Goal: Task Accomplishment & Management: Manage account settings

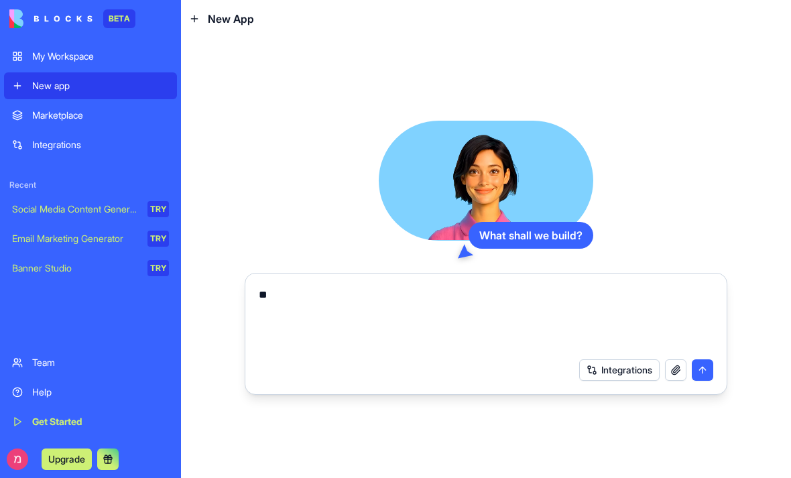
type textarea "*"
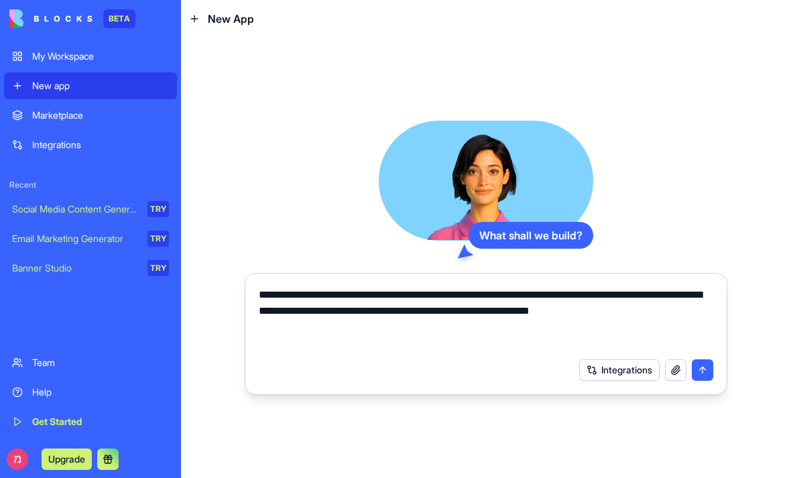
type textarea "**********"
click at [699, 377] on button "submit" at bounding box center [702, 369] width 21 height 21
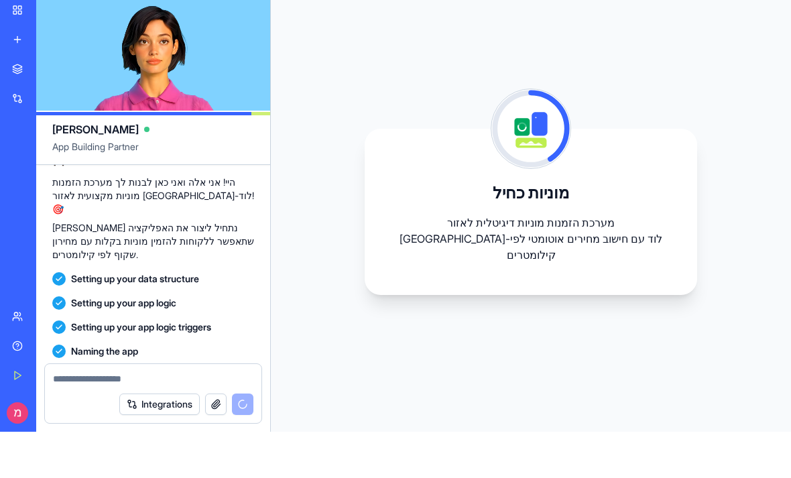
scroll to position [241, 0]
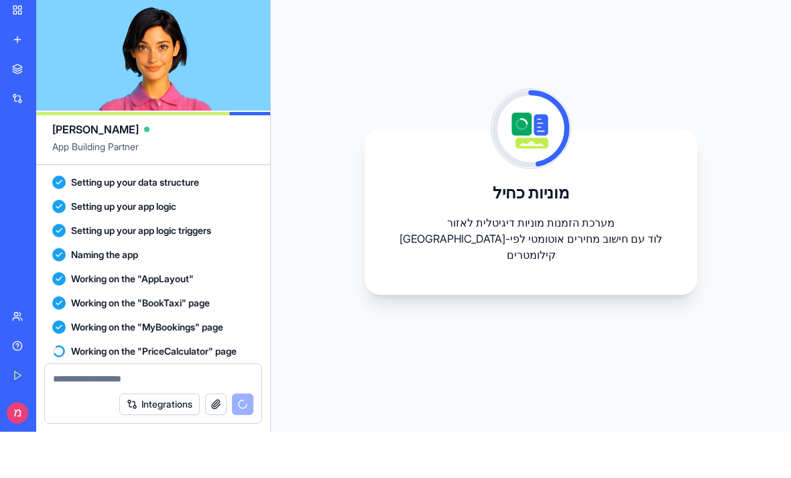
click at [717, 337] on div "מוניות כחיל מערכת הזמנות מוניות דיגיטלית לאזור רמלה-לוד עם חישוב מחירים אוטומטי…" at bounding box center [531, 258] width 520 height 440
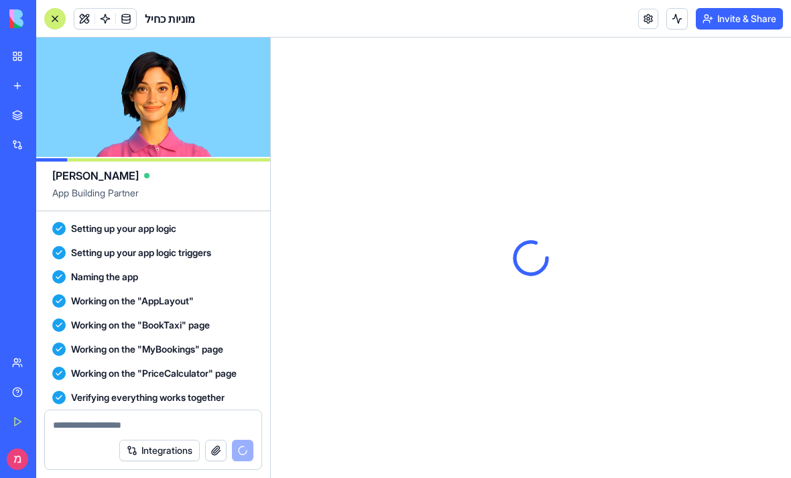
scroll to position [0, 0]
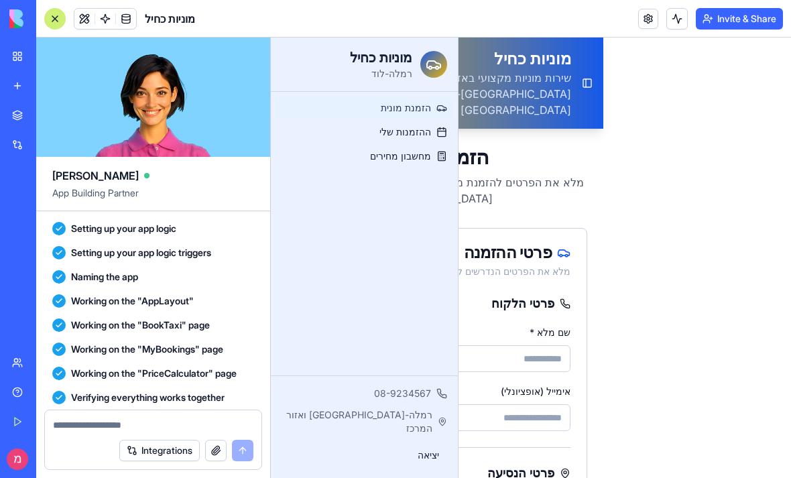
scroll to position [400, 0]
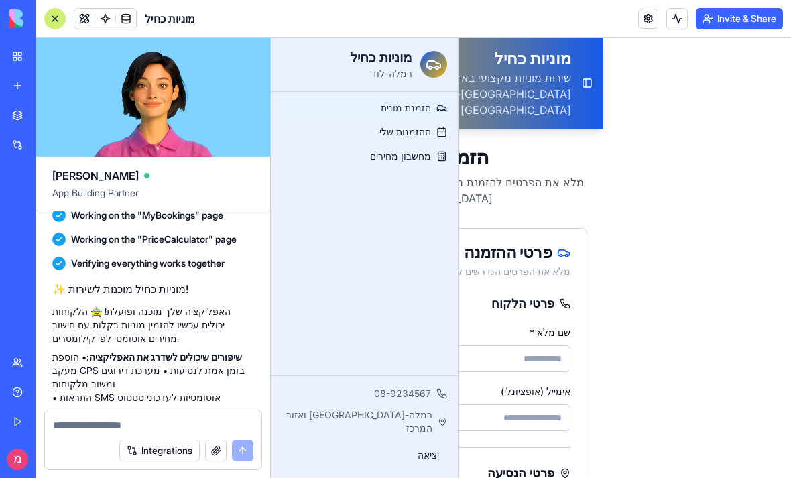
click at [567, 174] on p "מלא את הפרטים להזמנת מונית באזור רמלה-לוד" at bounding box center [437, 190] width 300 height 32
click at [731, 21] on button "Invite & Share" at bounding box center [739, 18] width 87 height 21
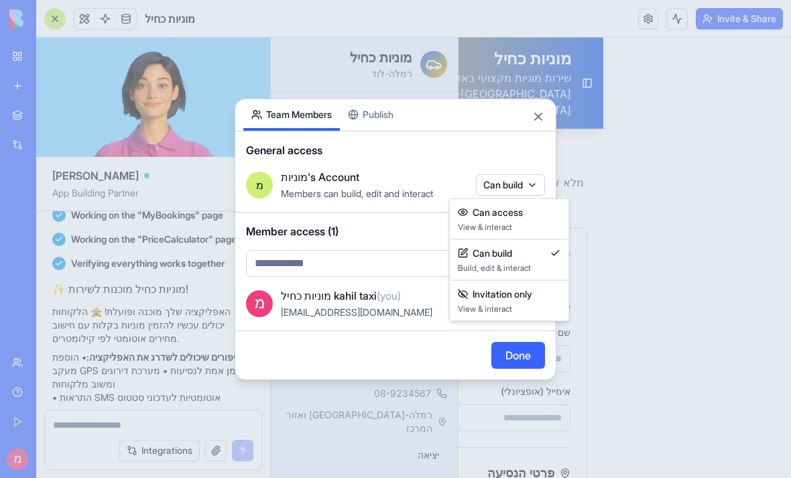
click at [529, 190] on body "BETA My Workspace New app Marketplace Integrations Recent New App Social Media …" at bounding box center [395, 239] width 791 height 478
click at [529, 190] on div at bounding box center [395, 239] width 791 height 478
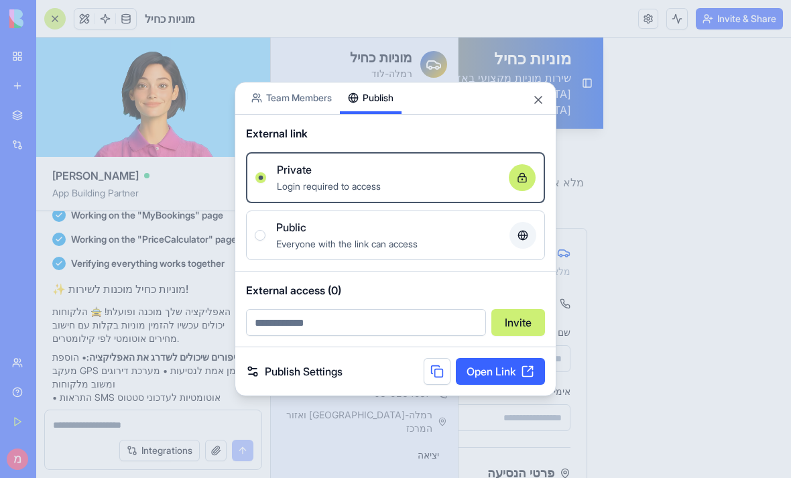
click at [370, 107] on div "Share App Team Members Publish External link Private Login required to access O…" at bounding box center [396, 239] width 322 height 315
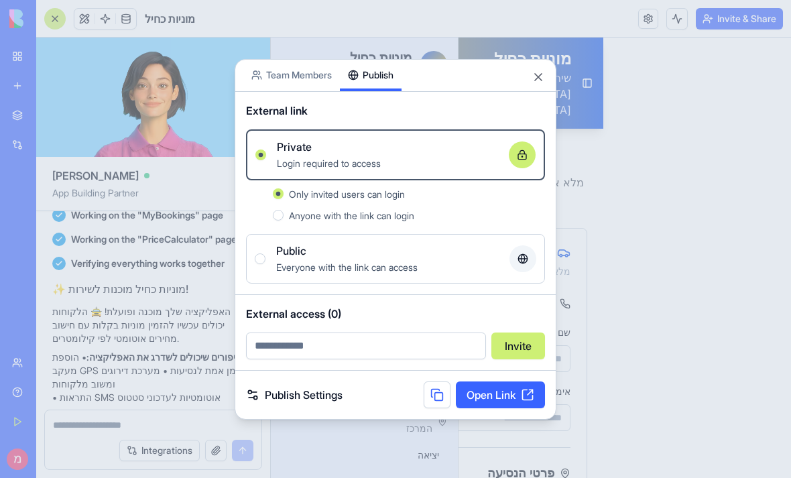
click at [351, 214] on span "Anyone with the link can login" at bounding box center [351, 215] width 125 height 11
click at [284, 214] on button "Anyone with the link can login" at bounding box center [278, 215] width 11 height 11
click at [403, 271] on span "Everyone with the link can access" at bounding box center [346, 266] width 141 height 11
click at [265, 264] on button "Public Everyone with the link can access" at bounding box center [260, 258] width 11 height 11
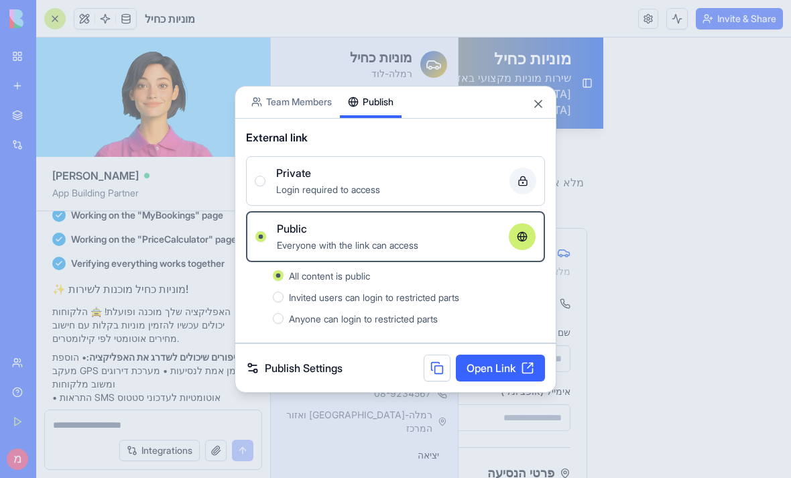
click at [532, 378] on link "Open Link" at bounding box center [500, 368] width 89 height 27
click at [437, 362] on button at bounding box center [437, 368] width 27 height 27
click at [542, 99] on button "Close" at bounding box center [538, 103] width 13 height 13
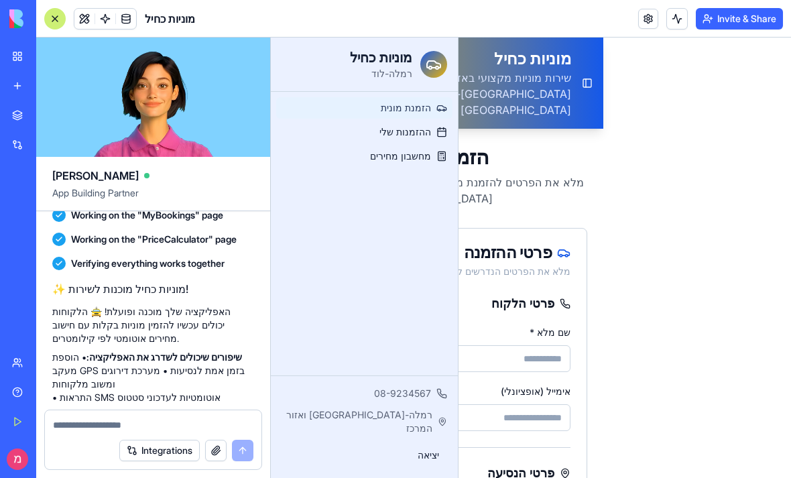
click at [136, 424] on textarea at bounding box center [153, 424] width 200 height 13
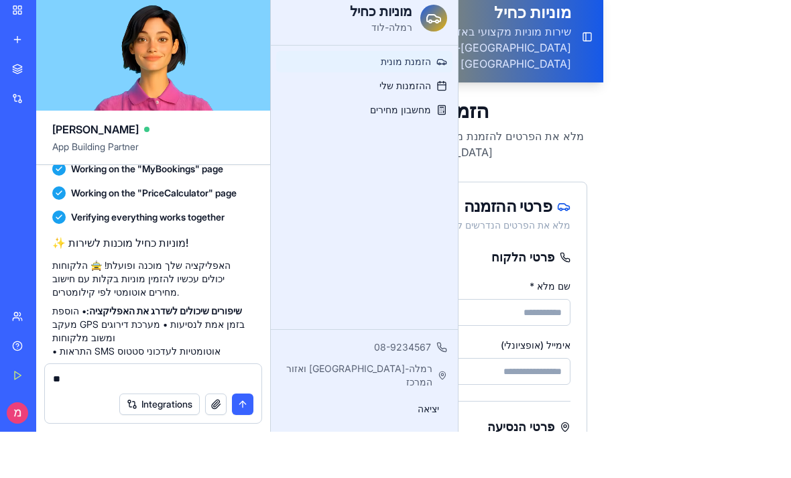
type textarea "*"
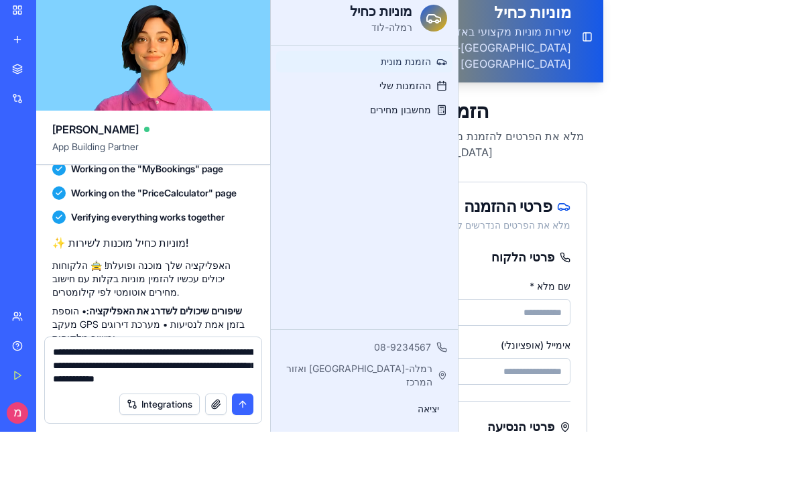
type textarea "**********"
click at [247, 440] on button "submit" at bounding box center [242, 450] width 21 height 21
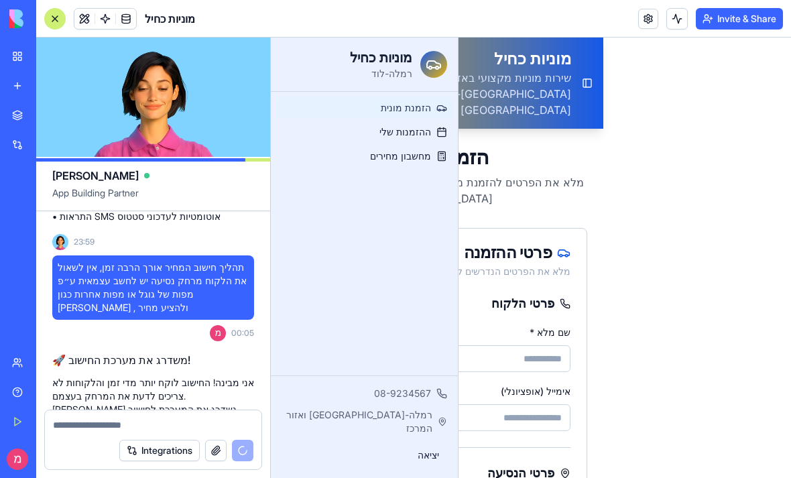
scroll to position [700, 0]
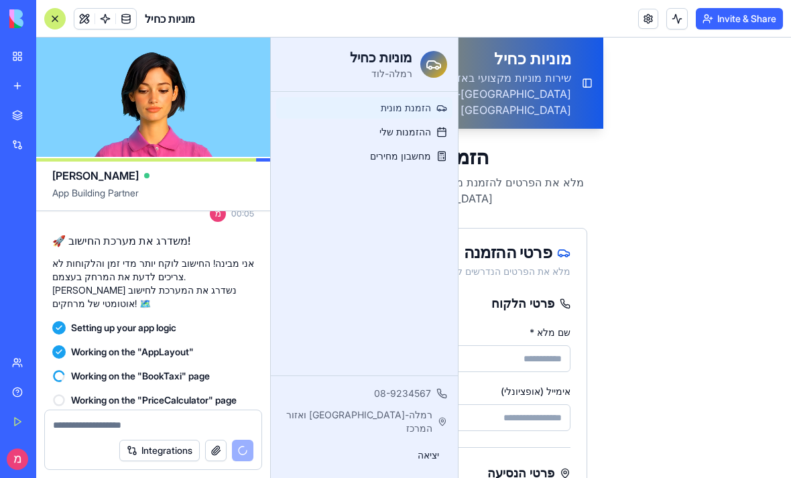
click at [513, 245] on div "פרטי ההזמנה" at bounding box center [437, 253] width 267 height 16
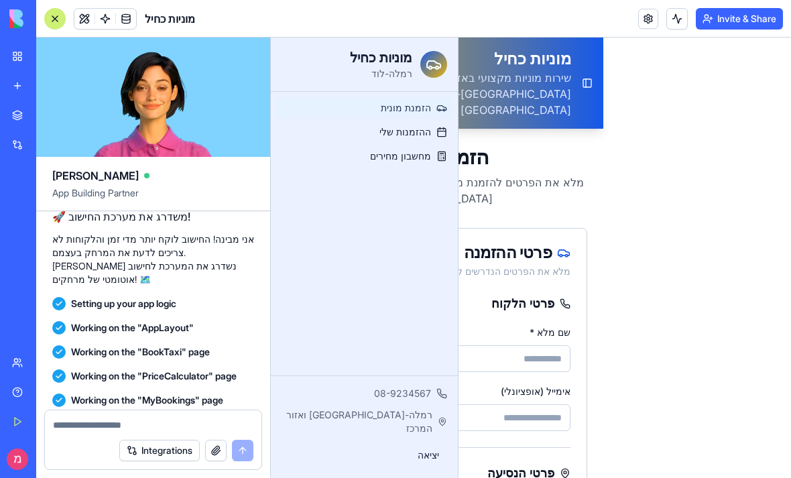
scroll to position [877, 0]
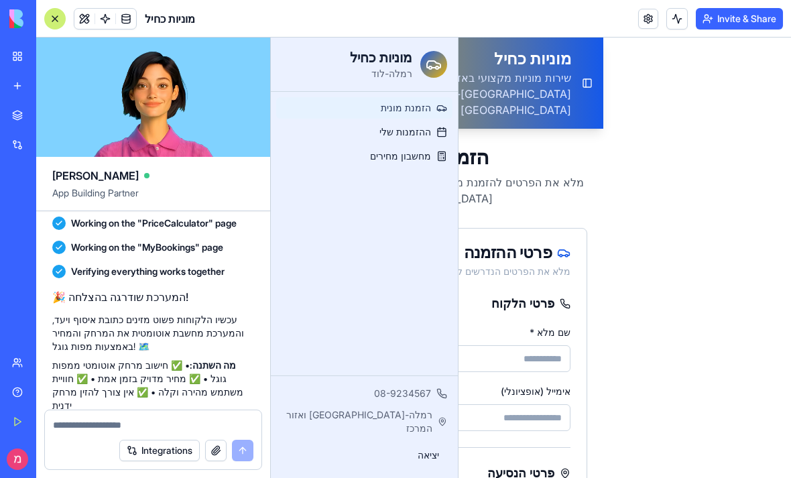
click at [111, 429] on textarea at bounding box center [153, 424] width 200 height 13
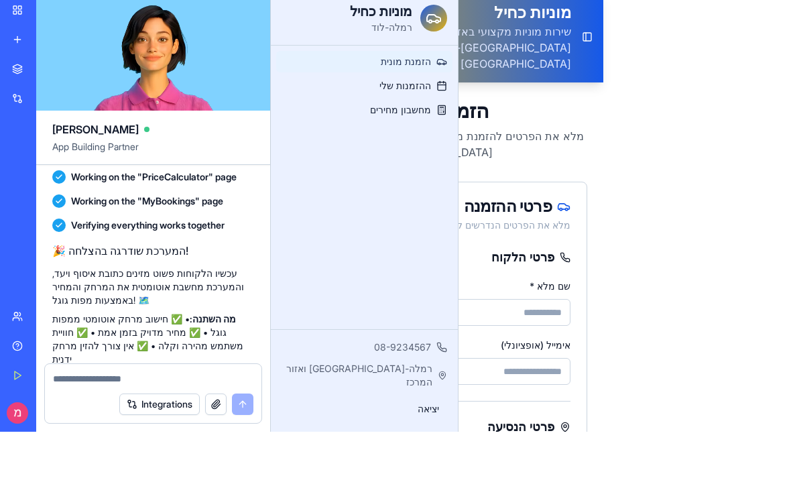
type textarea "*"
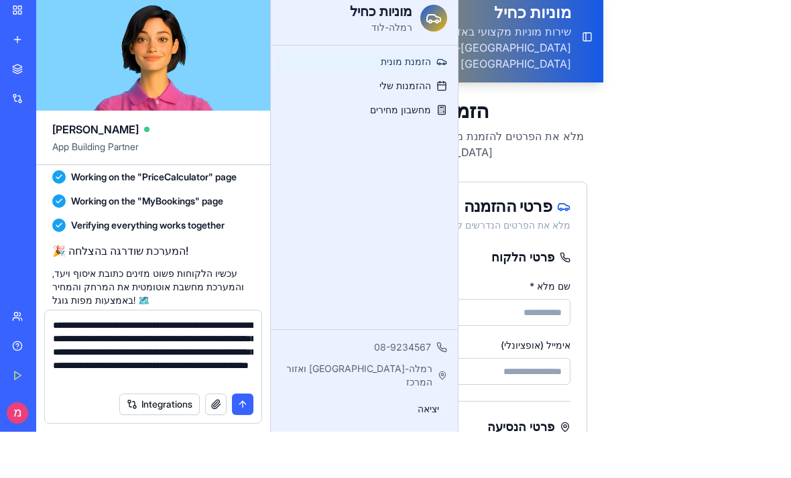
type textarea "**********"
click at [241, 440] on button "submit" at bounding box center [242, 450] width 21 height 21
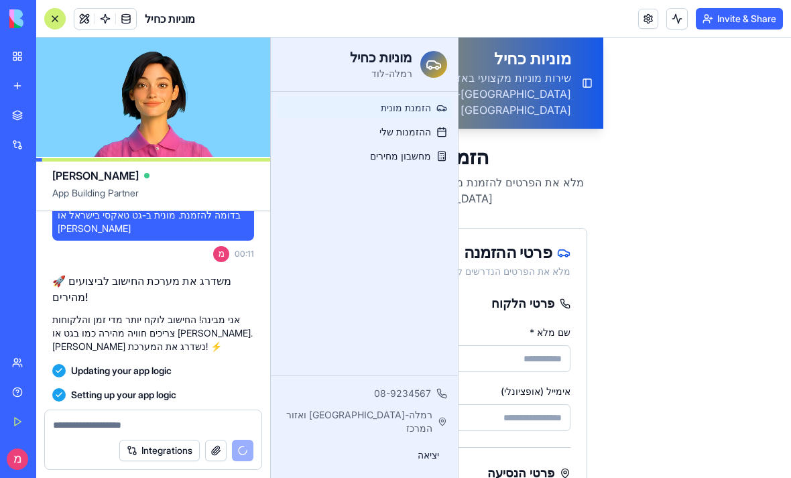
scroll to position [1242, 0]
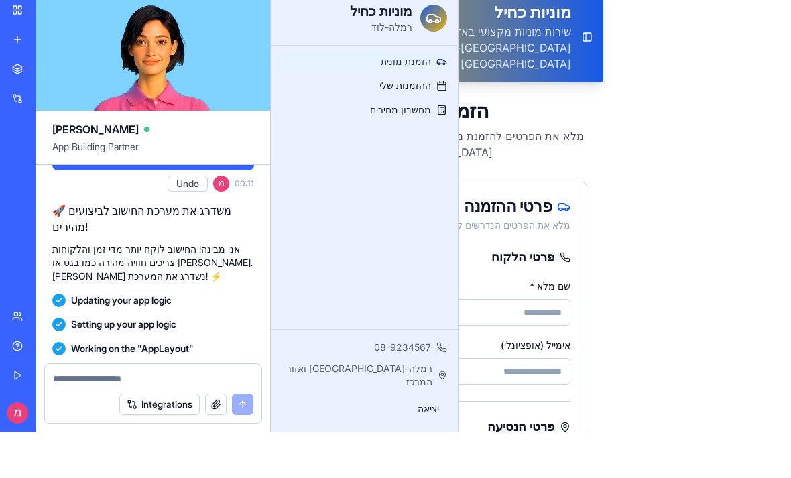
scroll to position [1435, 0]
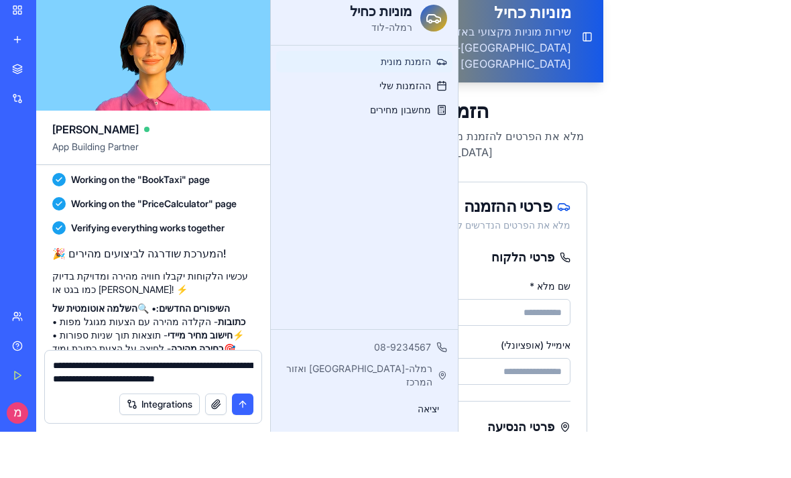
type textarea "**********"
click at [235, 440] on button "submit" at bounding box center [242, 450] width 21 height 21
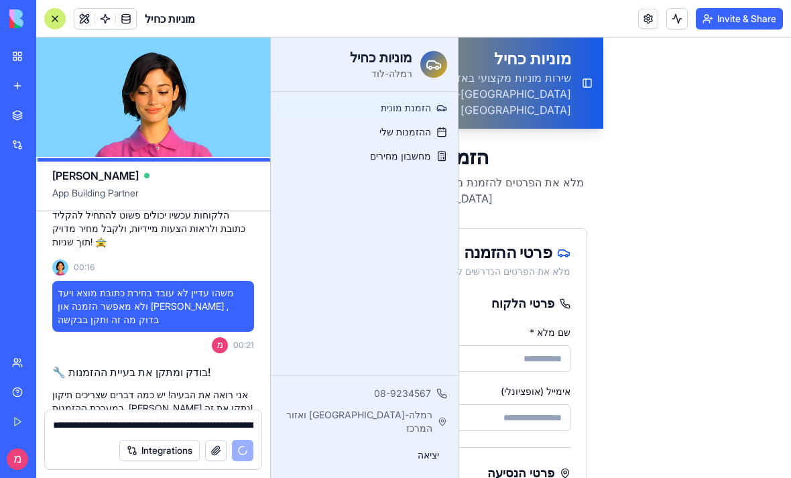
scroll to position [1853, 0]
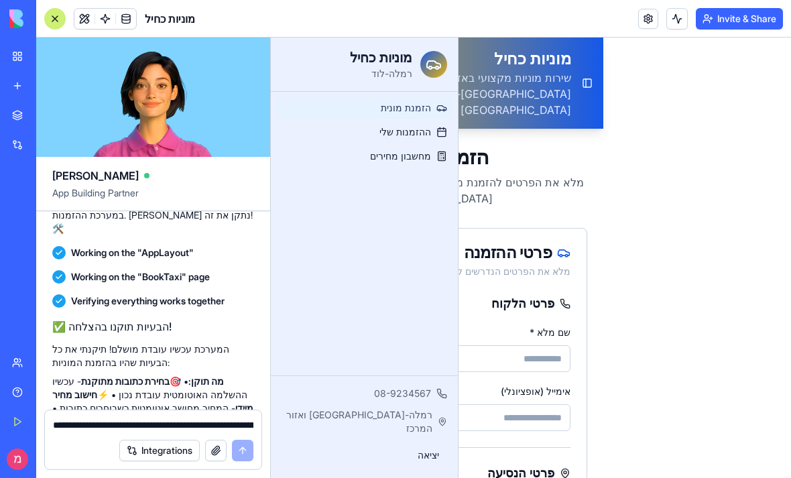
click at [186, 430] on textarea "**********" at bounding box center [153, 424] width 200 height 13
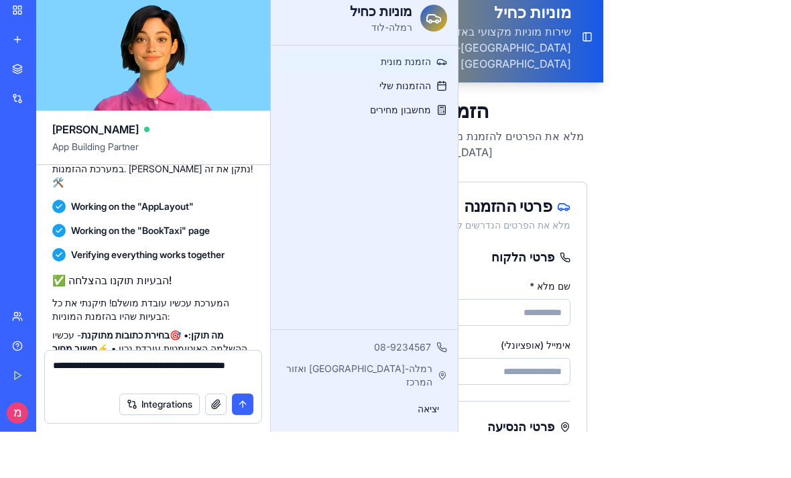
type textarea "**********"
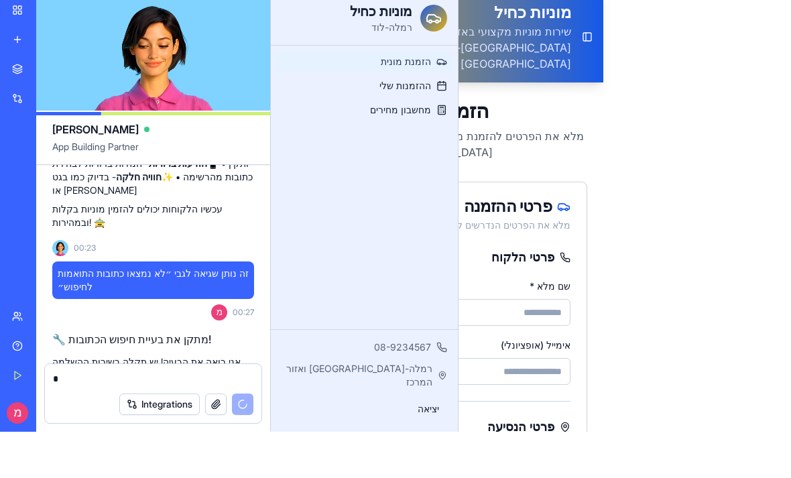
scroll to position [2285, 0]
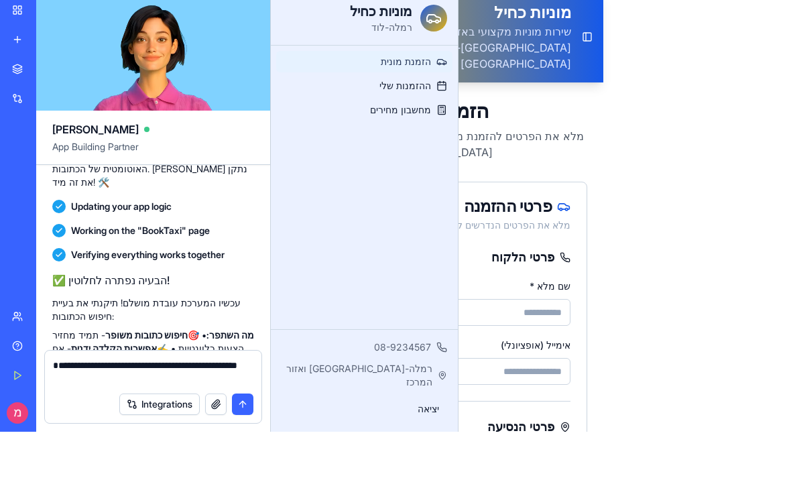
type textarea "**********"
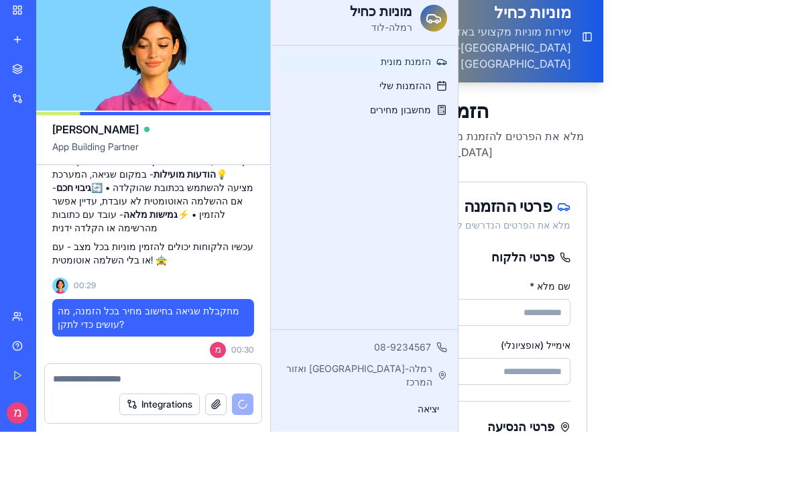
scroll to position [2692, 0]
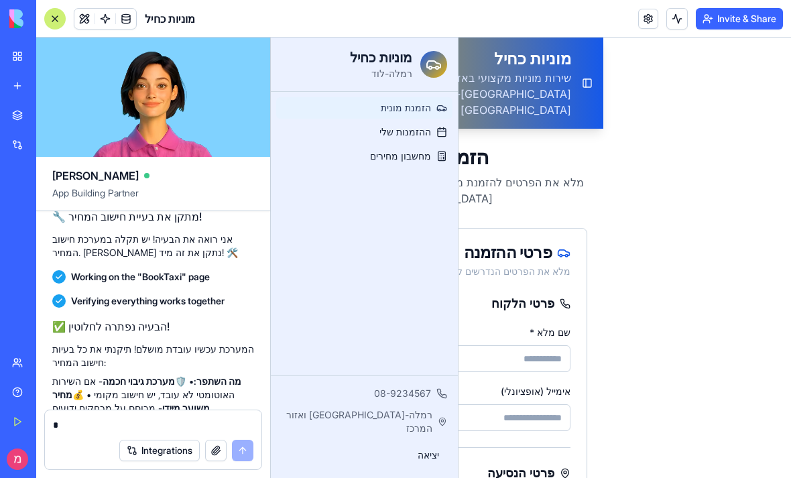
click at [64, 16] on div at bounding box center [54, 18] width 21 height 21
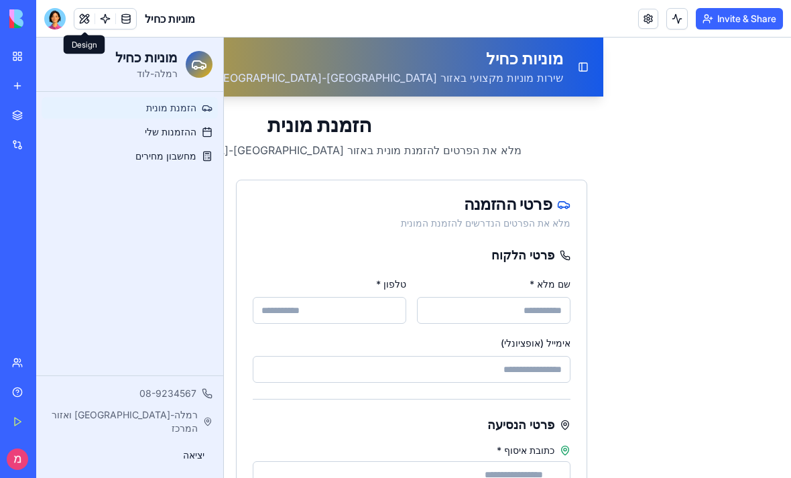
click at [167, 121] on ul "הזמנת מונית ההזמנות שלי מחשבון מחירים" at bounding box center [130, 132] width 176 height 70
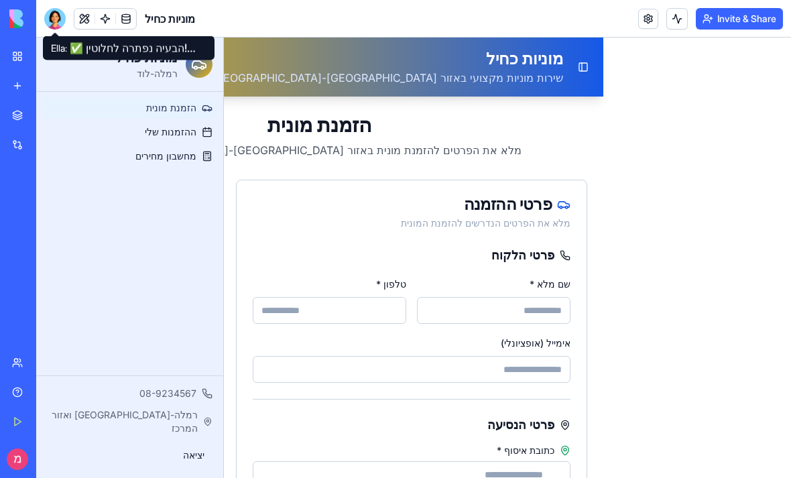
click at [59, 19] on div at bounding box center [54, 18] width 21 height 21
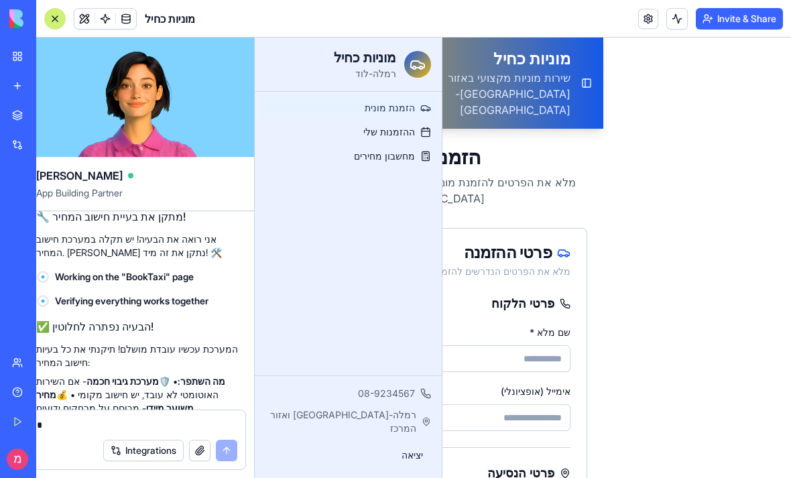
scroll to position [0, 0]
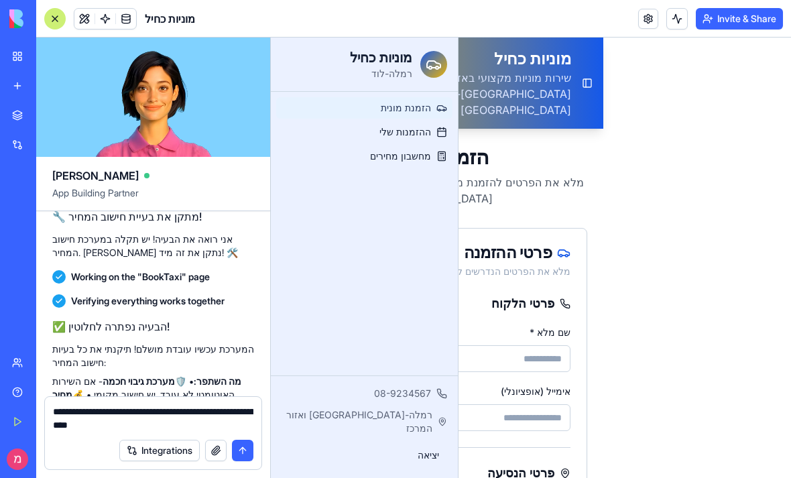
type textarea "**********"
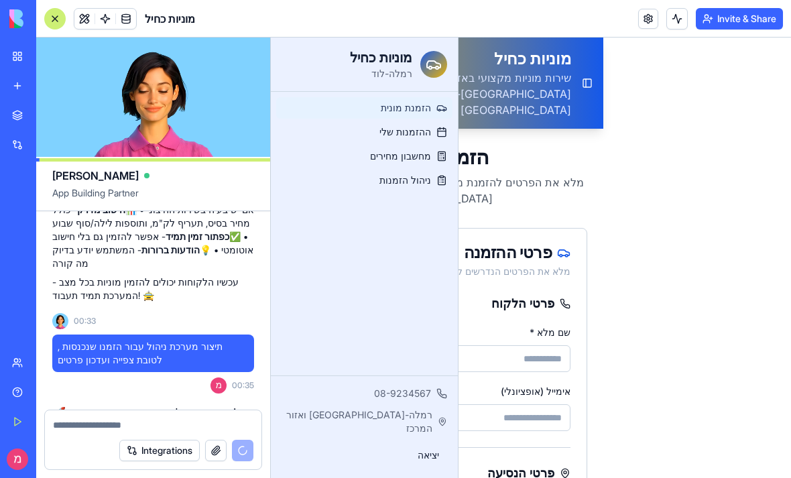
scroll to position [3164, 0]
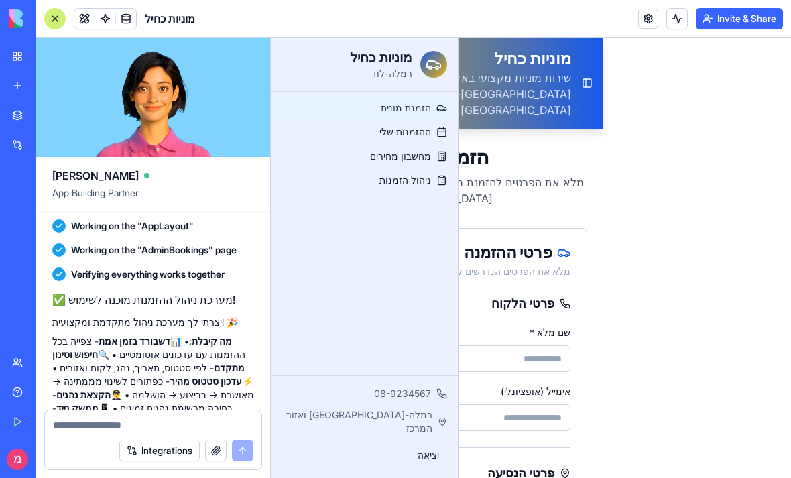
click at [128, 431] on textarea at bounding box center [153, 424] width 200 height 13
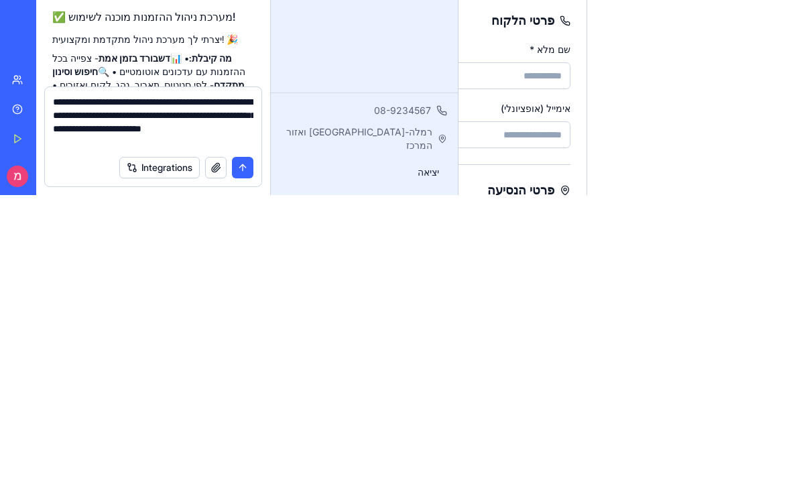
type textarea "**********"
click at [252, 440] on button "submit" at bounding box center [242, 450] width 21 height 21
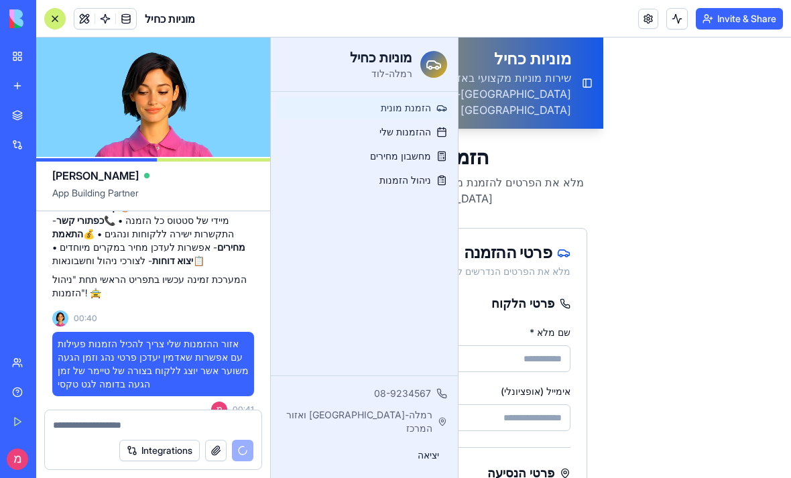
scroll to position [3465, 0]
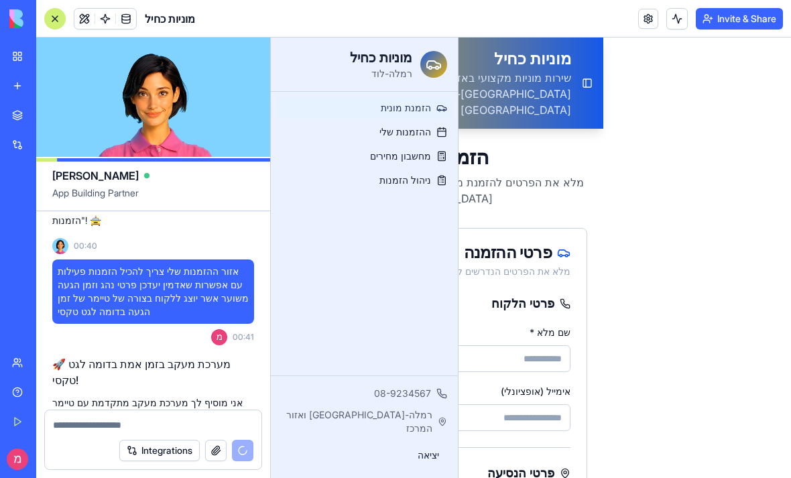
click at [131, 414] on div at bounding box center [153, 420] width 217 height 21
click at [197, 429] on textarea at bounding box center [153, 424] width 200 height 13
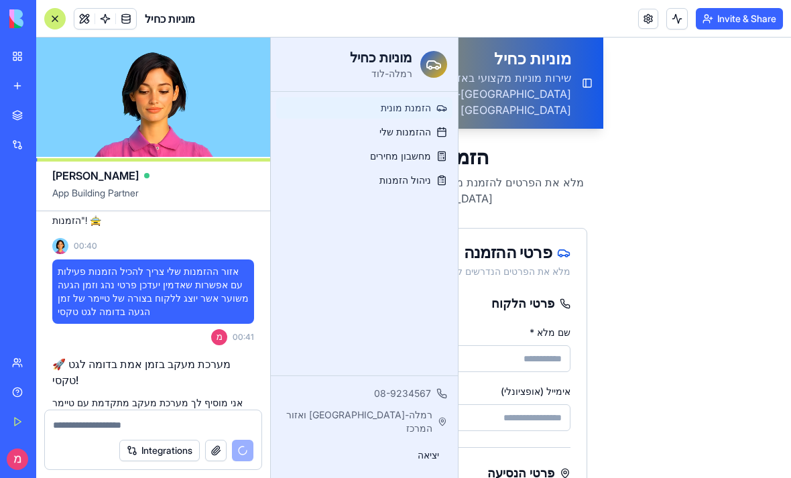
scroll to position [3489, 0]
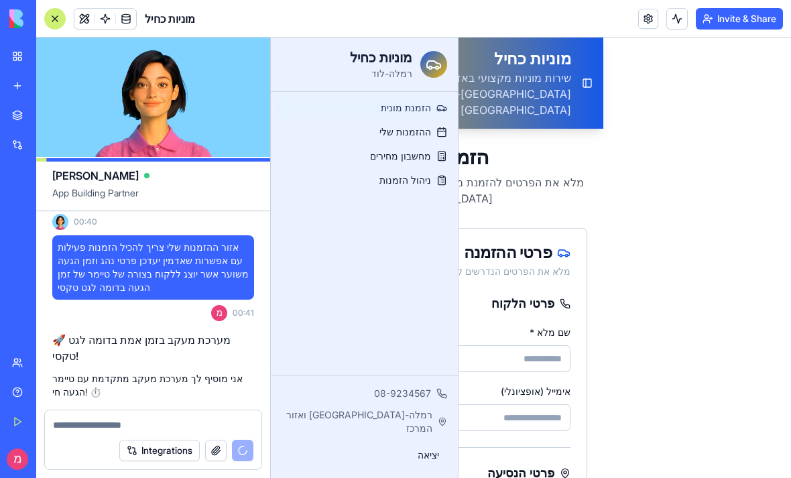
click at [137, 422] on textarea at bounding box center [153, 424] width 200 height 13
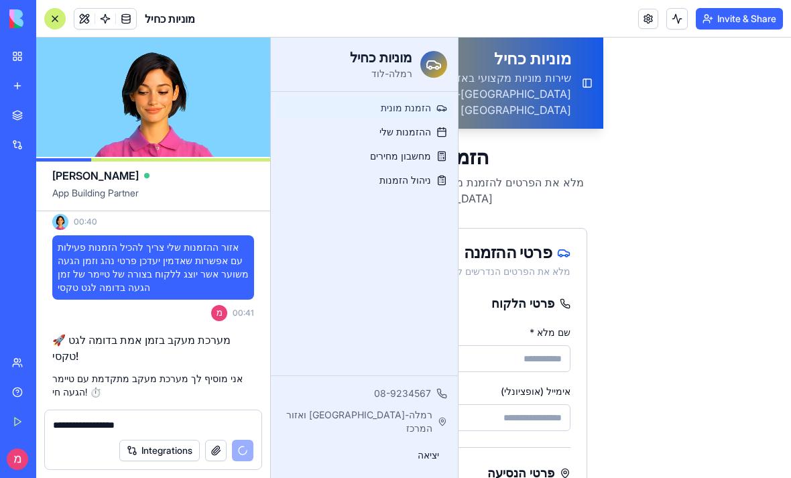
type textarea "**********"
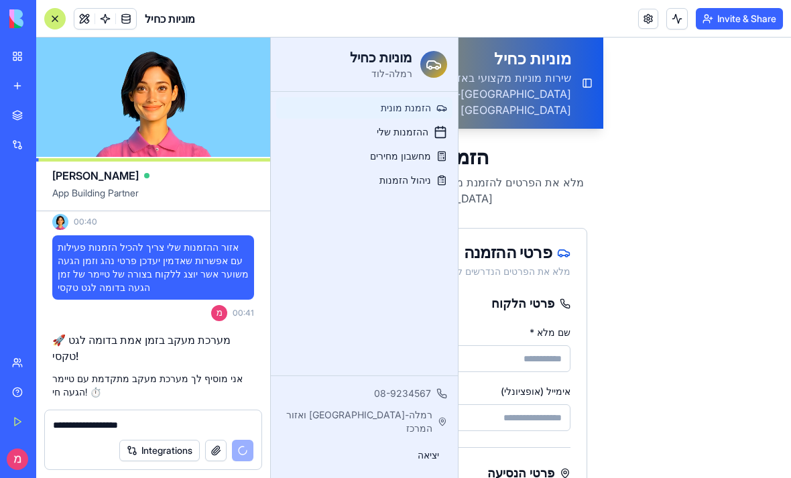
type input "**********"
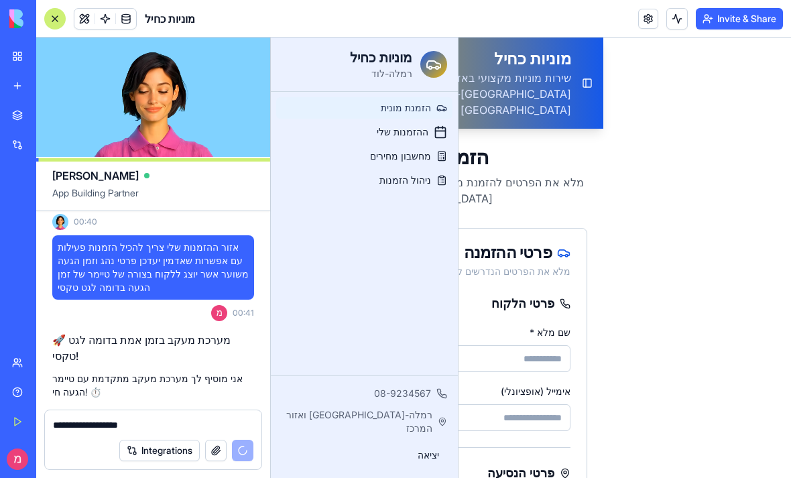
type input "*****"
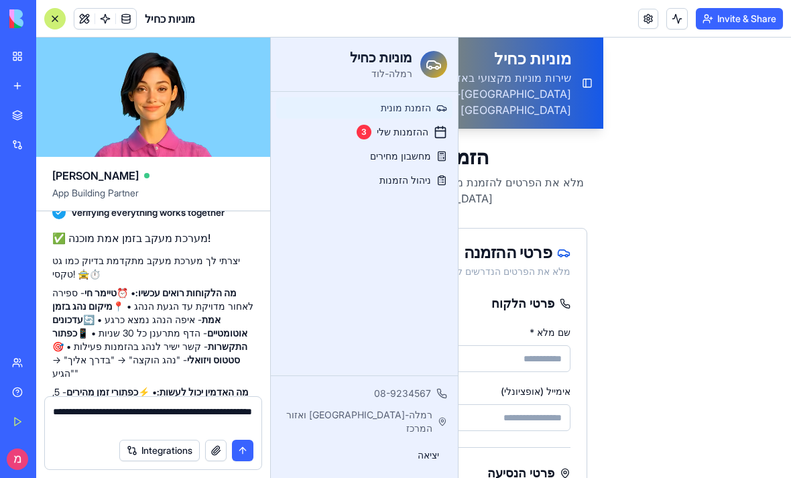
scroll to position [3800, 0]
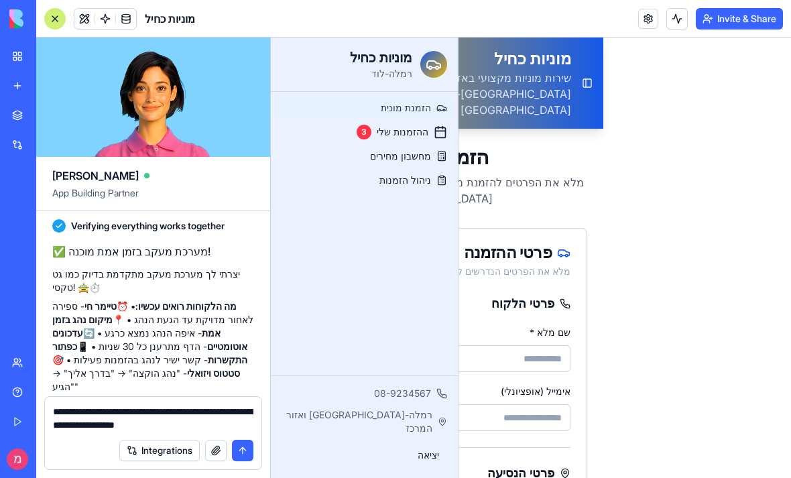
type textarea "**********"
click at [237, 467] on div "Integrations" at bounding box center [153, 451] width 217 height 38
click at [247, 441] on button "submit" at bounding box center [242, 450] width 21 height 21
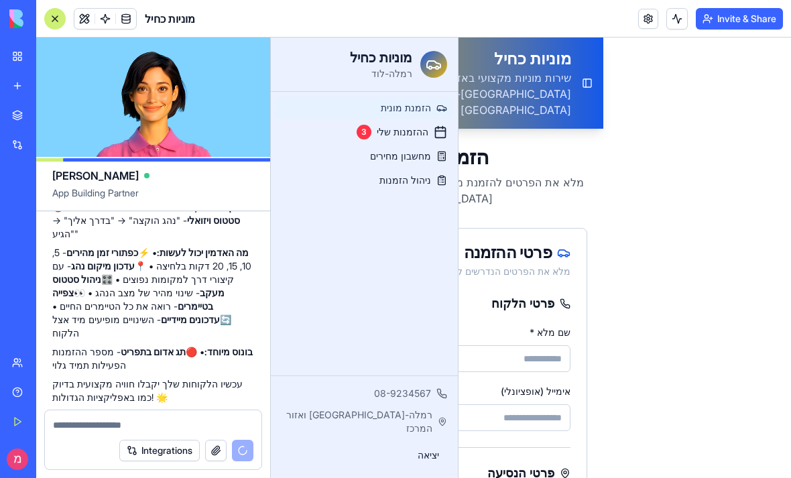
scroll to position [4073, 0]
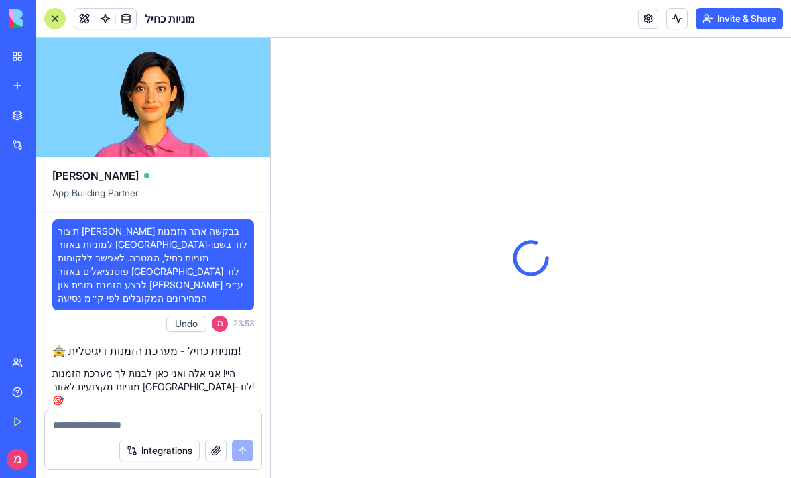
scroll to position [4478, 0]
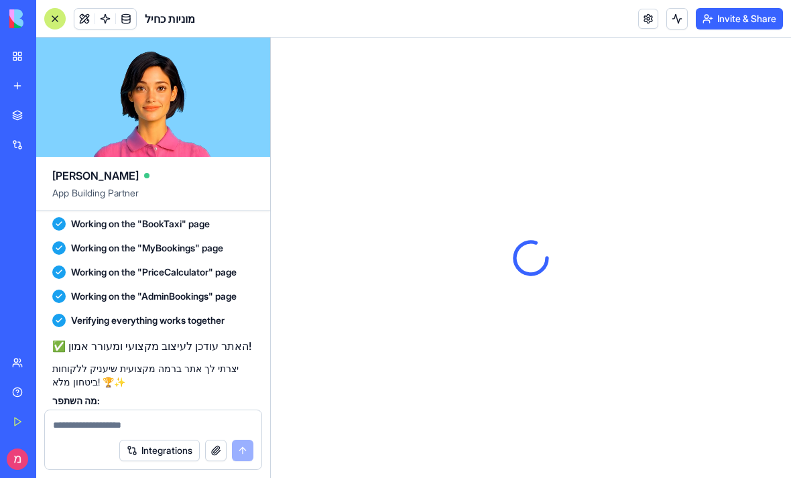
type input "**********"
type input "*****"
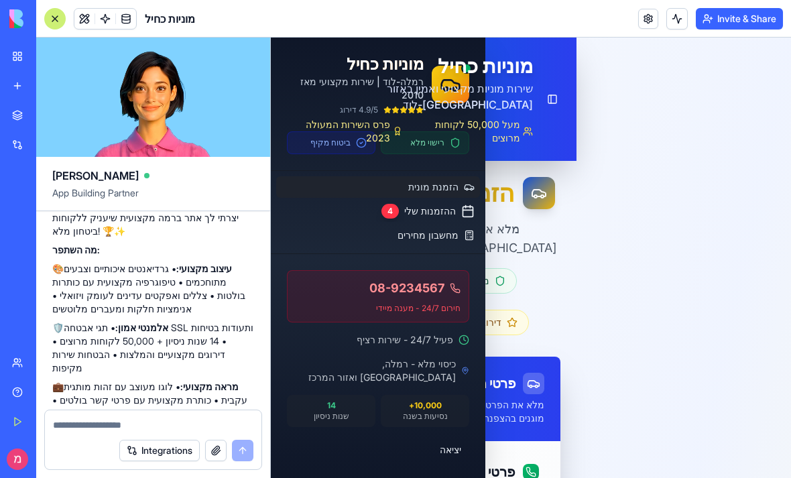
click at [159, 415] on div at bounding box center [153, 420] width 217 height 21
click at [181, 425] on textarea at bounding box center [153, 424] width 200 height 13
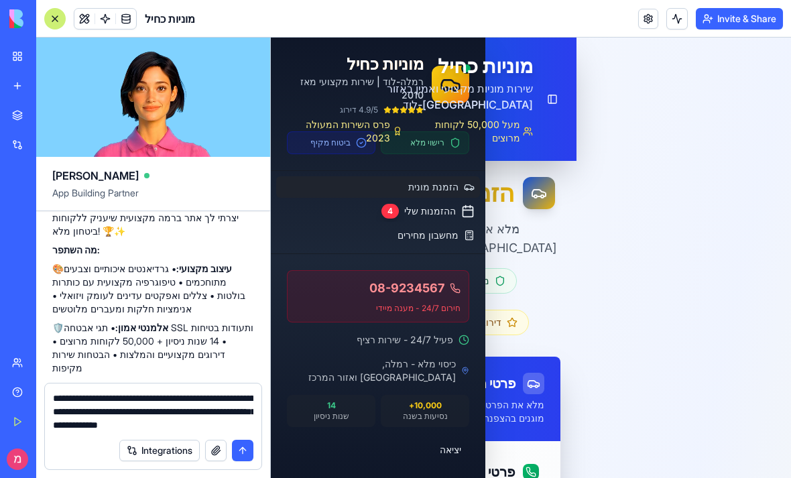
type textarea "**********"
click at [237, 450] on button "submit" at bounding box center [242, 450] width 21 height 21
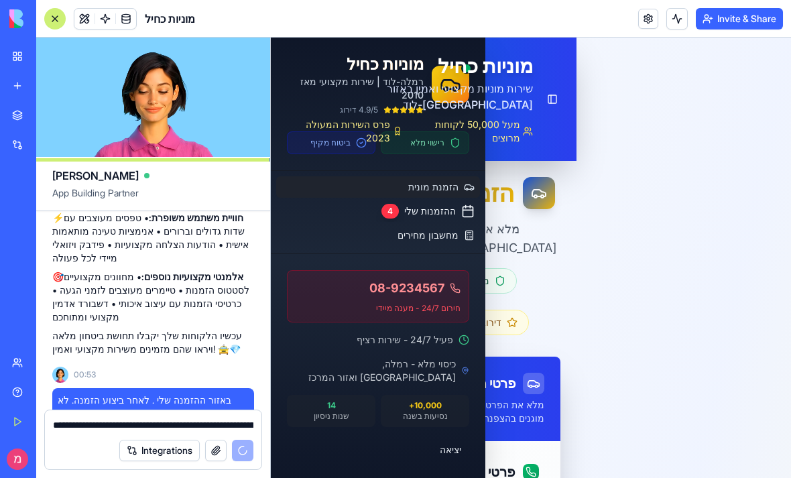
scroll to position [5098, 0]
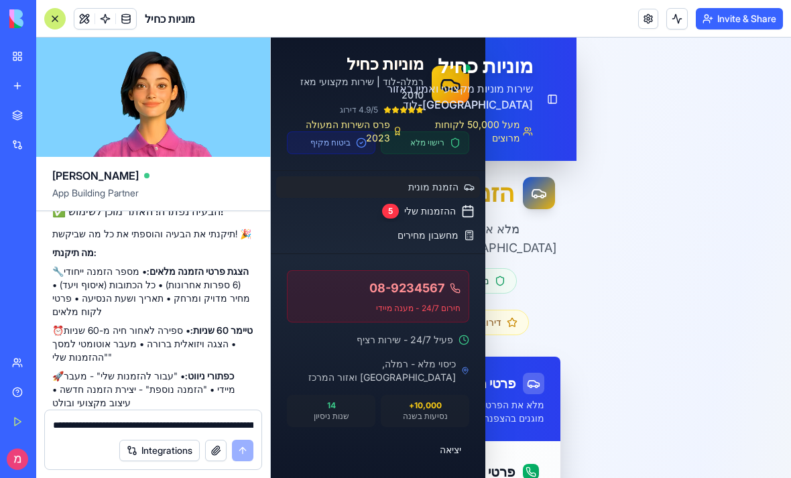
click at [161, 424] on textarea "**********" at bounding box center [153, 424] width 200 height 13
type textarea "**********"
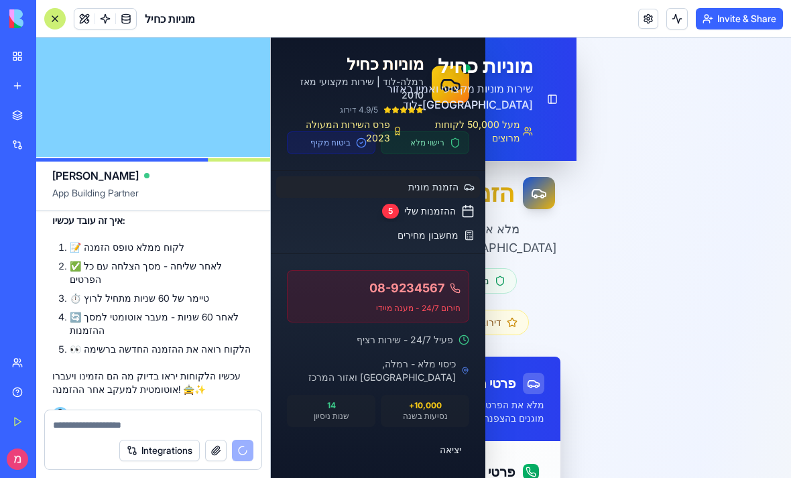
scroll to position [5626, 0]
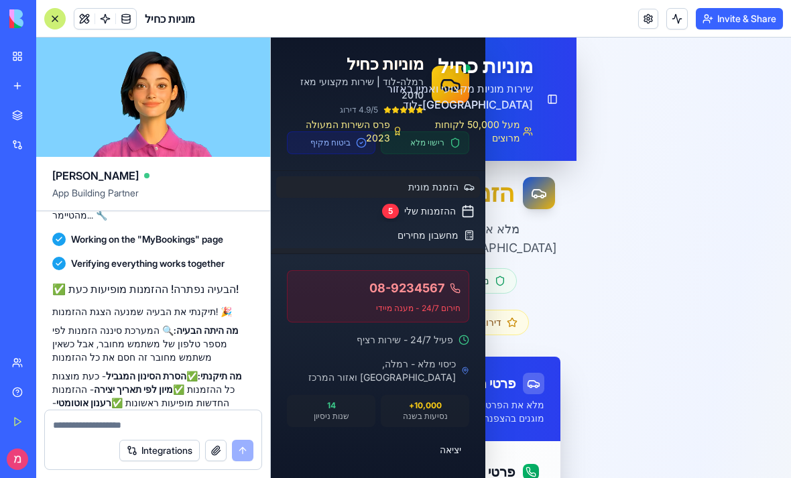
click at [451, 263] on span "ניהול הזמנות" at bounding box center [435, 260] width 54 height 14
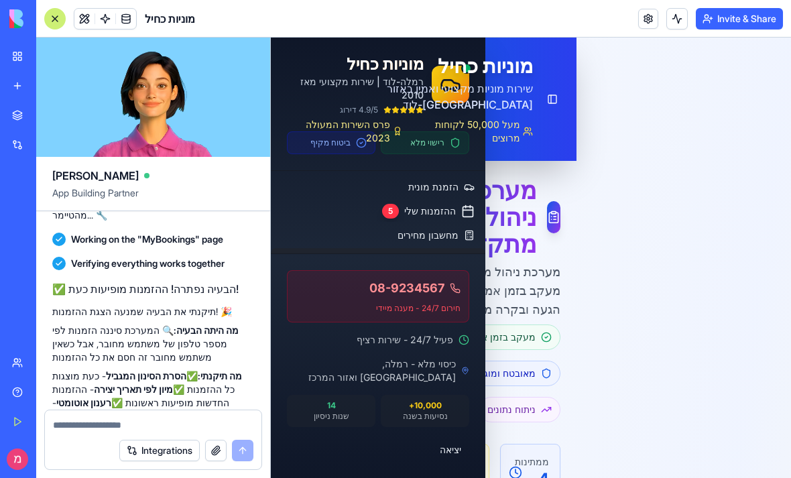
click at [410, 257] on link "ניהול הזמנות" at bounding box center [378, 259] width 214 height 23
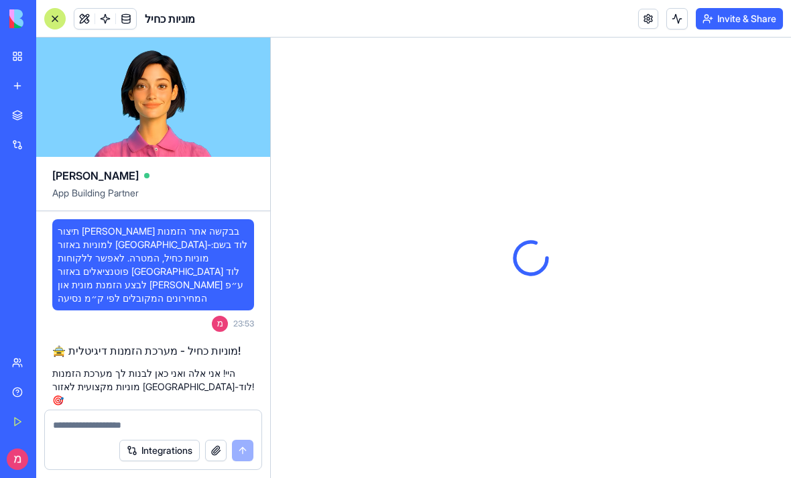
type input "**********"
type input "*****"
type input "**********"
type input "*****"
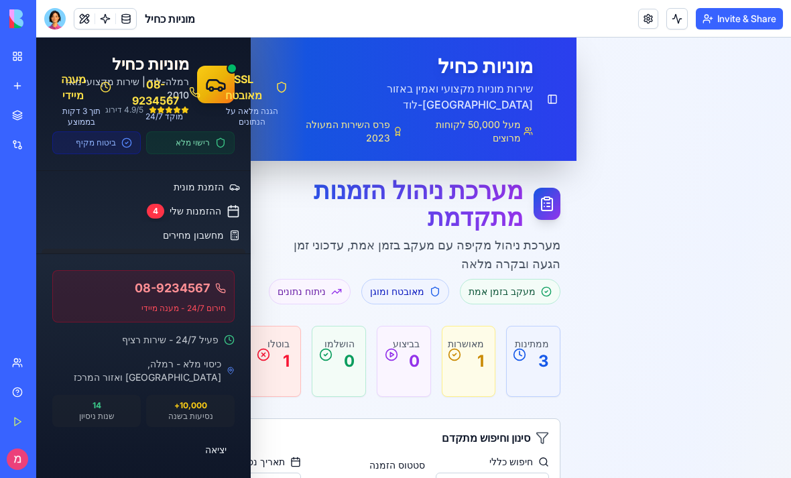
click at [516, 237] on p "מערכת ניהול מקיפה עם מעקב בזמן אמת, עדכוני זמן הגעה ובקרה מלאה" at bounding box center [413, 255] width 296 height 38
click at [526, 347] on div "ממתינות 3" at bounding box center [534, 354] width 32 height 35
click at [518, 348] on icon at bounding box center [519, 354] width 13 height 13
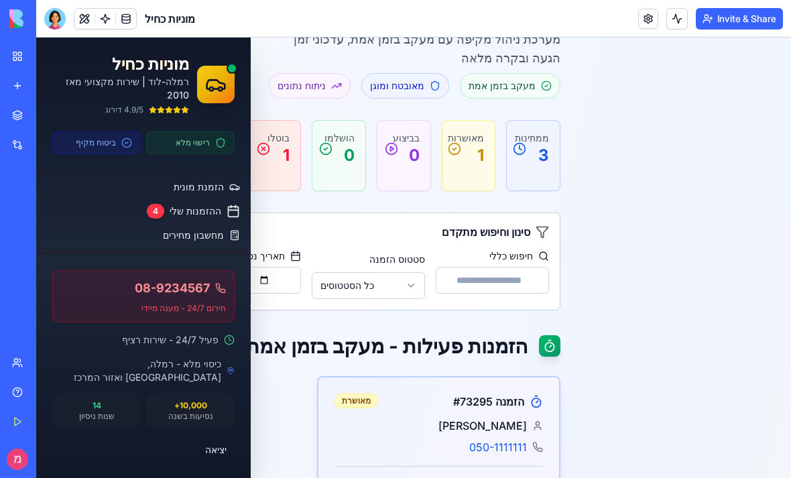
scroll to position [208, 0]
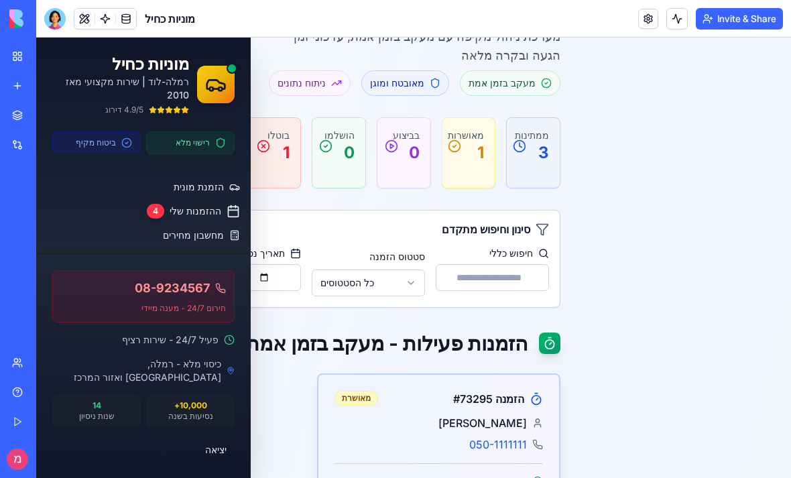
click at [516, 157] on div "ממתינות 3" at bounding box center [533, 146] width 53 height 56
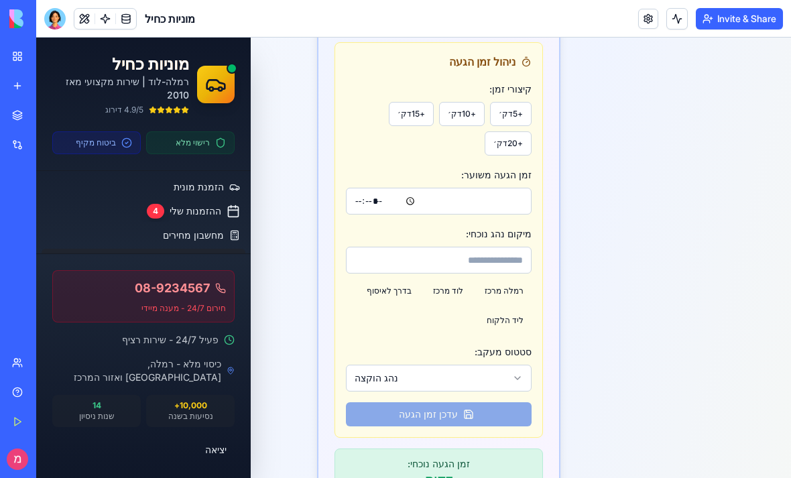
scroll to position [708, 0]
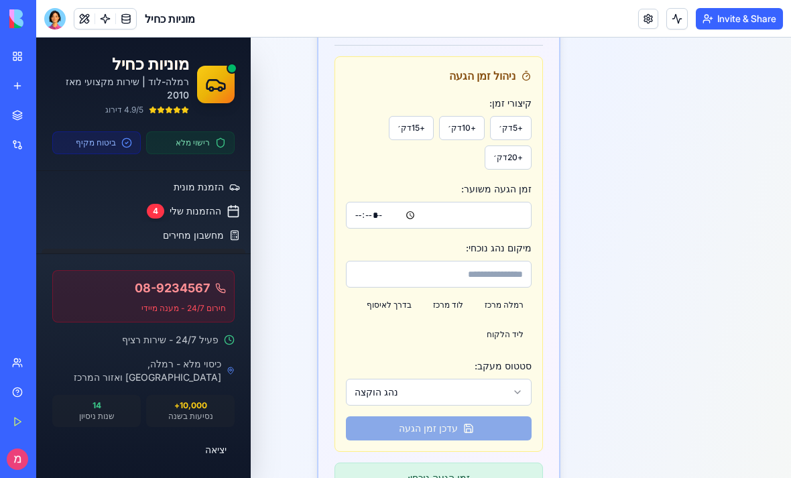
click at [496, 183] on label "זמן הגעה משוער:" at bounding box center [496, 188] width 70 height 11
click at [496, 202] on input "זמן הגעה משוער:" at bounding box center [439, 215] width 186 height 27
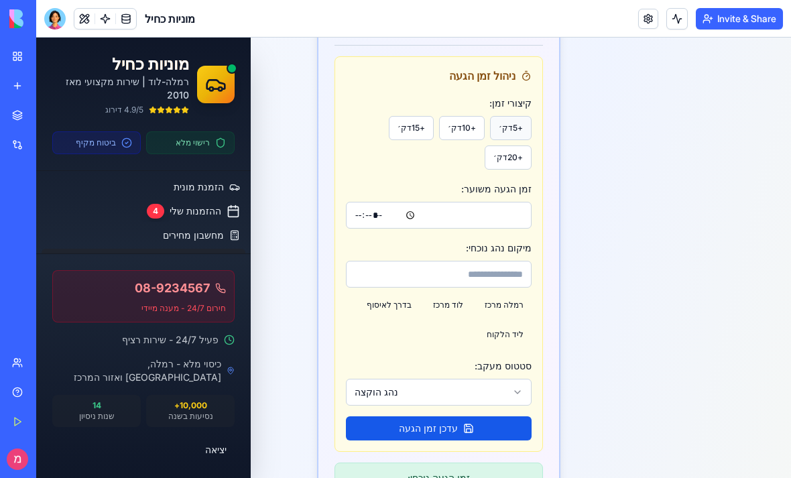
click at [514, 116] on button "+ 5 דק׳" at bounding box center [511, 128] width 42 height 24
click at [454, 116] on button "+ 10 דק׳" at bounding box center [462, 128] width 46 height 24
click at [465, 116] on button "+ 10 דק׳" at bounding box center [462, 128] width 46 height 24
click at [455, 116] on button "+ 10 דק׳" at bounding box center [462, 128] width 46 height 24
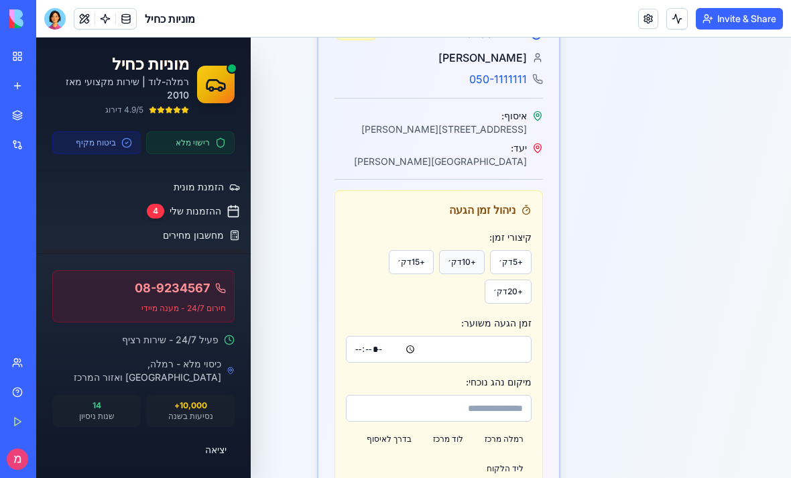
scroll to position [573, 0]
click at [476, 251] on button "+ 10 דק׳" at bounding box center [462, 263] width 46 height 24
click at [403, 284] on div "+ 5 דק׳ + 10 דק׳ + 15 דק׳ + 20 דק׳" at bounding box center [439, 278] width 186 height 54
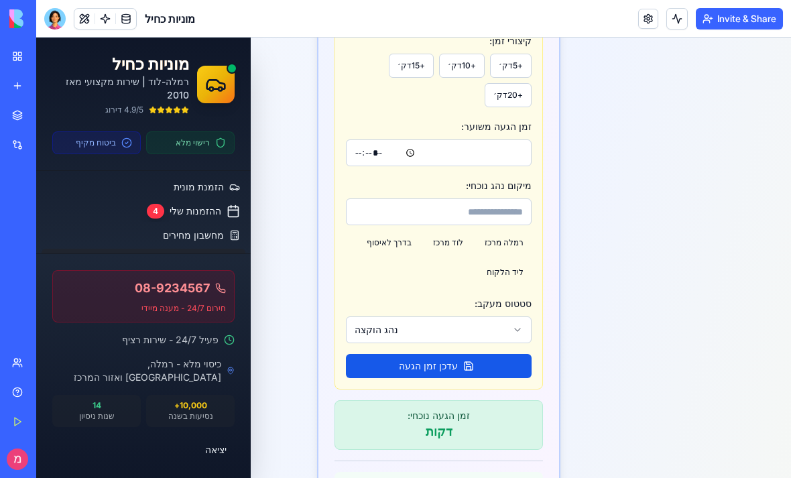
scroll to position [784, 0]
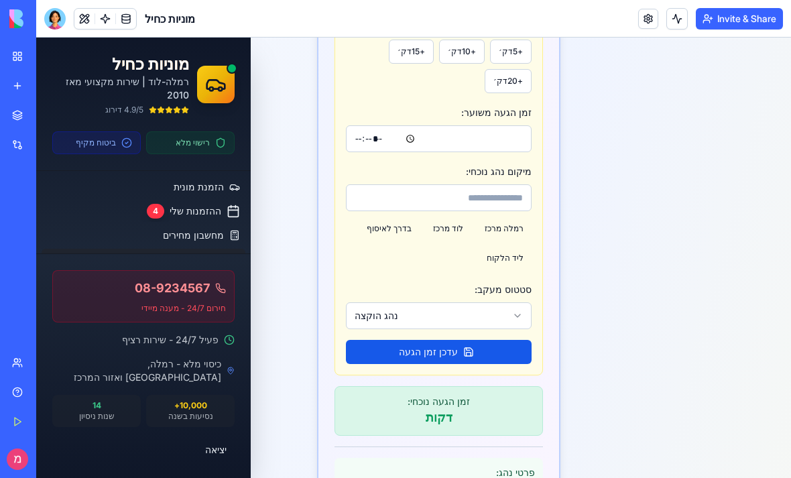
click at [528, 125] on input "*****" at bounding box center [439, 138] width 186 height 27
click at [516, 125] on input "*****" at bounding box center [439, 138] width 186 height 27
type input "*****"
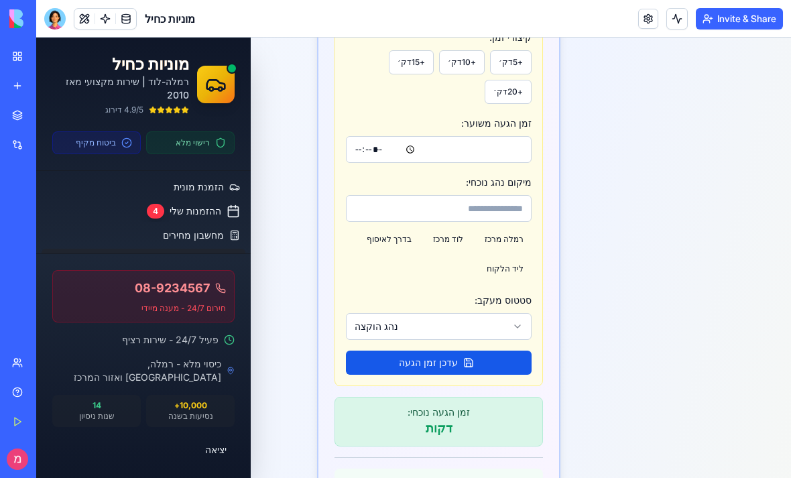
scroll to position [811, 0]
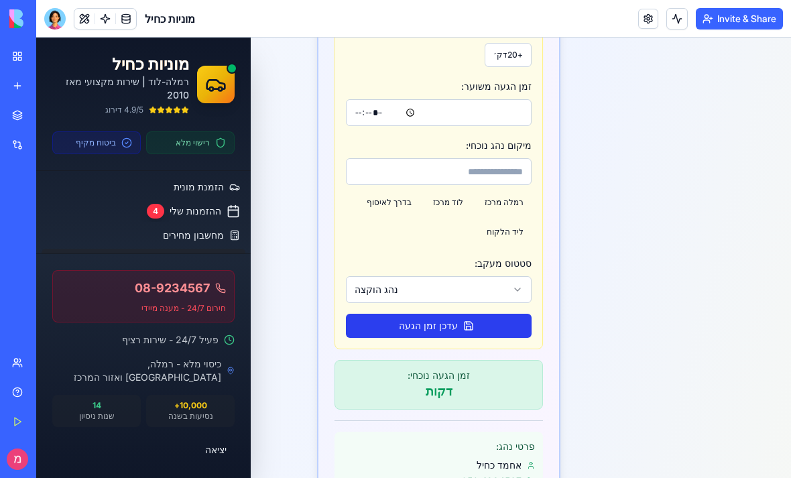
click at [431, 318] on button "עדכן זמן הגעה" at bounding box center [439, 326] width 186 height 24
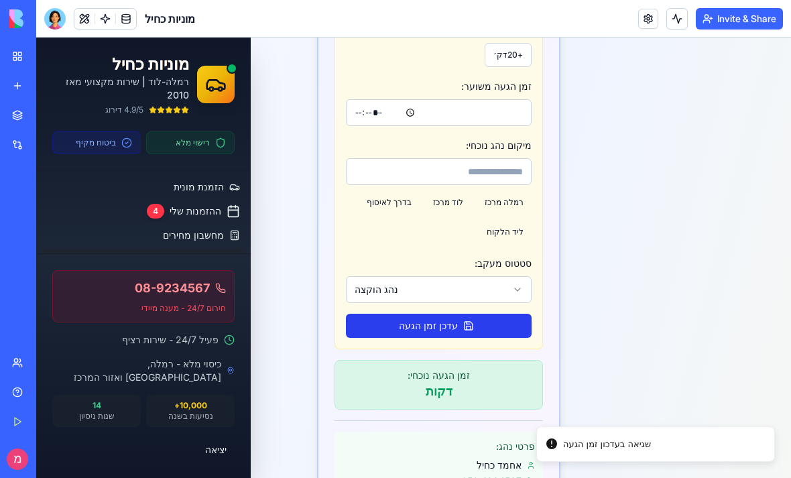
click at [432, 322] on button "עדכן זמן הגעה" at bounding box center [439, 326] width 186 height 24
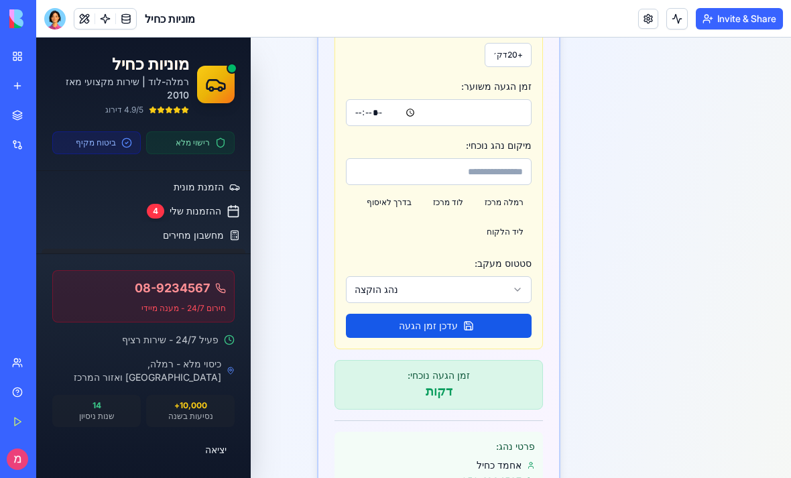
click at [135, 21] on link at bounding box center [126, 19] width 20 height 20
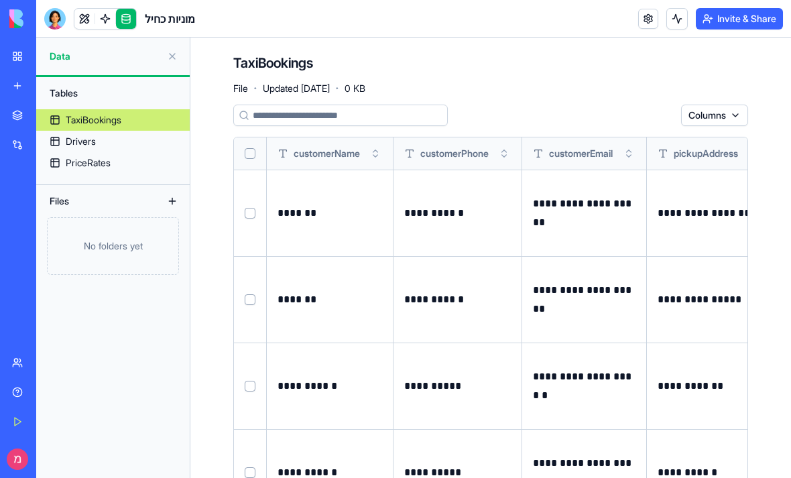
click at [91, 21] on link at bounding box center [84, 19] width 20 height 20
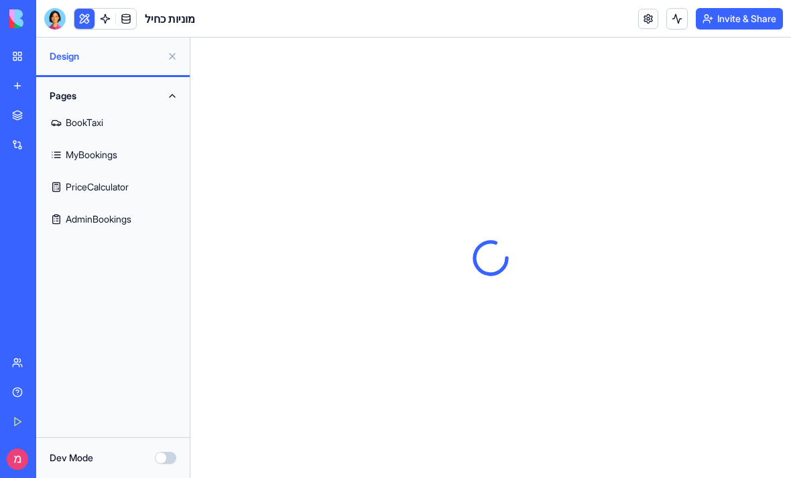
click at [103, 20] on link at bounding box center [105, 19] width 20 height 20
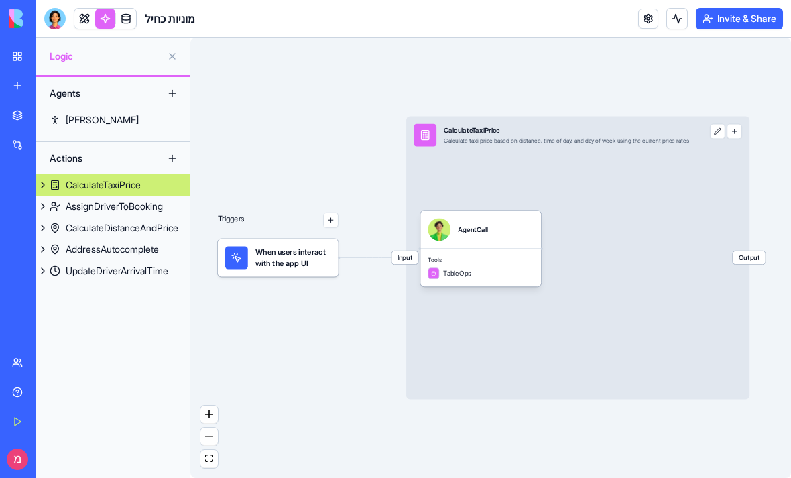
click at [6, 19] on div "BETA" at bounding box center [18, 19] width 28 height 38
click at [18, 10] on img at bounding box center [50, 18] width 83 height 19
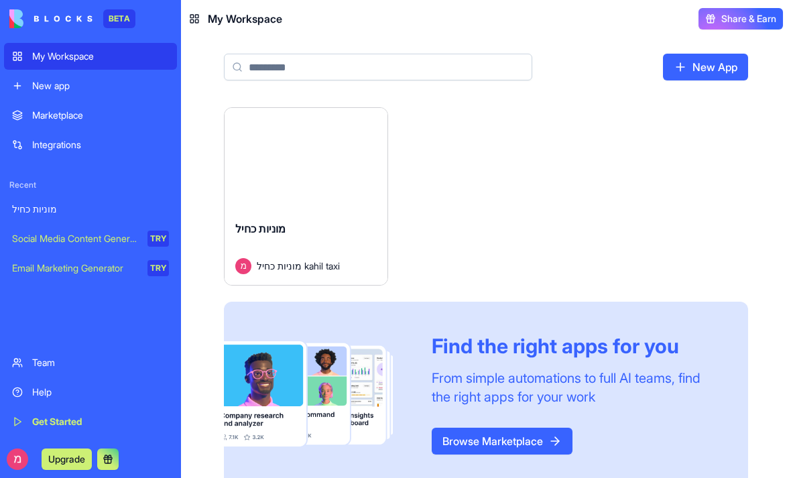
click at [296, 218] on div "מוניות כחיל מוניות כחיל kahil taxi" at bounding box center [306, 247] width 163 height 75
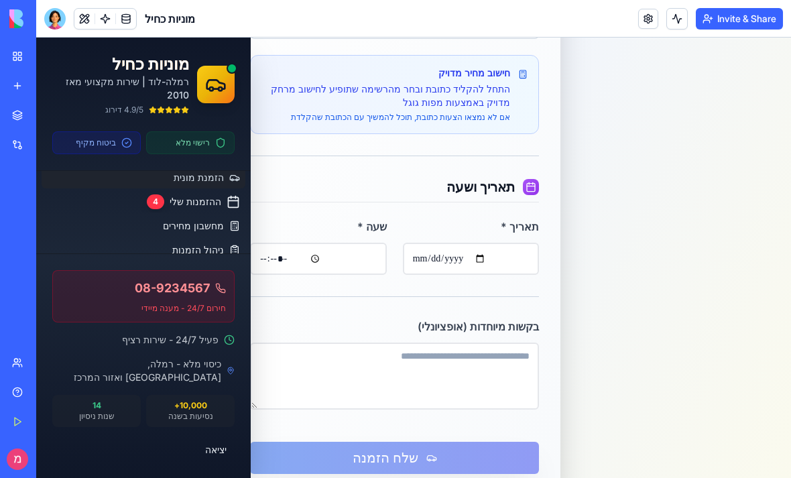
scroll to position [9, 0]
click at [123, 23] on link at bounding box center [126, 19] width 20 height 20
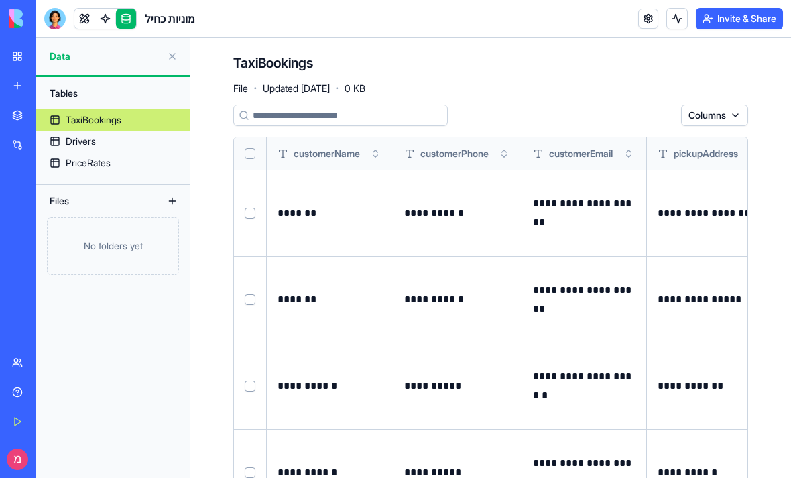
click at [114, 16] on link at bounding box center [105, 19] width 20 height 20
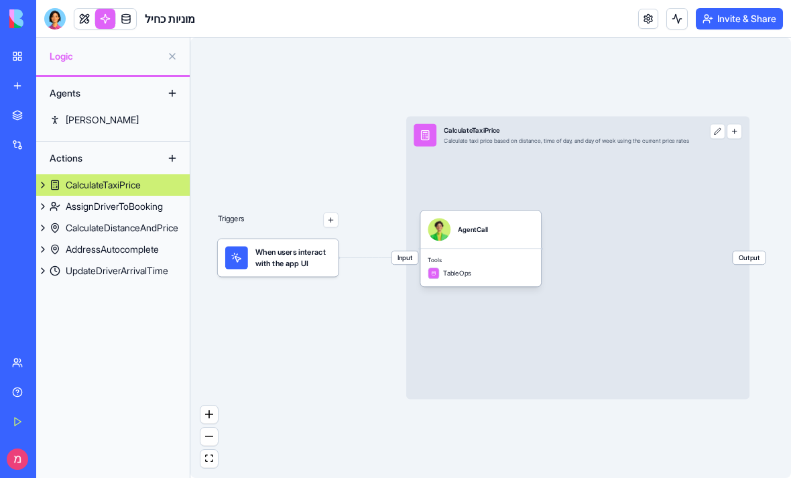
click at [85, 17] on link at bounding box center [84, 19] width 20 height 20
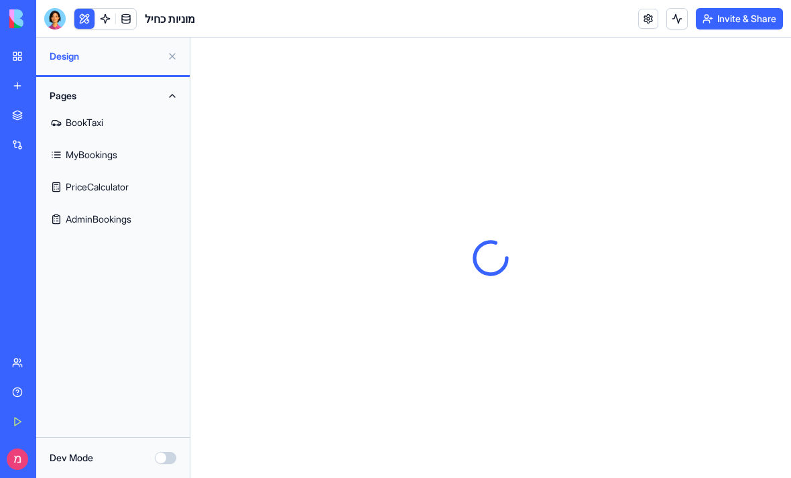
click at [90, 122] on link "BookTaxi" at bounding box center [112, 123] width 137 height 32
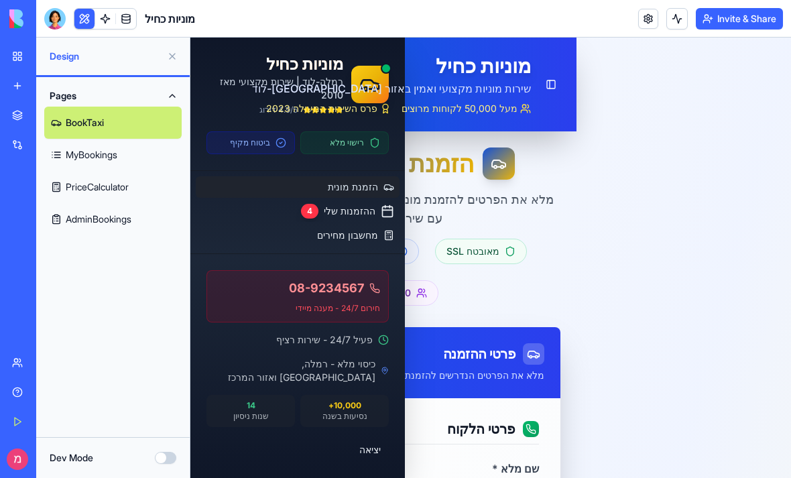
click at [27, 93] on link "New app" at bounding box center [31, 85] width 54 height 27
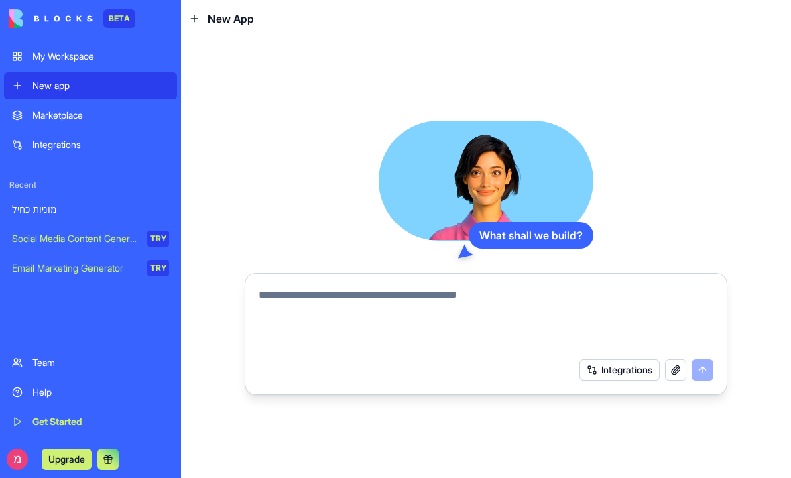
click at [81, 61] on div "My Workspace" at bounding box center [100, 56] width 137 height 13
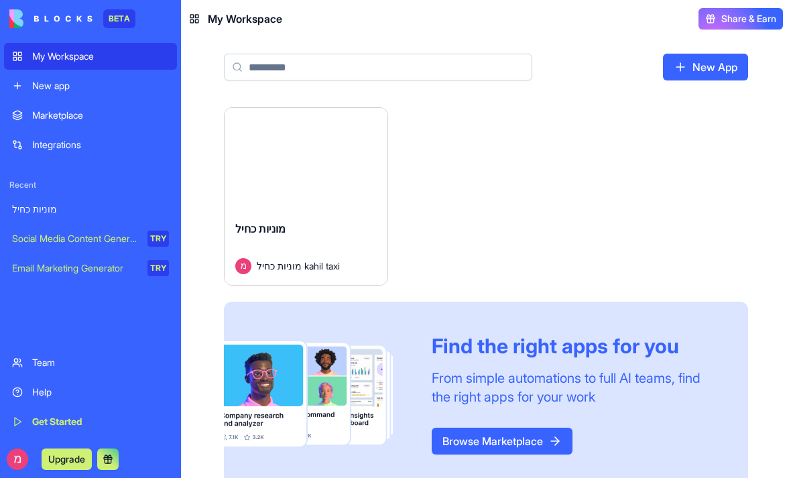
click at [242, 223] on span "מוניות כחיל" at bounding box center [260, 228] width 50 height 13
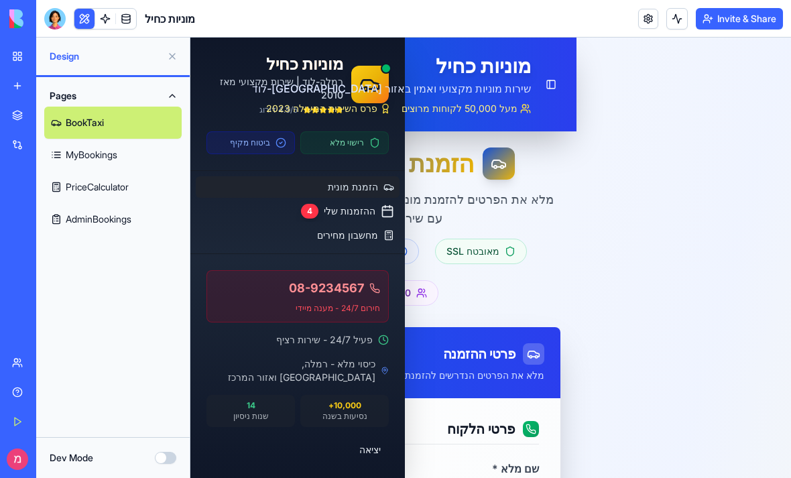
click at [462, 284] on div "מאובטח SSL רישוי מלא דירוג 4.9/5 50,000+ לקוחות" at bounding box center [383, 272] width 354 height 67
click at [142, 163] on link "MyBookings" at bounding box center [112, 155] width 137 height 32
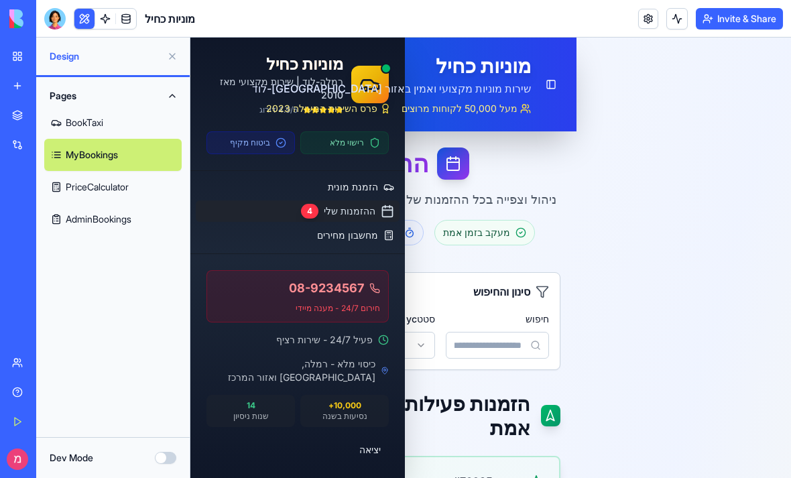
click at [166, 463] on button "Dev Mode" at bounding box center [165, 458] width 21 height 12
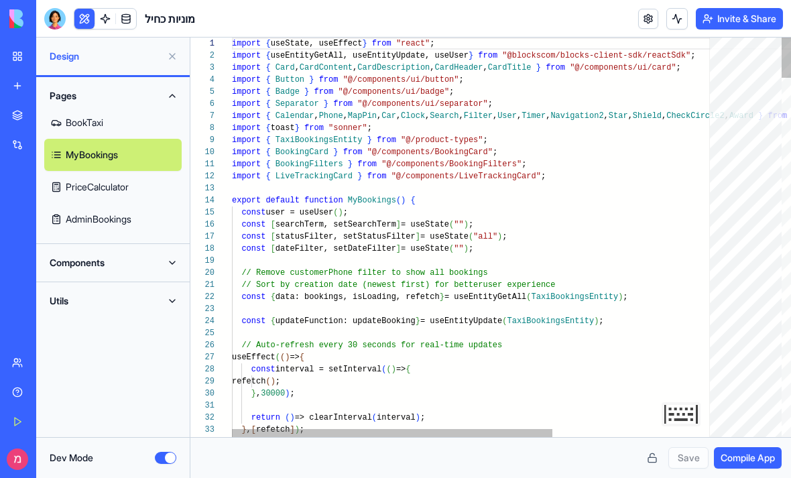
click at [103, 112] on link "BookTaxi" at bounding box center [112, 123] width 137 height 32
type textarea "** *"
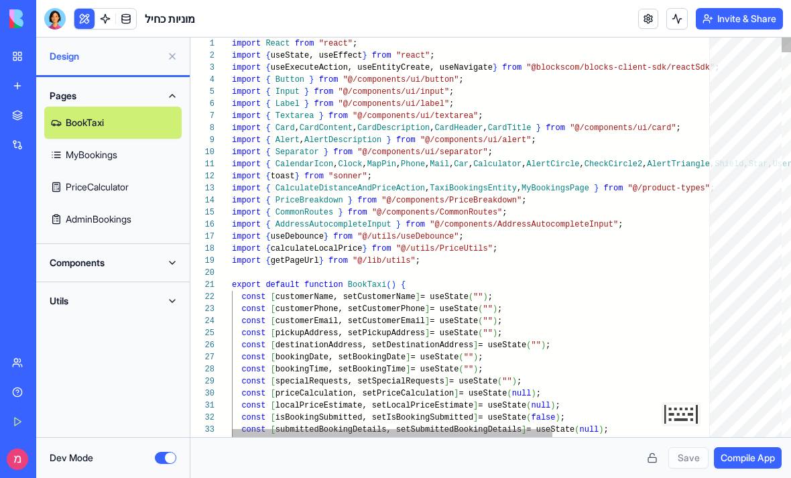
scroll to position [12, 0]
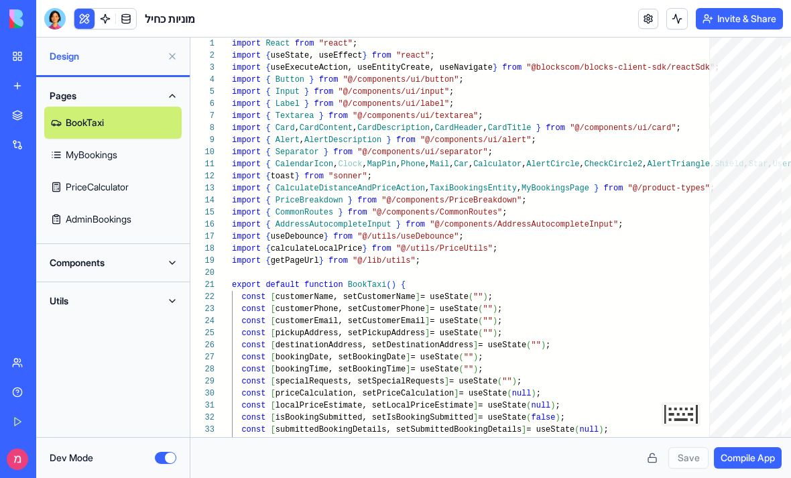
click at [156, 460] on button "Dev Mode" at bounding box center [165, 458] width 21 height 12
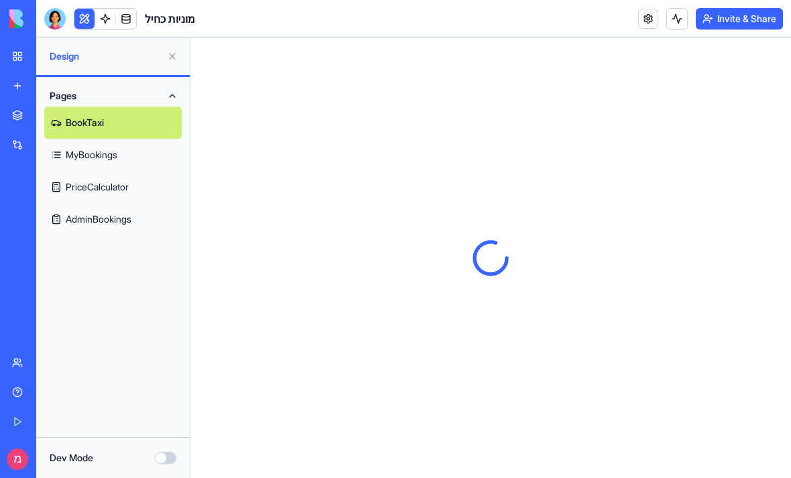
scroll to position [0, 0]
click at [119, 221] on link "AdminBookings" at bounding box center [112, 219] width 137 height 32
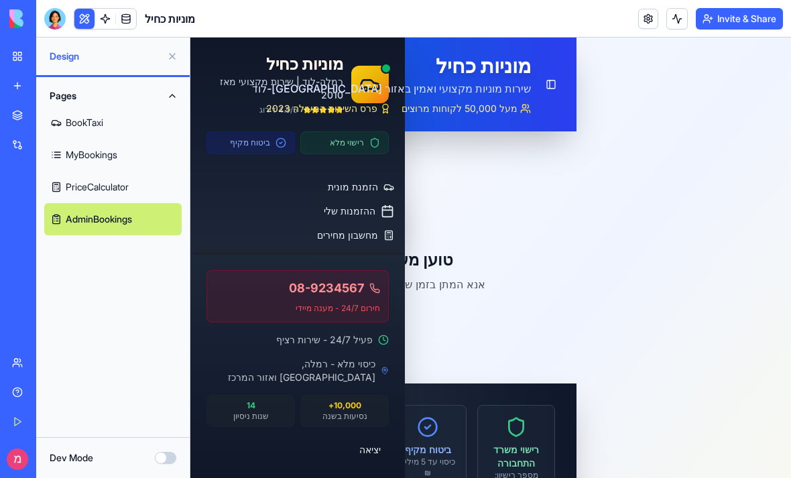
click at [116, 21] on link at bounding box center [126, 19] width 20 height 20
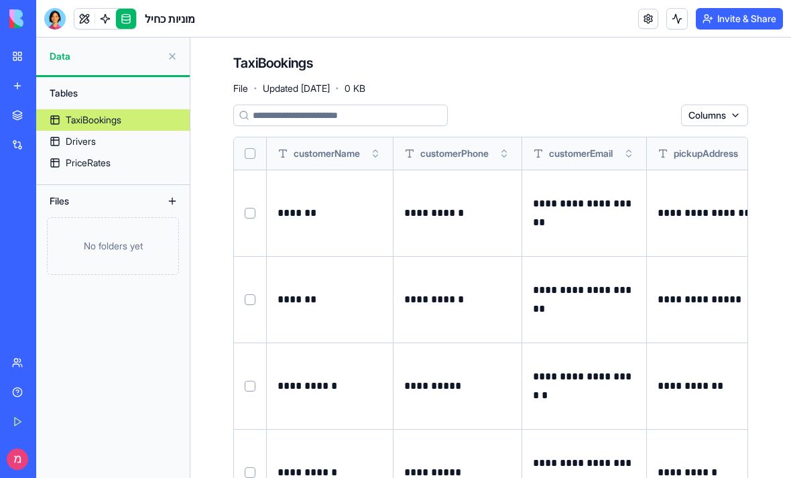
click at [99, 26] on link at bounding box center [105, 19] width 20 height 20
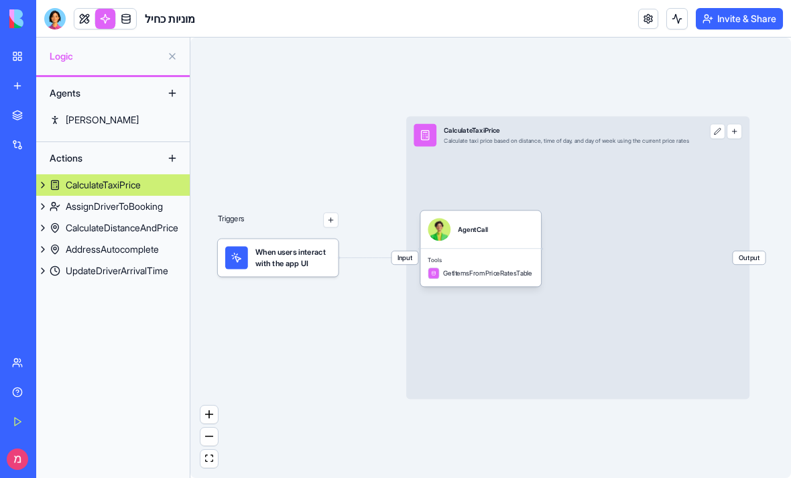
click at [85, 27] on link at bounding box center [84, 19] width 20 height 20
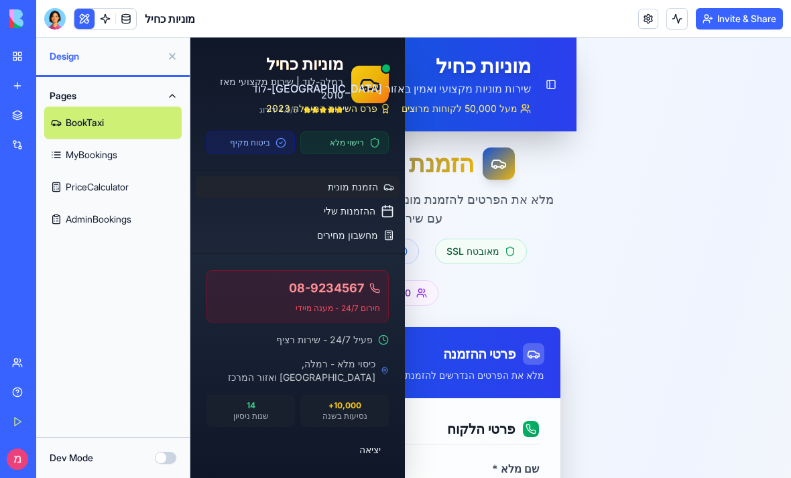
click at [106, 125] on link "BookTaxi" at bounding box center [112, 123] width 137 height 32
click at [20, 122] on link "Marketplace" at bounding box center [31, 115] width 54 height 27
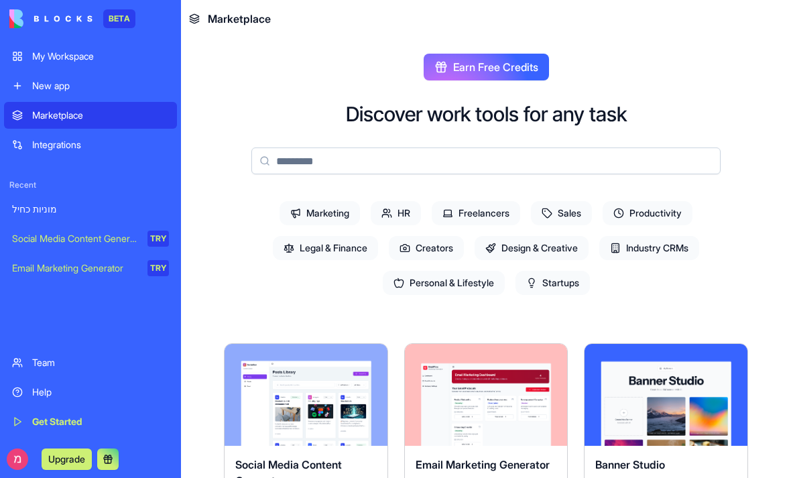
click at [264, 151] on input at bounding box center [485, 160] width 469 height 27
click at [66, 52] on div "My Workspace" at bounding box center [100, 56] width 137 height 13
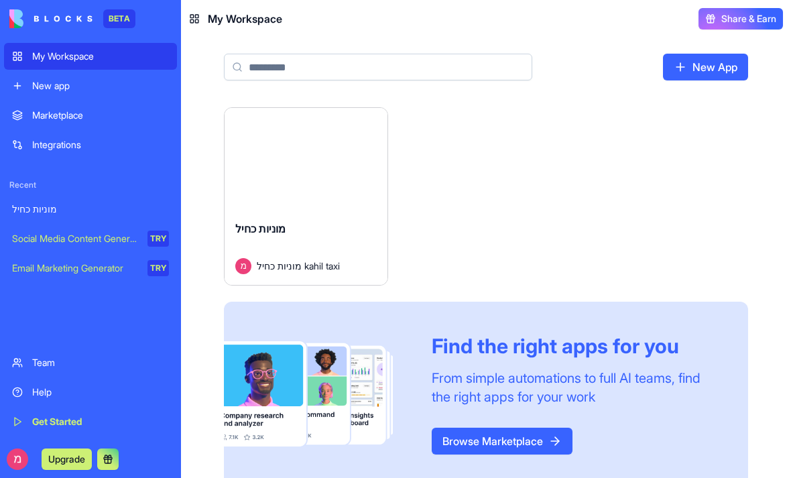
click at [257, 180] on div "Launch" at bounding box center [306, 159] width 163 height 102
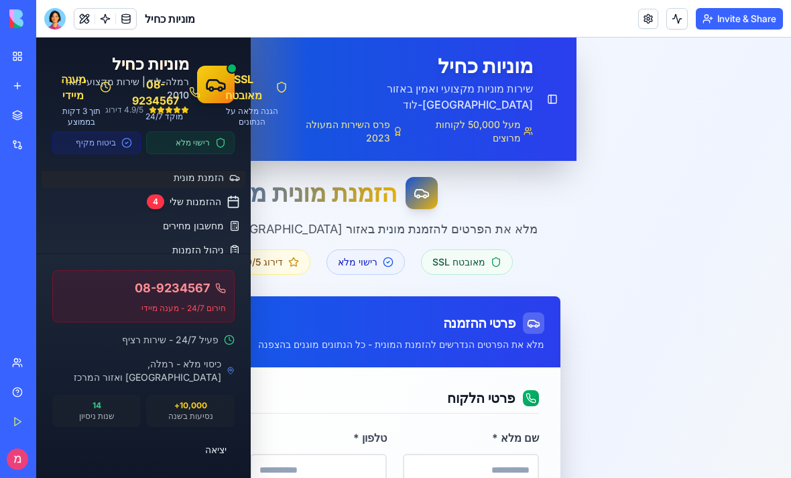
scroll to position [9, 0]
click at [505, 191] on div "הזמנת מונית מקצועית" at bounding box center [306, 193] width 508 height 32
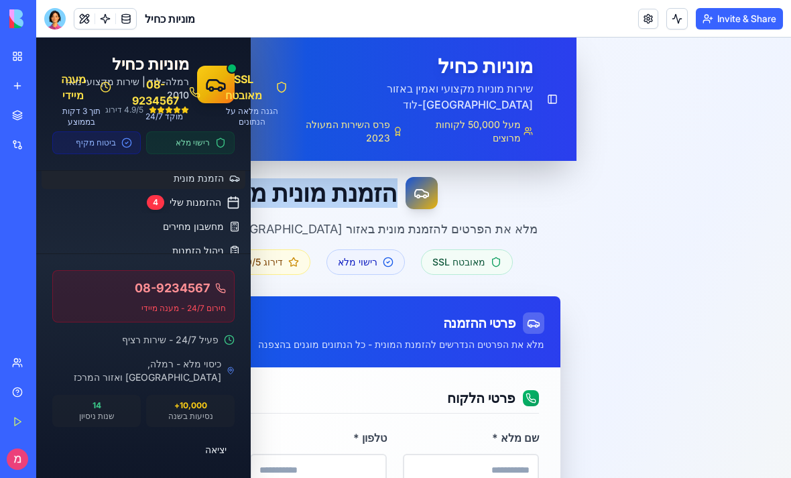
click at [505, 191] on div "הזמנת מונית מקצועית" at bounding box center [306, 193] width 508 height 32
click at [546, 91] on button "Toggle Sidebar" at bounding box center [552, 99] width 18 height 21
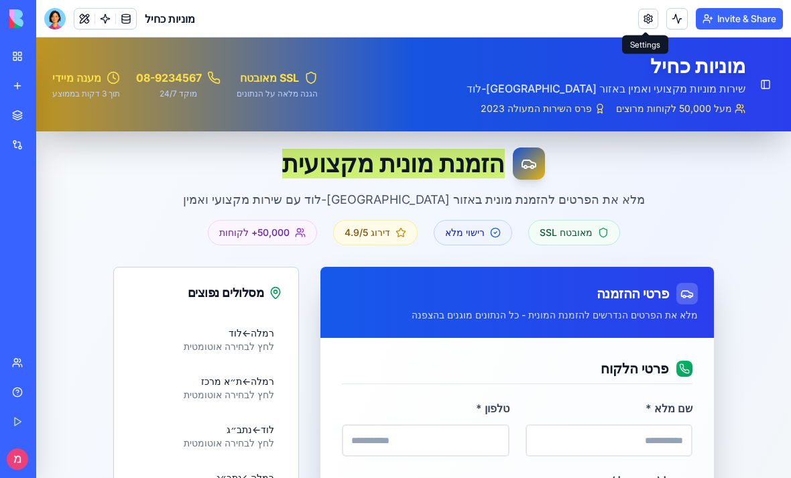
scroll to position [0, 0]
click at [644, 15] on link at bounding box center [648, 19] width 20 height 20
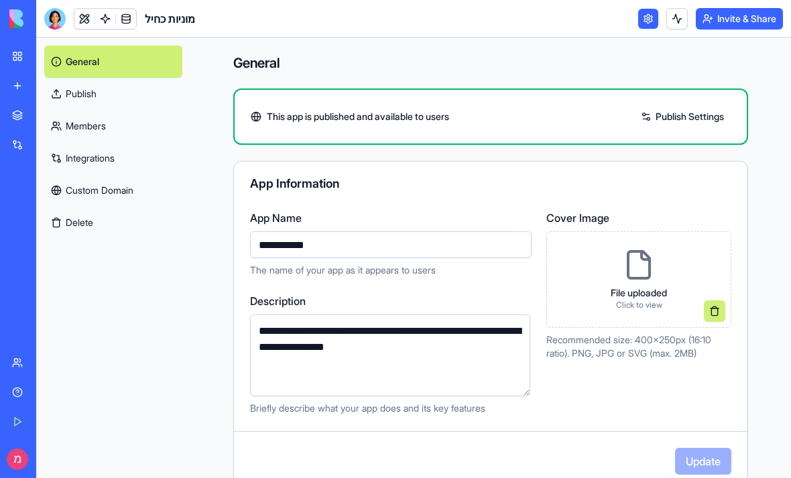
click at [663, 15] on div "Invite & Share" at bounding box center [710, 18] width 145 height 21
click at [675, 18] on button at bounding box center [676, 18] width 21 height 21
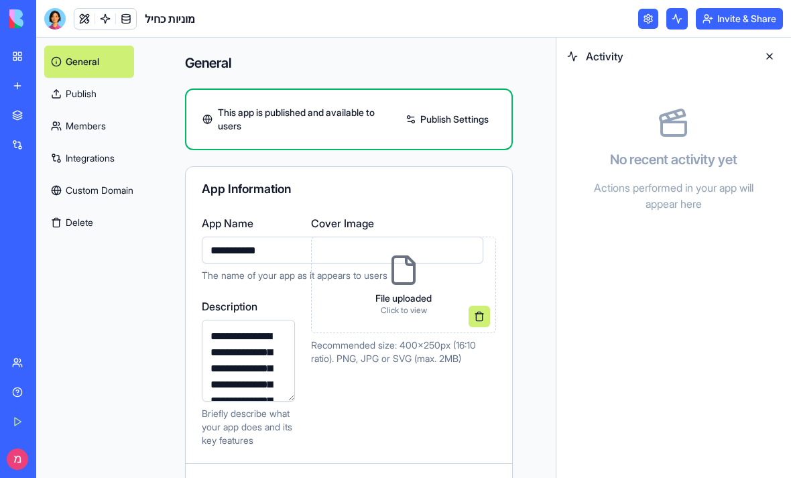
click at [84, 101] on link "Publish" at bounding box center [89, 94] width 90 height 32
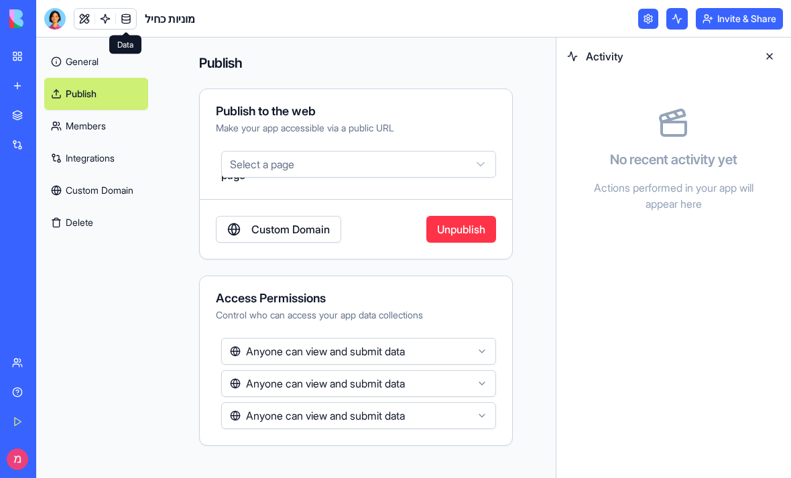
click at [128, 20] on link at bounding box center [126, 19] width 20 height 20
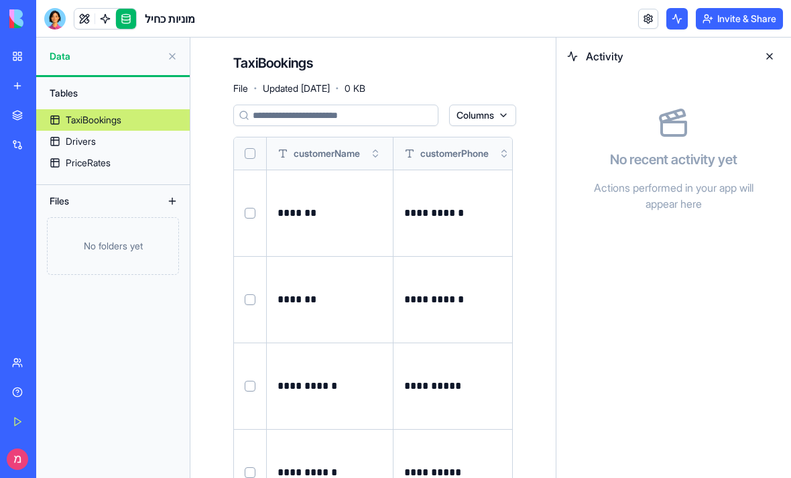
click at [15, 156] on link "Integrations" at bounding box center [31, 144] width 54 height 27
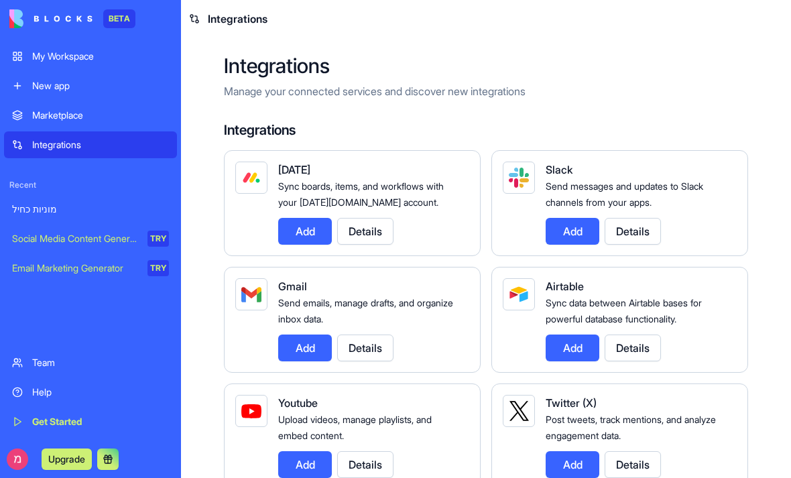
click at [17, 91] on link "New app" at bounding box center [90, 85] width 173 height 27
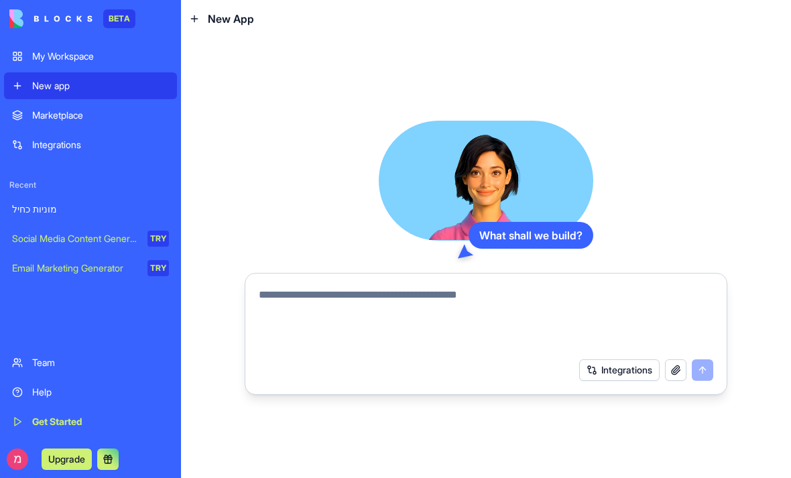
click at [36, 59] on div "My Workspace" at bounding box center [100, 56] width 137 height 13
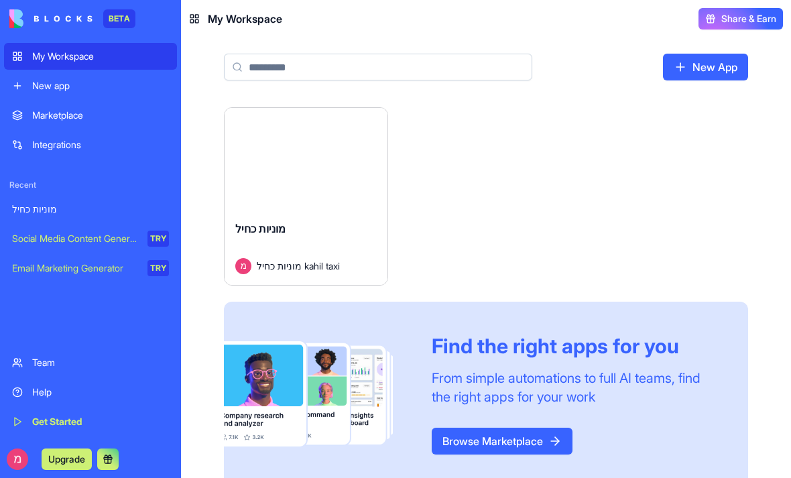
click at [54, 13] on img at bounding box center [50, 18] width 83 height 19
click at [55, 13] on img at bounding box center [50, 18] width 83 height 19
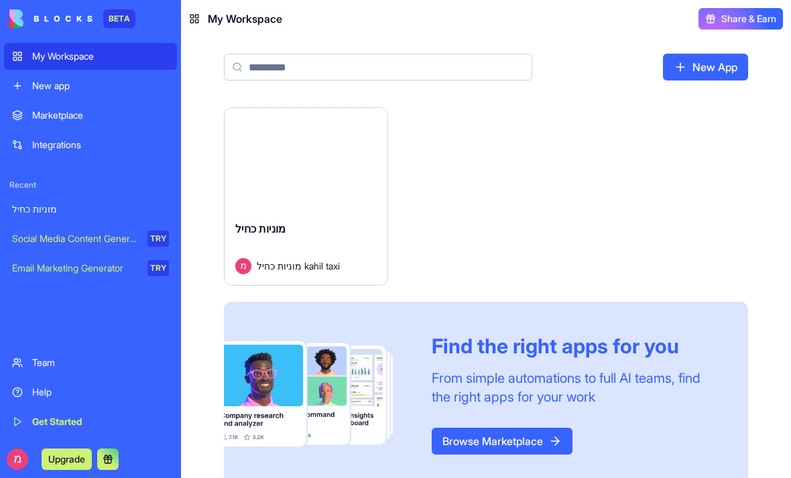
click at [55, 13] on img at bounding box center [50, 18] width 83 height 19
click at [56, 13] on img at bounding box center [50, 18] width 83 height 19
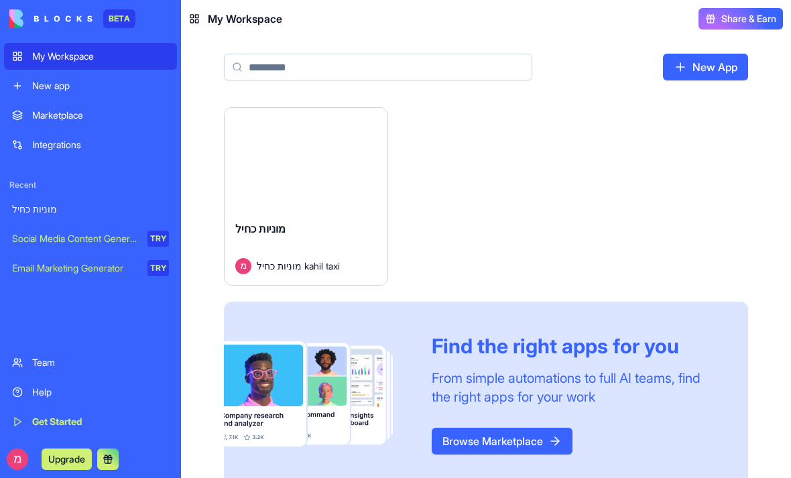
click at [310, 208] on div "Launch" at bounding box center [306, 159] width 163 height 102
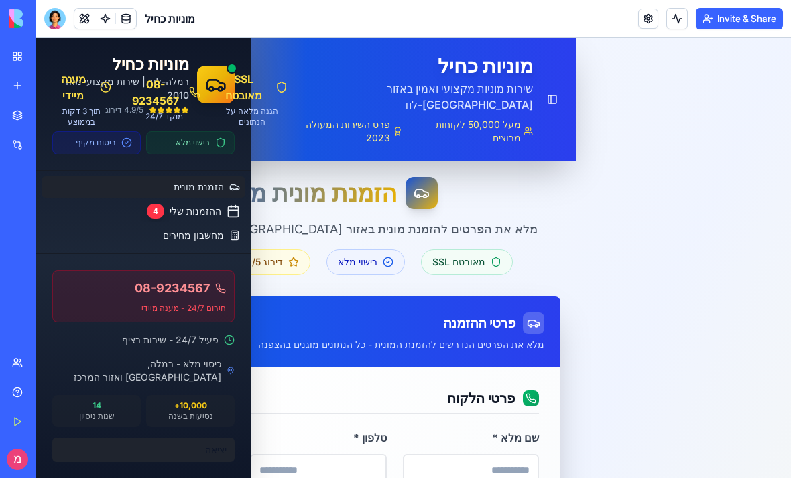
click at [211, 447] on button "יציאה" at bounding box center [143, 450] width 182 height 24
click at [211, 444] on button "יציאה" at bounding box center [143, 450] width 182 height 24
click at [527, 249] on div "מאובטח SSL רישוי מלא דירוג 4.9/5 50,000+ לקוחות" at bounding box center [306, 261] width 508 height 25
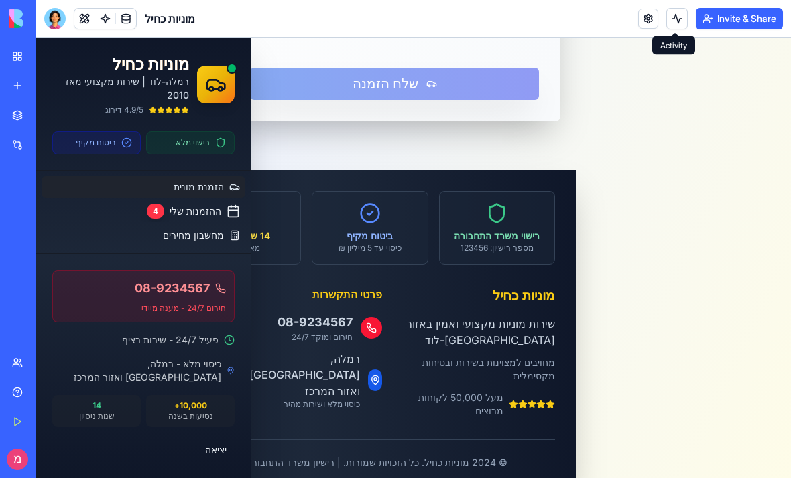
scroll to position [1085, 0]
click at [648, 25] on link at bounding box center [648, 19] width 20 height 20
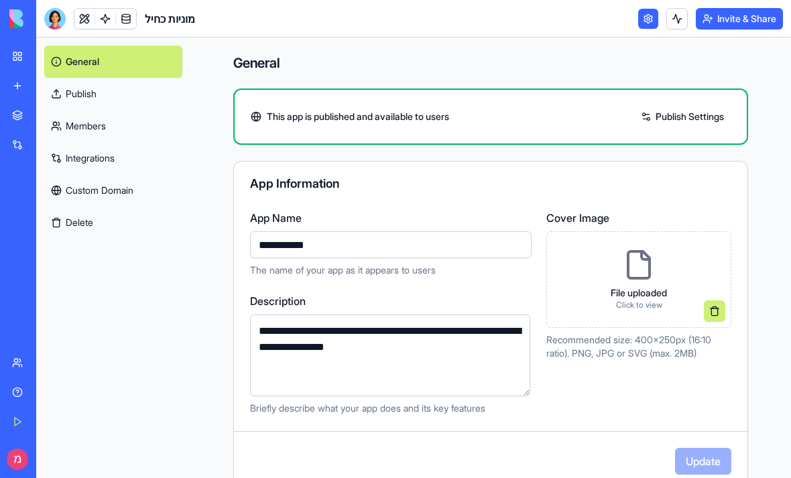
click at [76, 113] on link "Members" at bounding box center [113, 126] width 138 height 32
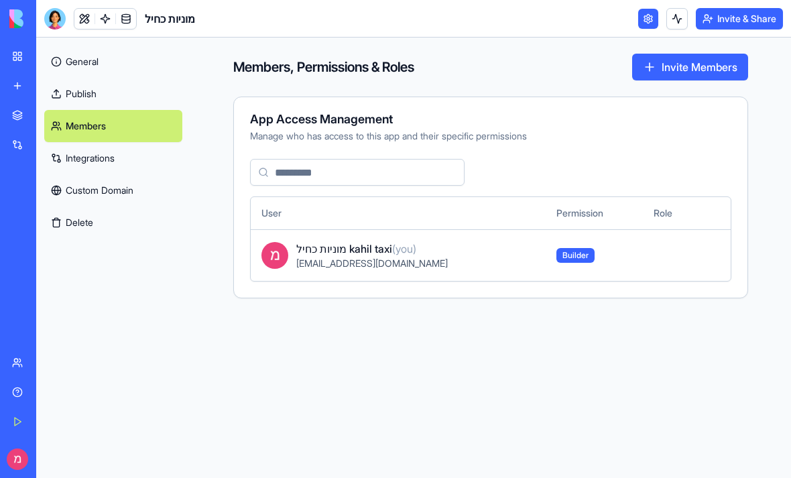
click at [67, 138] on link "Members" at bounding box center [113, 126] width 138 height 32
click at [76, 173] on link "Integrations" at bounding box center [113, 158] width 138 height 32
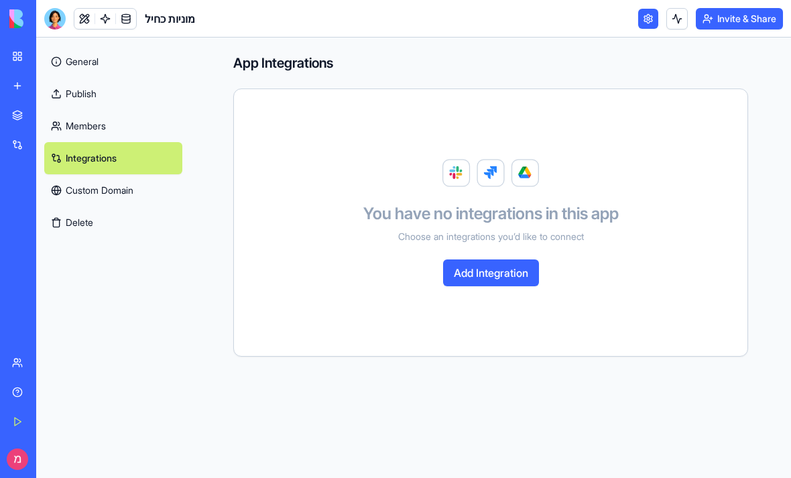
click at [78, 194] on link "Custom Domain" at bounding box center [113, 190] width 138 height 32
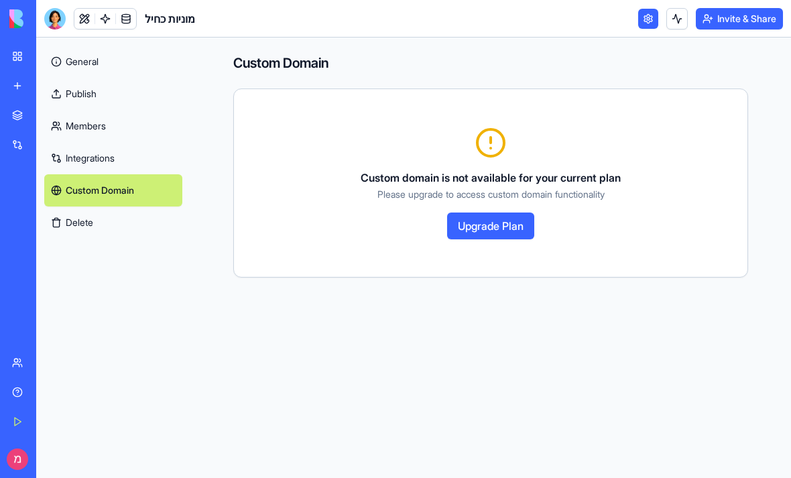
click at [72, 221] on button "Delete" at bounding box center [113, 222] width 138 height 32
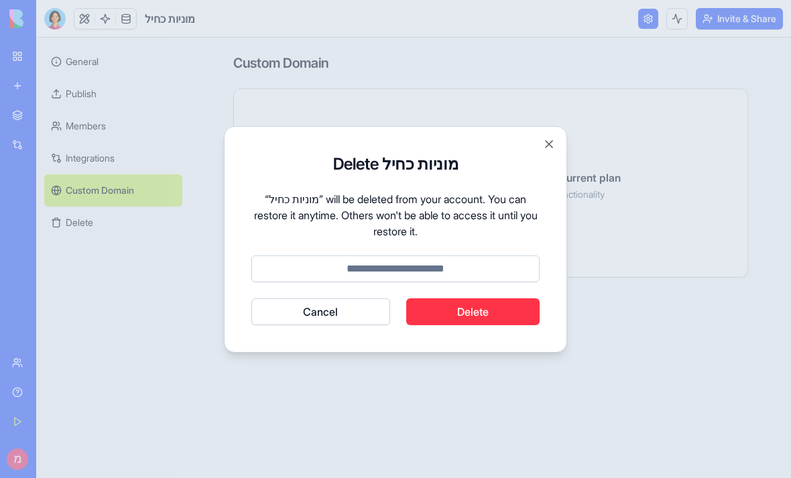
click at [333, 328] on div "Delete מוניות כחיל “מוניות כחיל” will be deleted from your account. You can res…" at bounding box center [395, 239] width 343 height 227
click at [318, 304] on button "Cancel" at bounding box center [320, 311] width 139 height 27
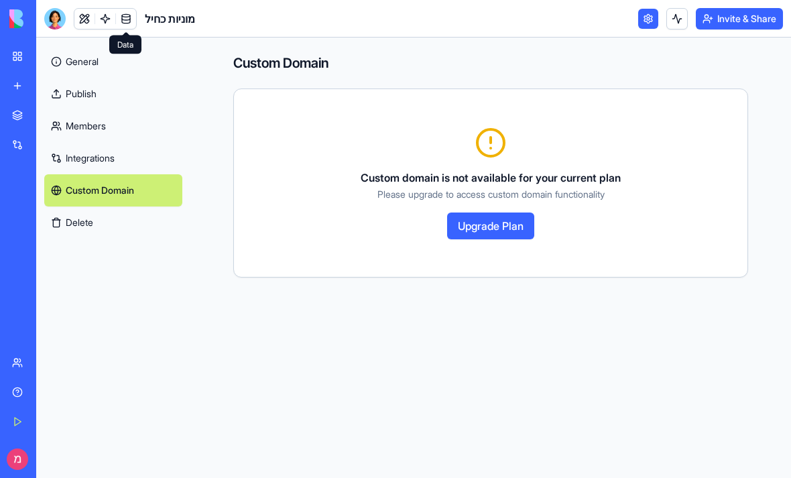
click at [132, 12] on link at bounding box center [126, 19] width 20 height 20
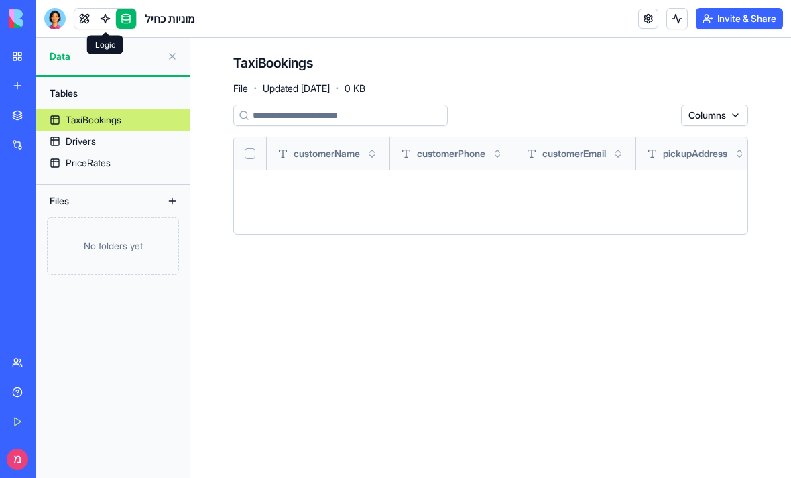
click at [109, 14] on link at bounding box center [105, 19] width 20 height 20
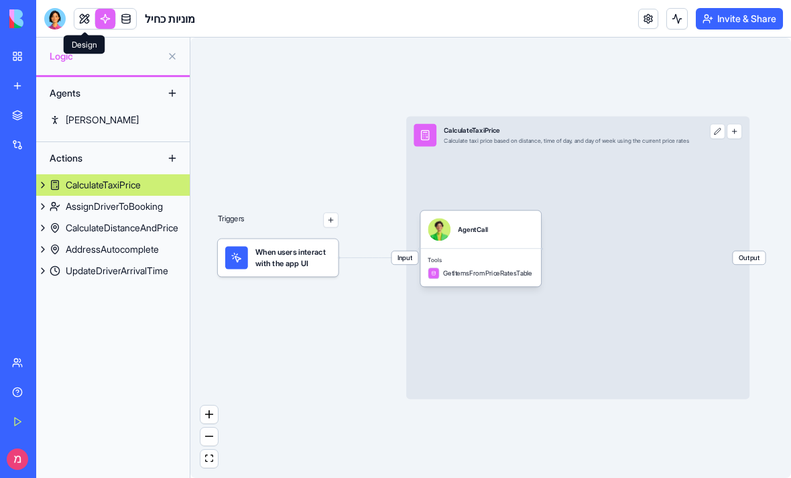
click at [91, 16] on link at bounding box center [84, 19] width 20 height 20
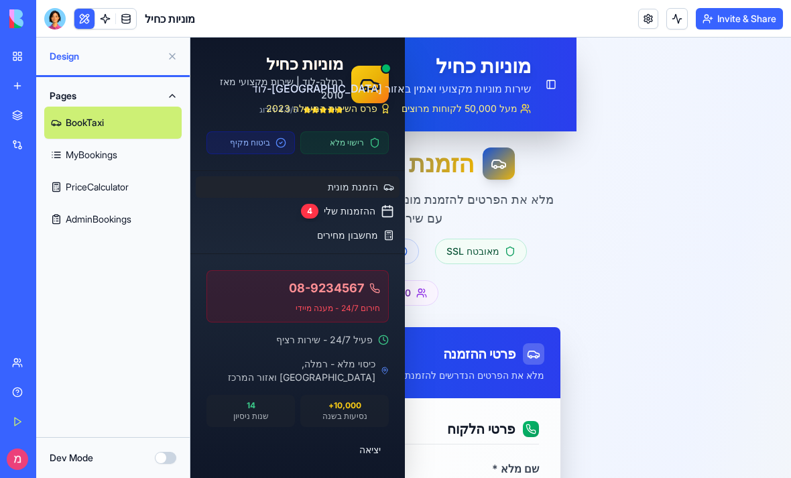
click at [528, 239] on div "מאובטח SSL רישוי מלא דירוג 4.9/5 50,000+ לקוחות" at bounding box center [383, 272] width 354 height 67
click at [160, 459] on button "Dev Mode" at bounding box center [165, 458] width 21 height 12
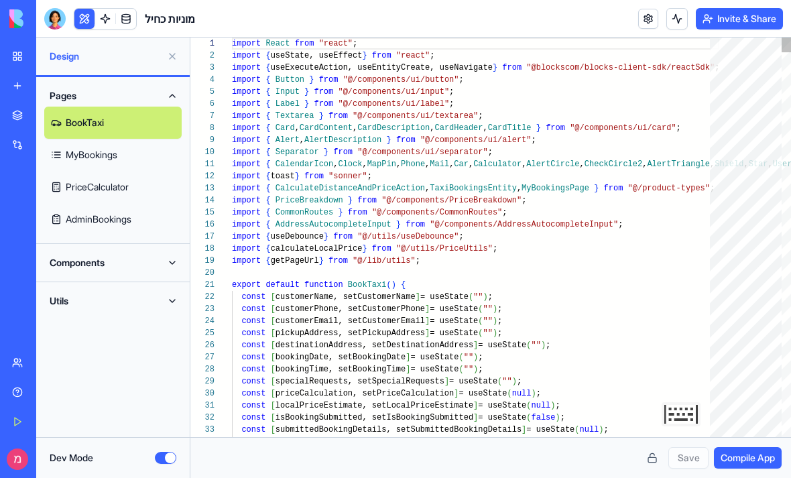
scroll to position [97, 0]
click at [157, 464] on div "Dev Mode" at bounding box center [113, 457] width 127 height 13
click at [165, 446] on div "Dev Mode" at bounding box center [113, 457] width 154 height 41
click at [162, 454] on button "Dev Mode" at bounding box center [165, 458] width 21 height 12
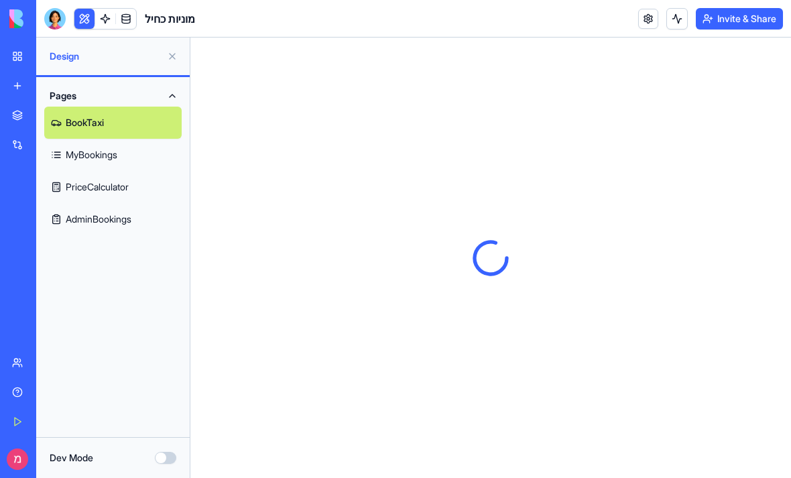
scroll to position [0, 0]
click at [8, 424] on link "Get Started" at bounding box center [31, 421] width 54 height 27
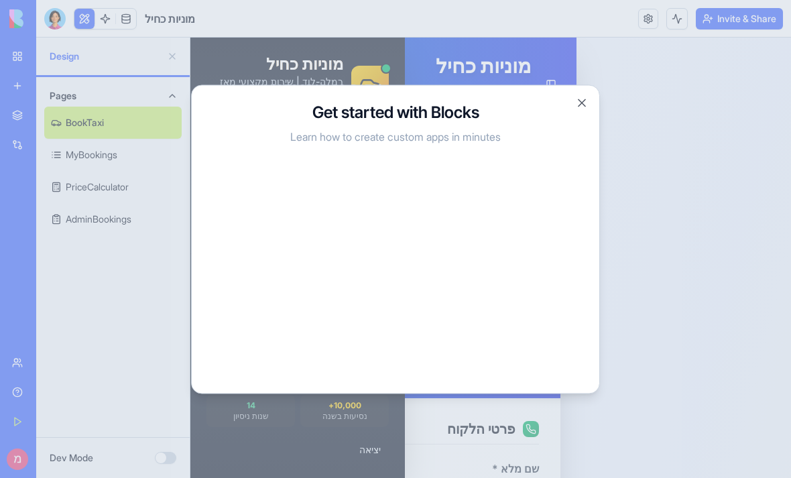
click at [585, 102] on button "Close" at bounding box center [581, 102] width 13 height 13
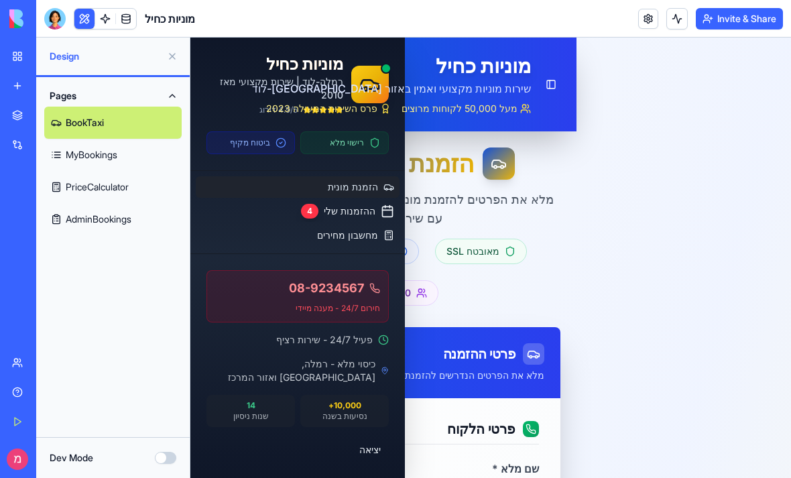
click at [21, 15] on img at bounding box center [50, 18] width 83 height 19
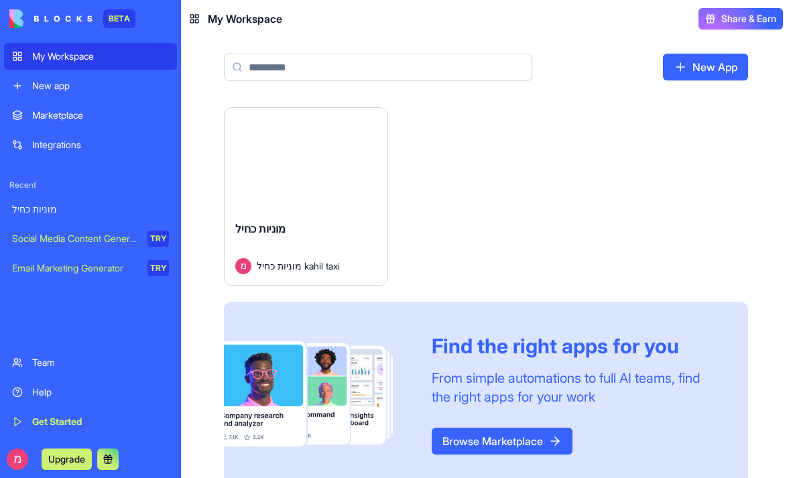
click at [77, 93] on link "New app" at bounding box center [90, 85] width 173 height 27
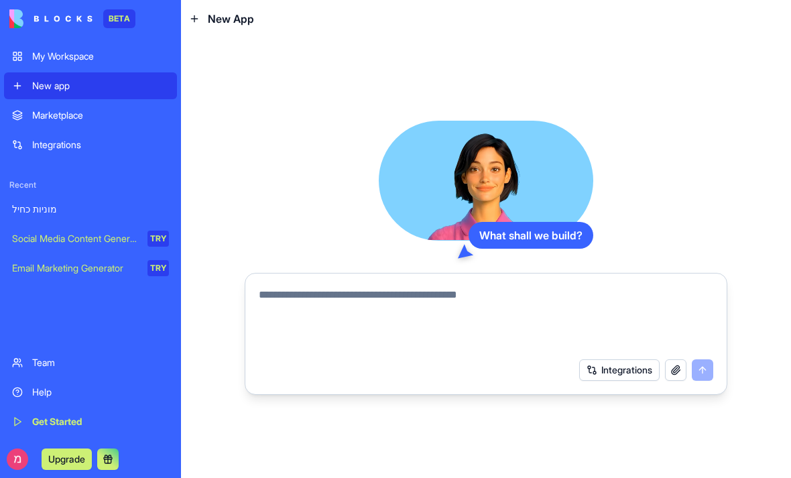
click at [97, 113] on div "Marketplace" at bounding box center [100, 115] width 137 height 13
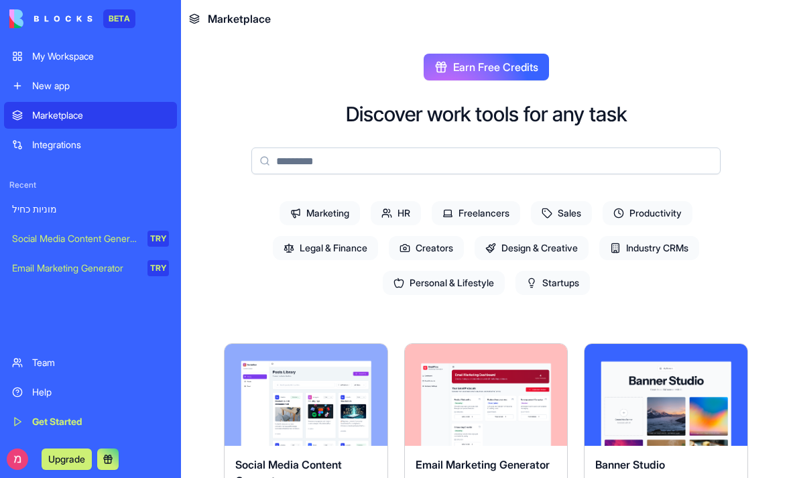
click at [71, 64] on link "My Workspace" at bounding box center [90, 56] width 173 height 27
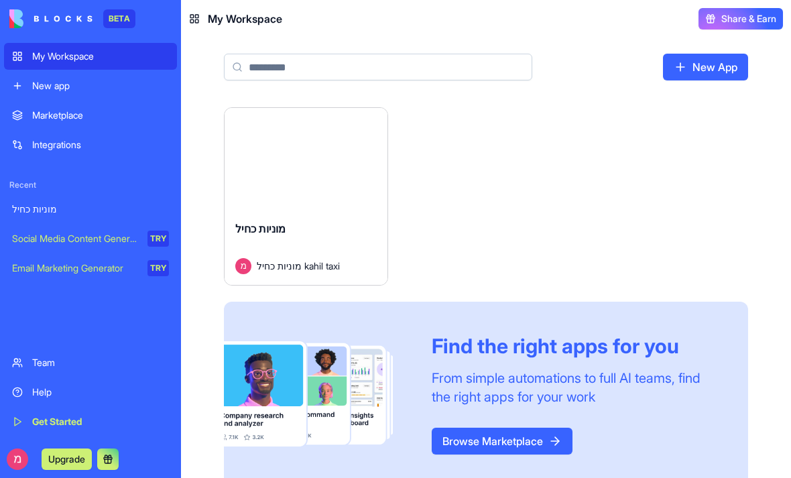
click at [316, 196] on div "Launch" at bounding box center [306, 159] width 163 height 102
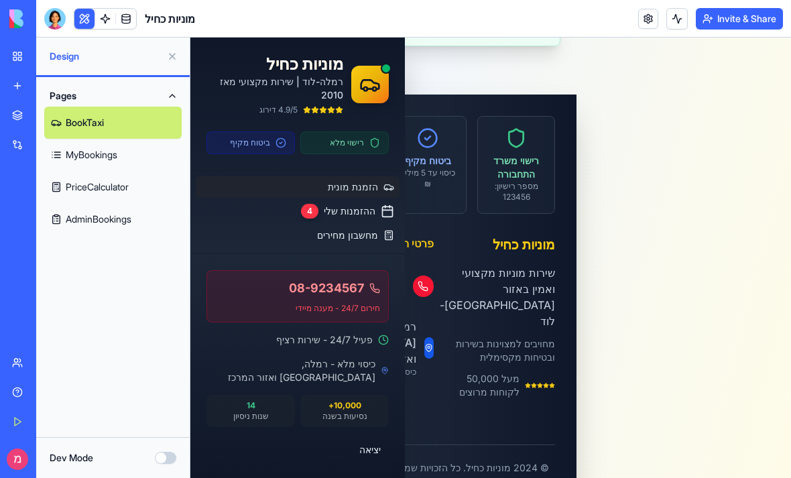
scroll to position [1837, 0]
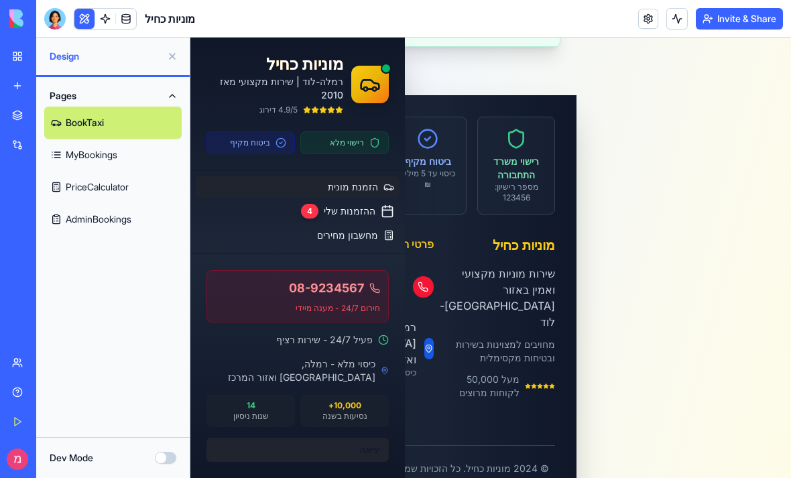
click at [371, 453] on button "יציאה" at bounding box center [297, 450] width 182 height 24
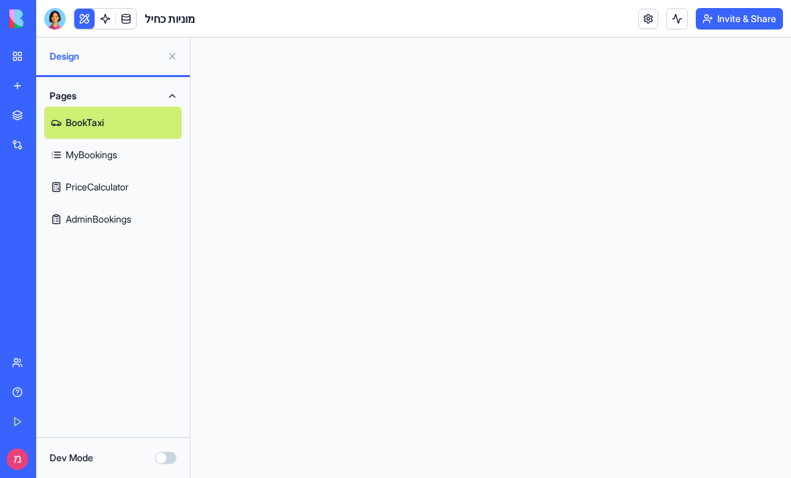
scroll to position [0, 0]
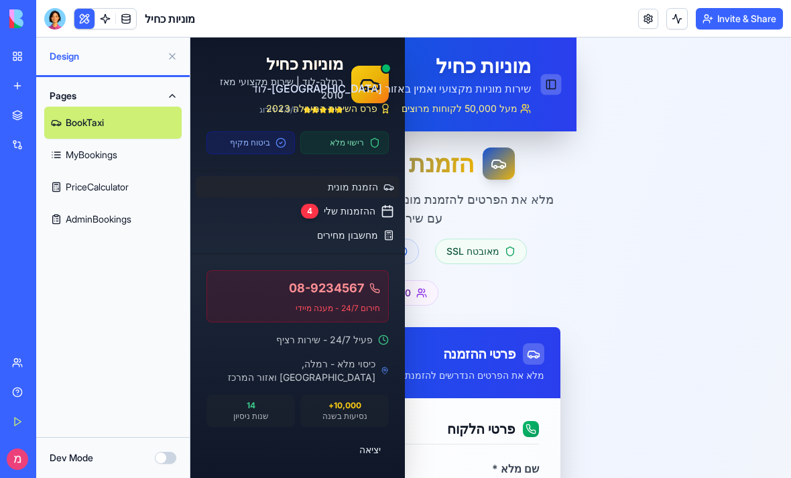
click at [555, 87] on button "Toggle Sidebar" at bounding box center [551, 84] width 21 height 21
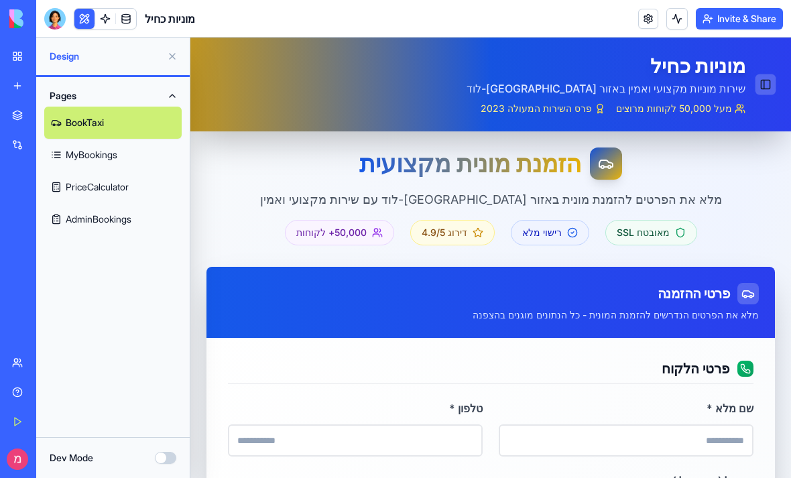
click at [767, 84] on button "Toggle Sidebar" at bounding box center [766, 84] width 21 height 21
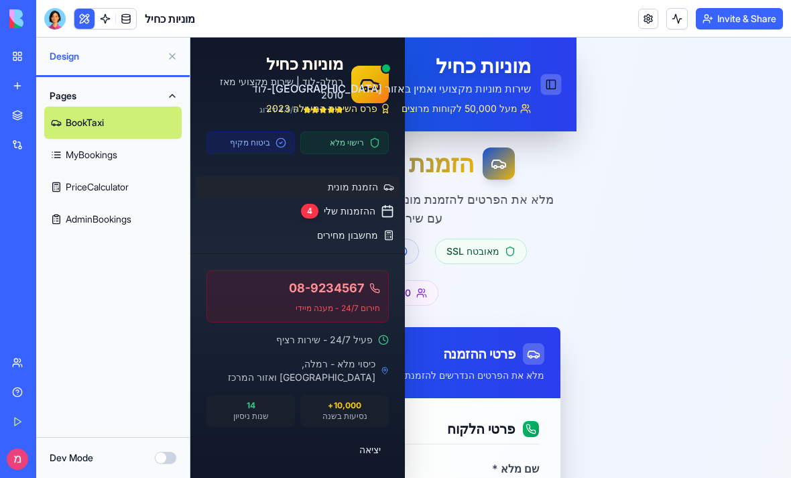
click at [551, 89] on button "Toggle Sidebar" at bounding box center [551, 84] width 21 height 21
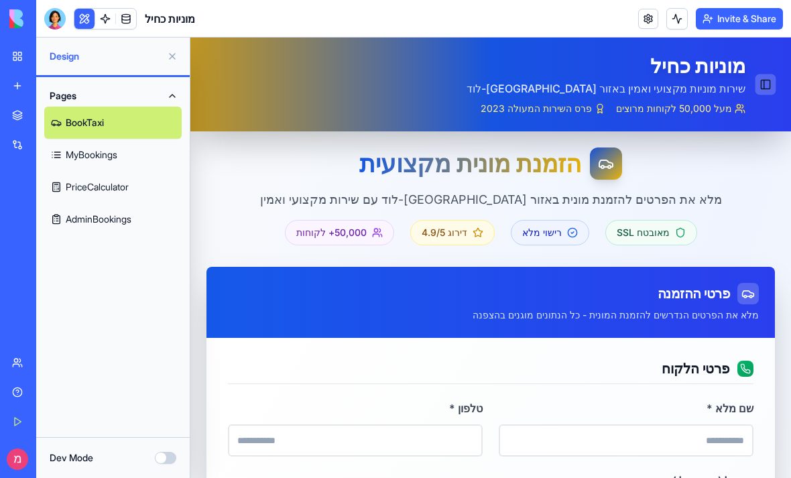
click at [758, 85] on button "Toggle Sidebar" at bounding box center [766, 84] width 21 height 21
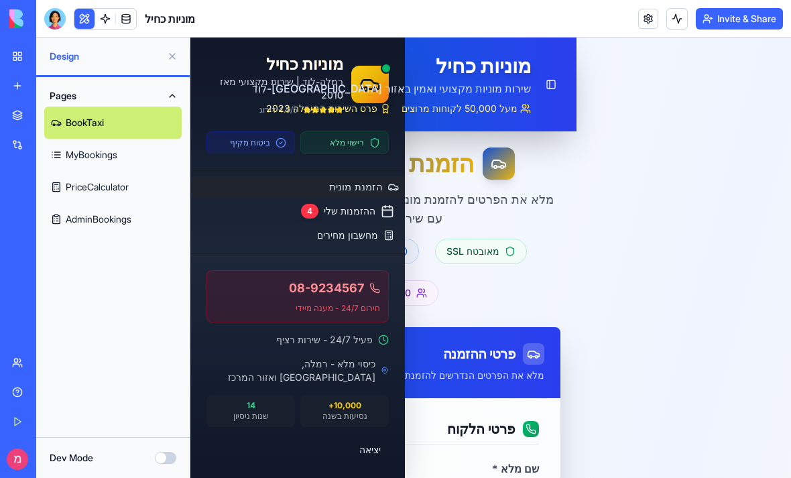
click at [342, 179] on link "הזמנת מונית" at bounding box center [297, 187] width 214 height 23
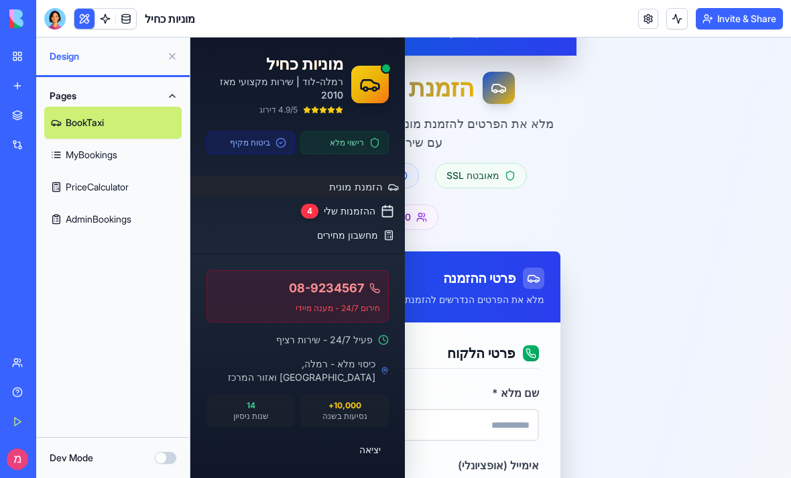
scroll to position [74, 0]
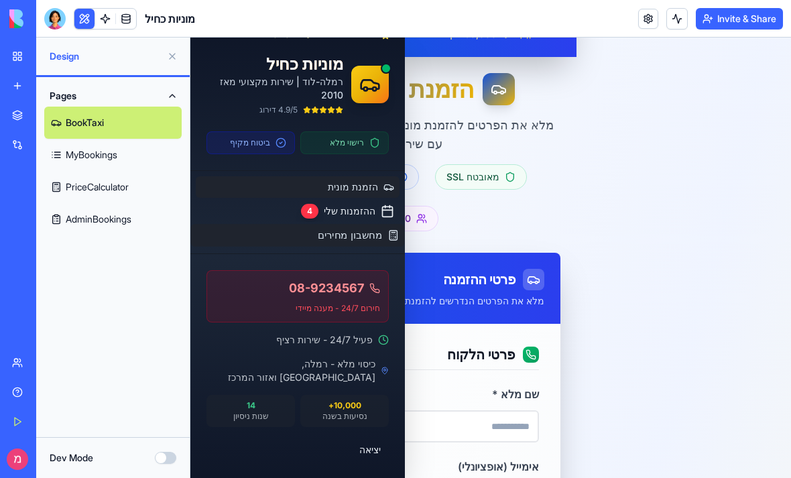
click at [349, 245] on link "מחשבון מחירים" at bounding box center [297, 235] width 214 height 23
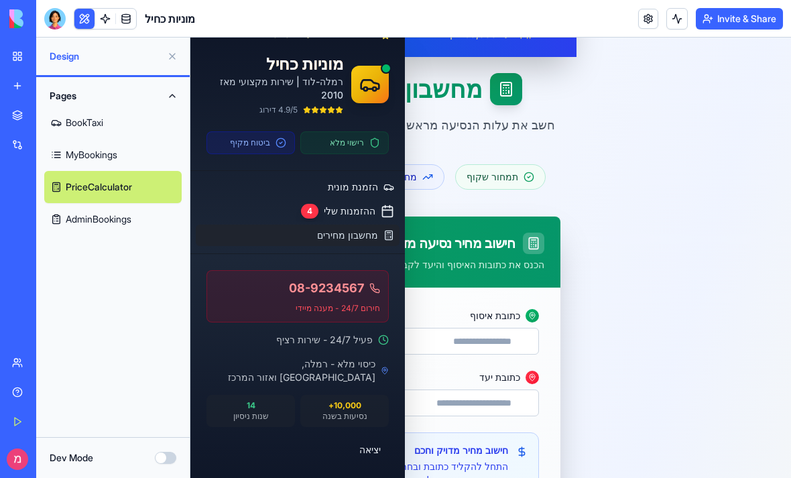
click at [88, 152] on link "MyBookings" at bounding box center [112, 155] width 137 height 32
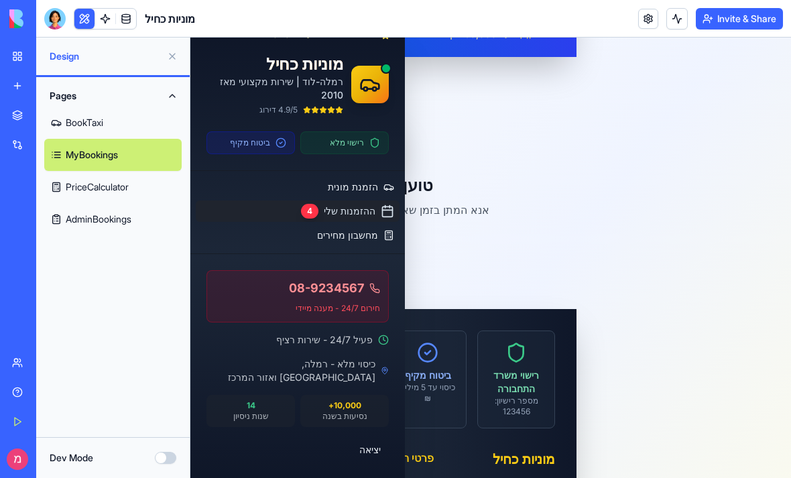
click at [101, 113] on link "BookTaxi" at bounding box center [112, 123] width 137 height 32
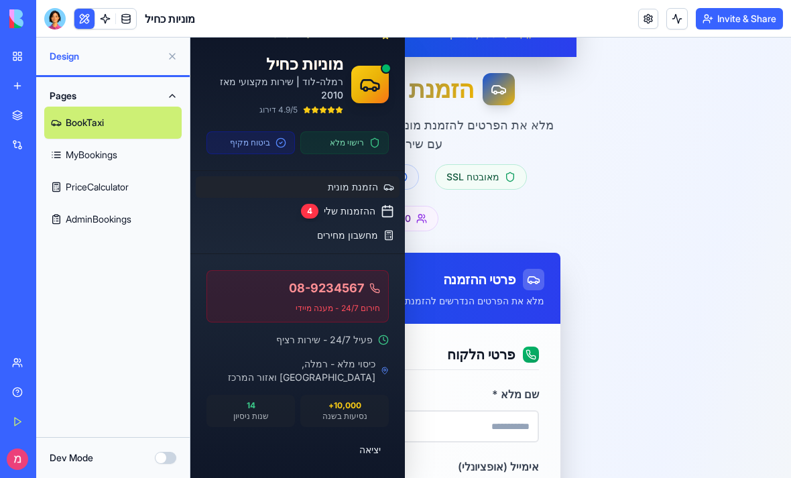
click at [80, 51] on span "Design" at bounding box center [106, 56] width 112 height 13
click at [56, 44] on div "Design" at bounding box center [113, 57] width 154 height 38
click at [66, 46] on div "Design" at bounding box center [113, 57] width 154 height 38
click at [174, 50] on button at bounding box center [172, 56] width 21 height 21
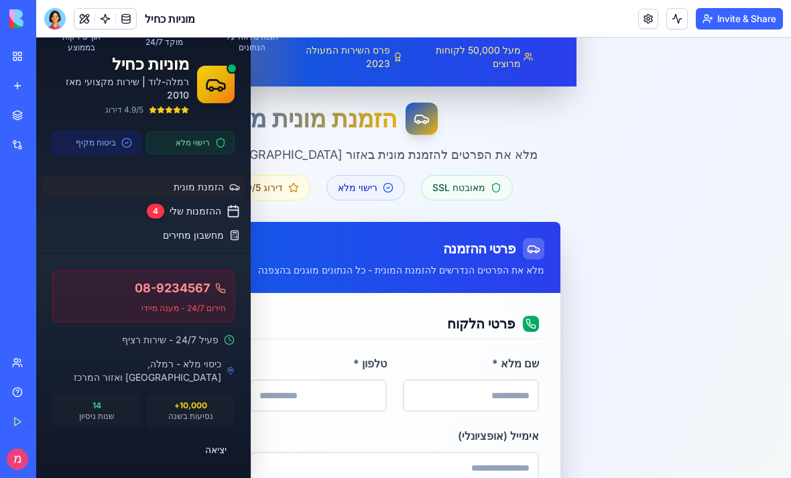
click at [88, 75] on p "רמלה-לוד | שירות מקצועי מאז 2010" at bounding box center [120, 88] width 137 height 27
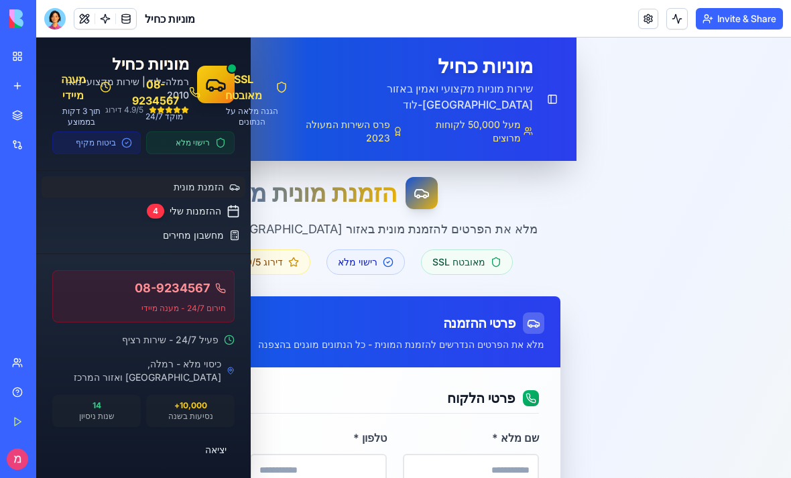
click at [270, 78] on span "SSL מאובטח" at bounding box center [243, 87] width 53 height 32
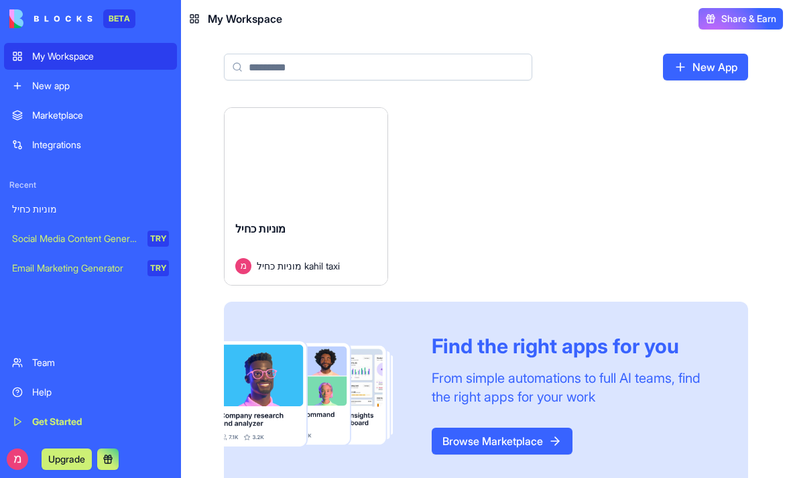
click at [284, 208] on div "Launch" at bounding box center [306, 159] width 163 height 102
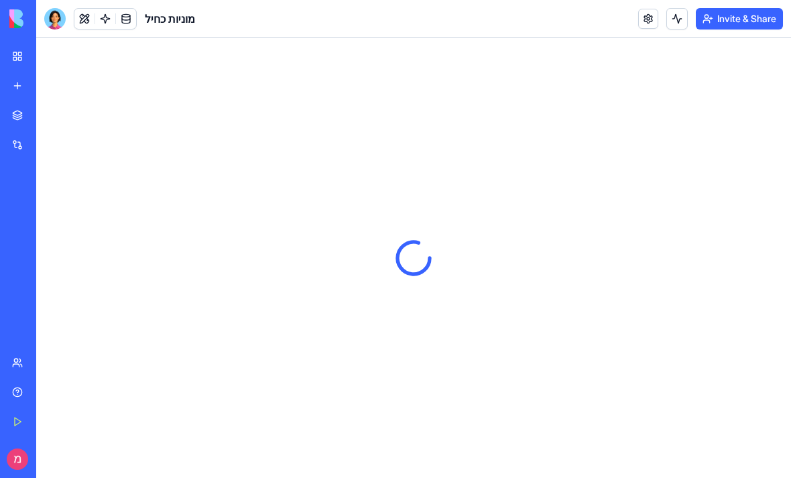
type input "**********"
type input "*****"
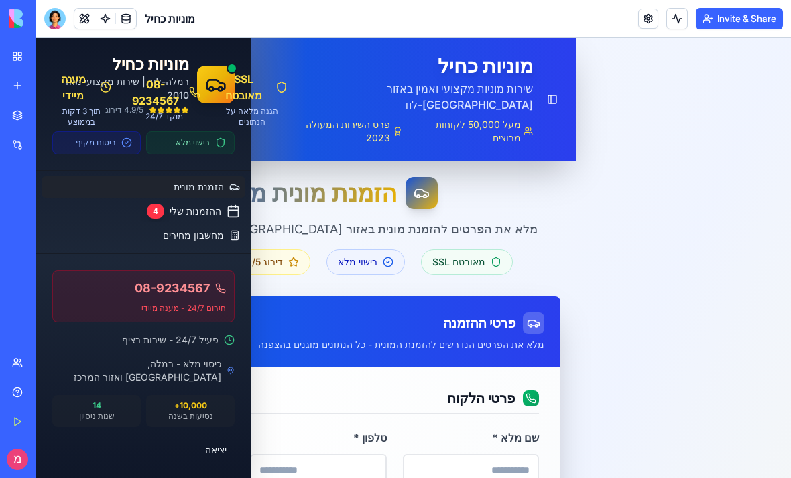
click at [9, 113] on link "Marketplace" at bounding box center [31, 115] width 54 height 27
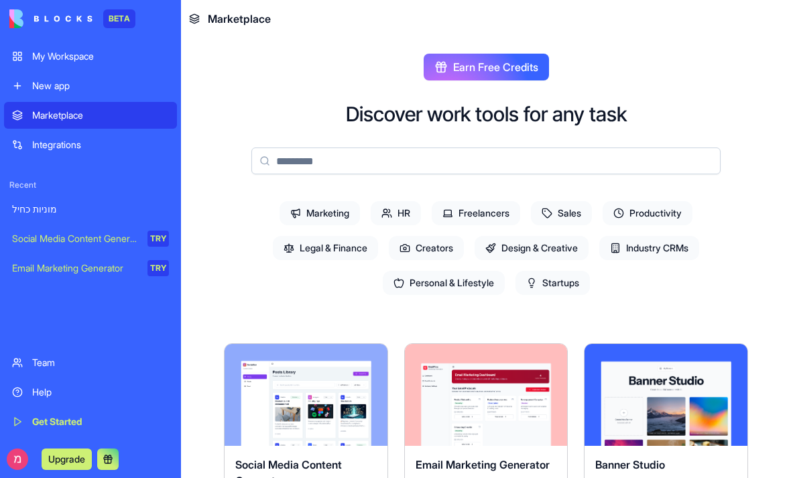
click at [74, 60] on div "My Workspace" at bounding box center [100, 56] width 137 height 13
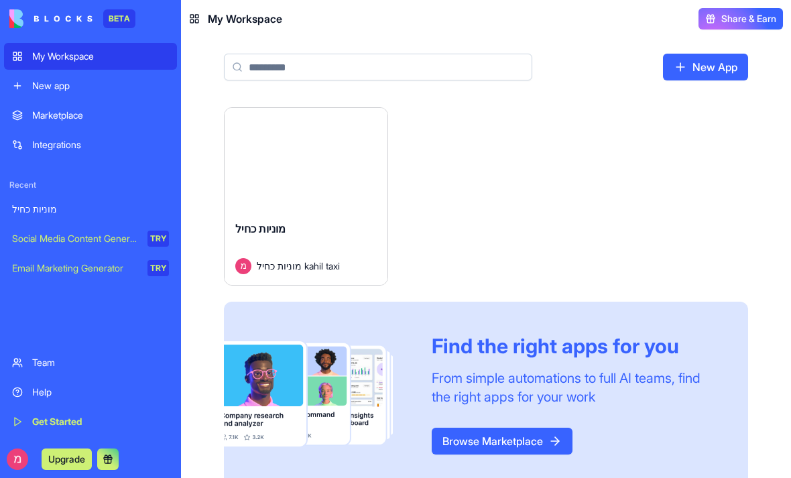
click at [257, 200] on div "Launch" at bounding box center [306, 159] width 163 height 102
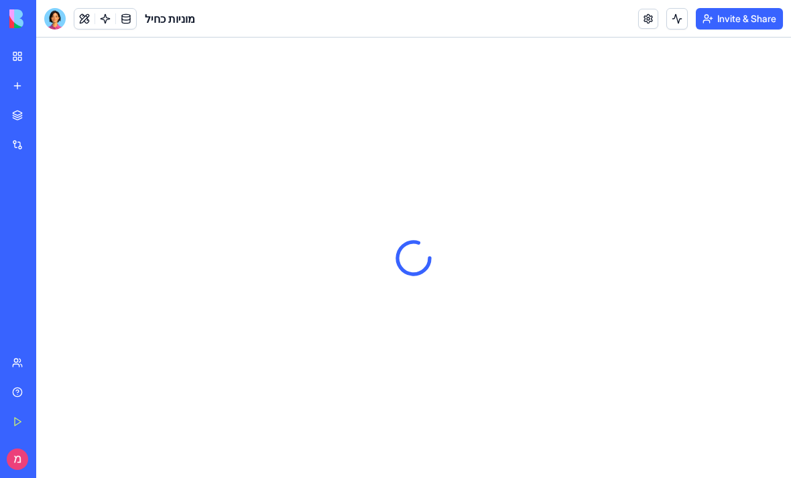
type input "**********"
type input "*****"
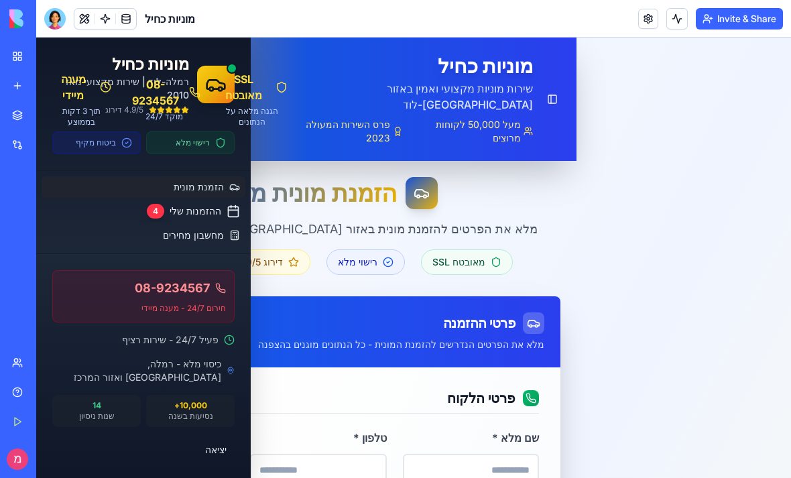
click at [91, 22] on button at bounding box center [84, 19] width 20 height 20
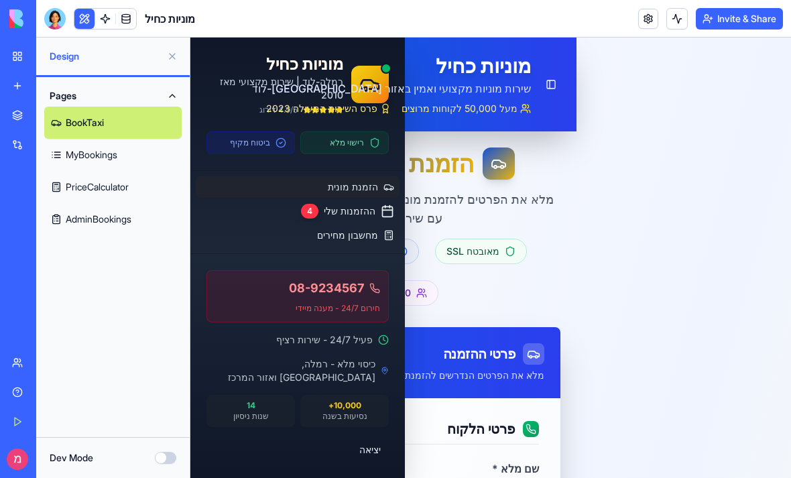
click at [76, 56] on span "Design" at bounding box center [106, 56] width 112 height 13
click at [56, 58] on span "Design" at bounding box center [106, 56] width 112 height 13
click at [182, 54] on button at bounding box center [172, 56] width 21 height 21
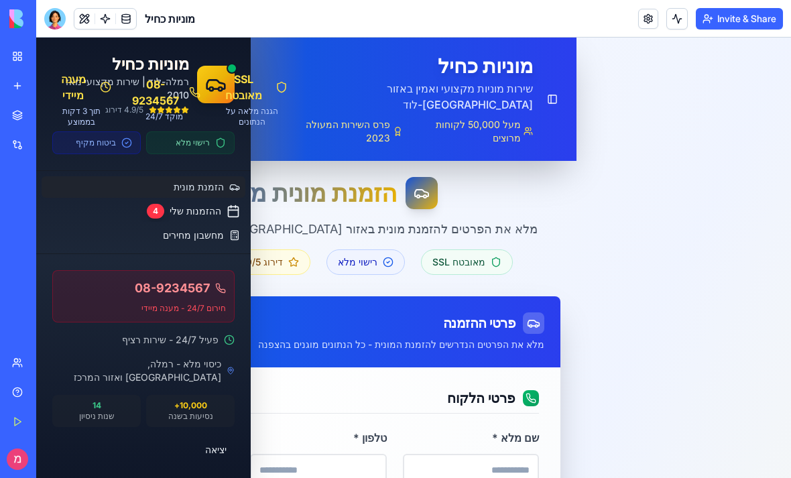
click at [64, 19] on div at bounding box center [54, 18] width 21 height 21
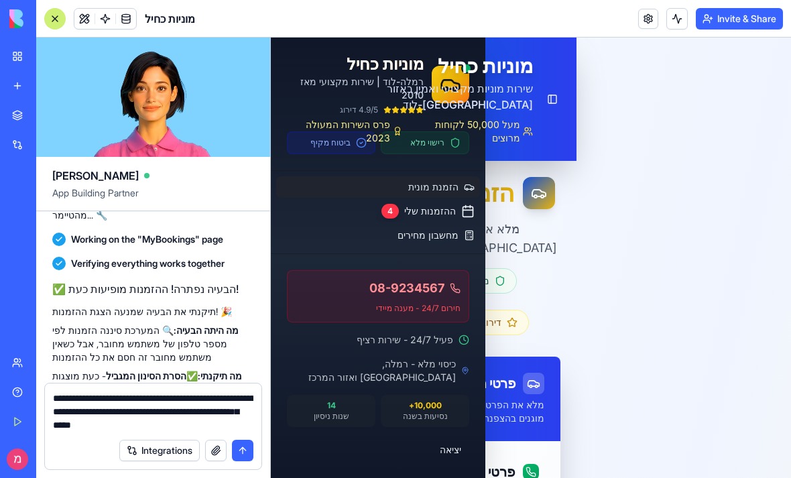
type textarea "**********"
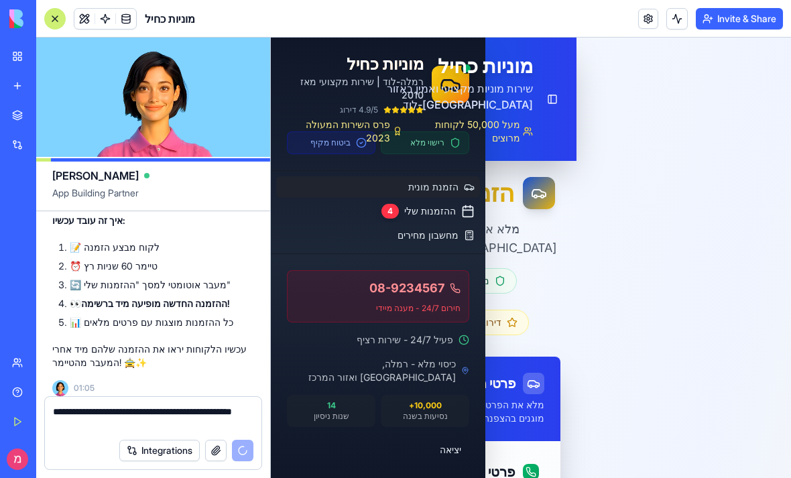
scroll to position [5841, 0]
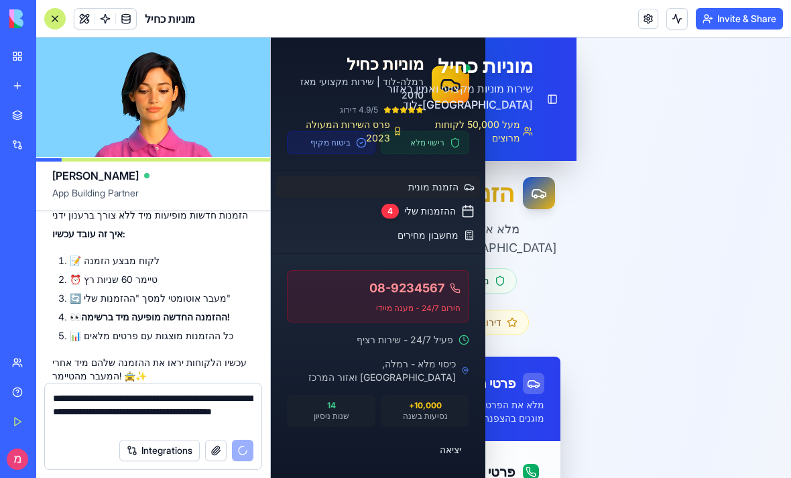
type textarea "**********"
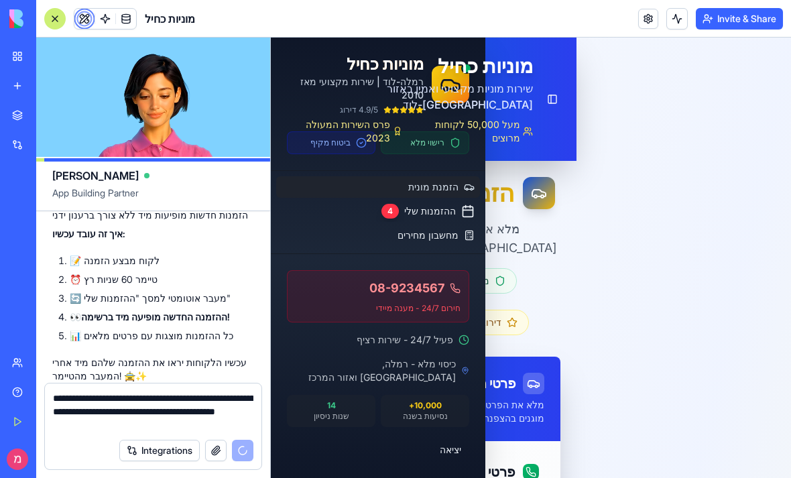
scroll to position [5892, 0]
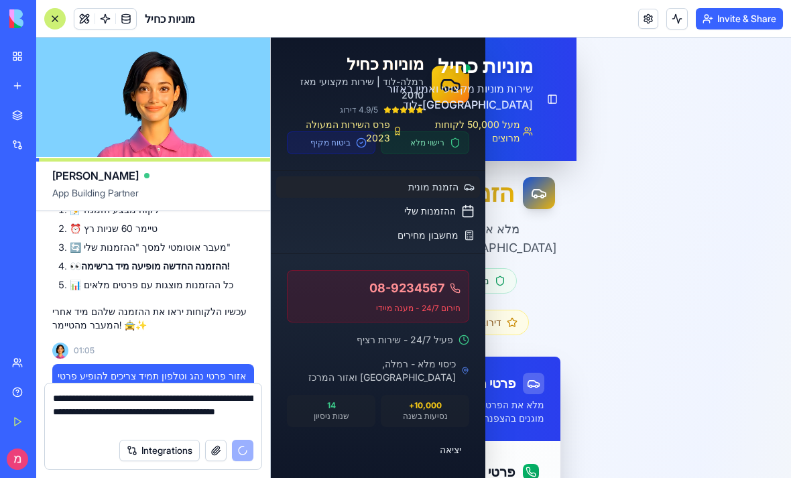
type input "**********"
type input "*****"
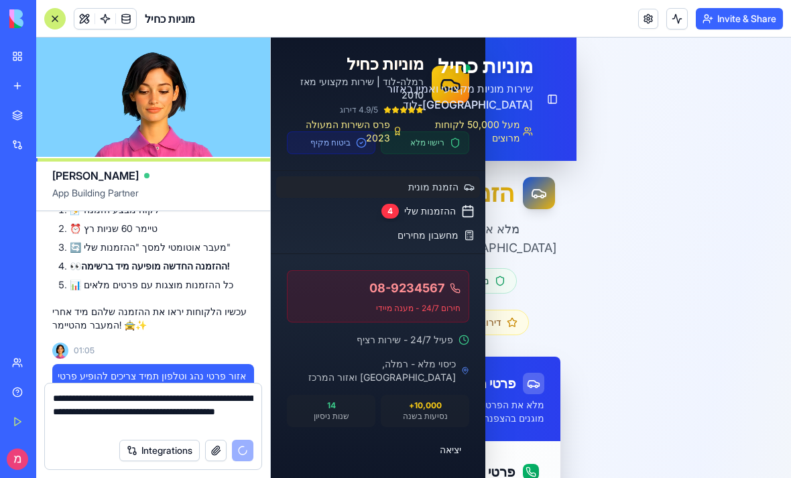
scroll to position [6192, 0]
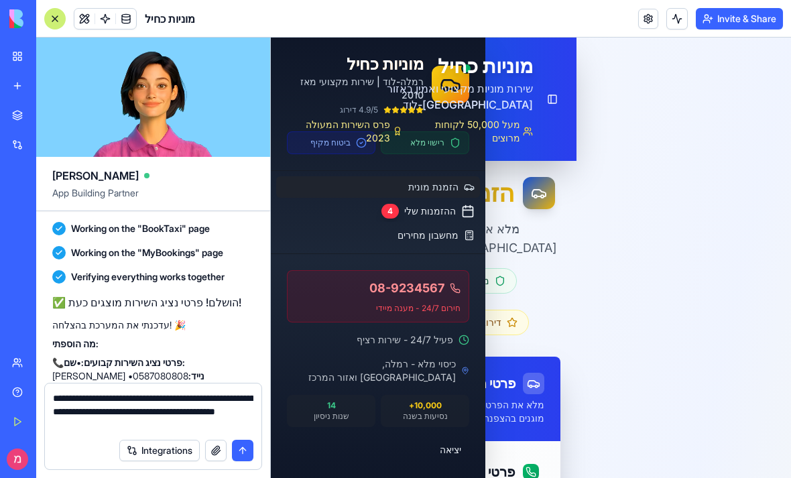
type textarea "**********"
click at [241, 450] on button "submit" at bounding box center [242, 450] width 21 height 21
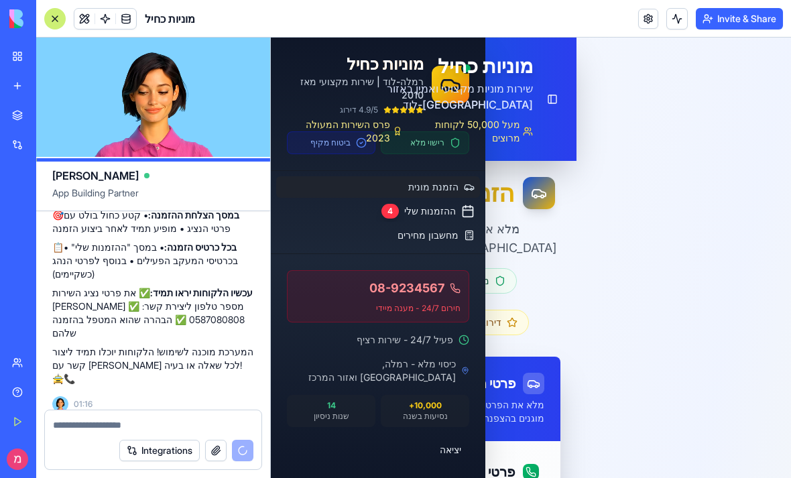
scroll to position [6750, 0]
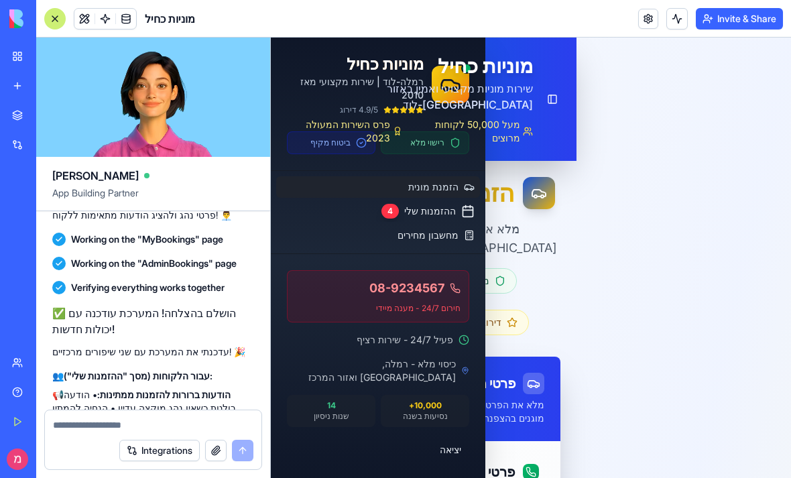
click at [60, 24] on div at bounding box center [54, 18] width 21 height 21
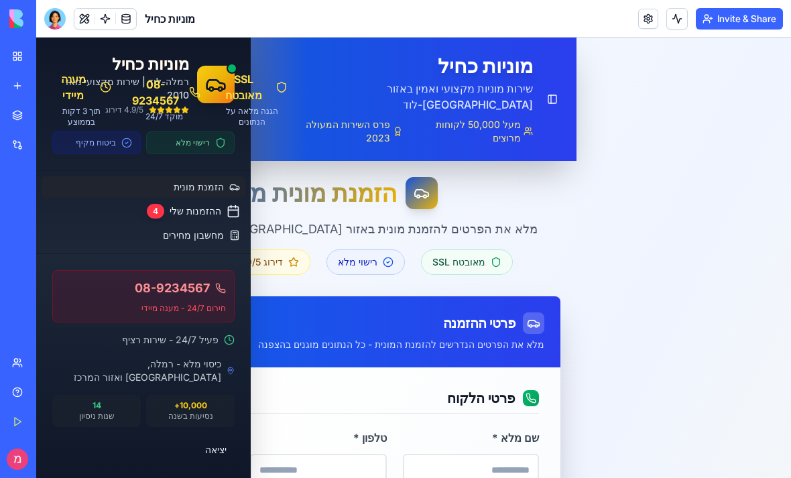
click at [306, 202] on div "הזמנת מונית מקצועית מלא את הפרטים להזמנת מונית באזור רמלה-לוד עם שירות מקצועי ו…" at bounding box center [306, 226] width 508 height 98
click at [166, 264] on link "ניהול הזמנות" at bounding box center [143, 259] width 214 height 23
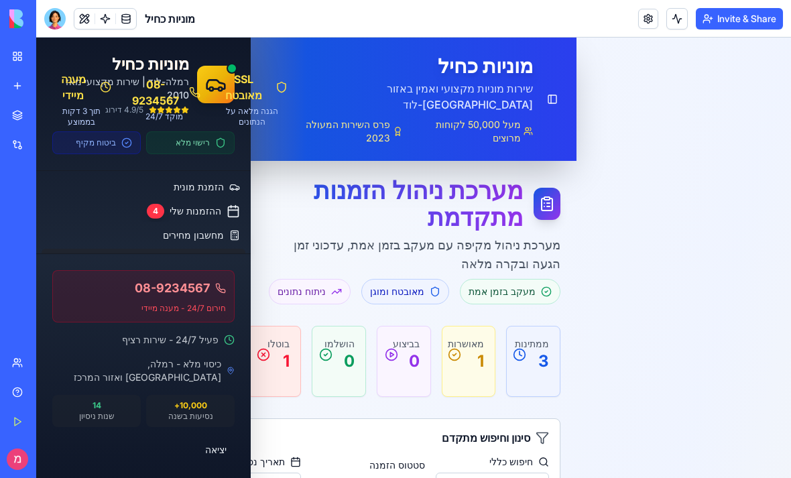
click at [309, 236] on p "מערכת ניהול מקיפה עם מעקב בזמן אמת, עדכוני זמן הגעה ובקרה מלאה" at bounding box center [413, 255] width 296 height 38
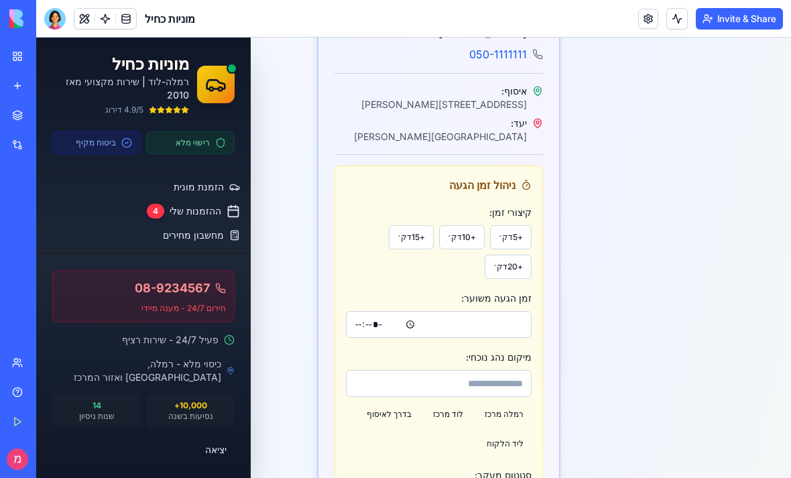
scroll to position [600, 0]
click at [517, 224] on button "+ 5 דק׳" at bounding box center [511, 236] width 42 height 24
click at [467, 231] on button "+ 10 דק׳" at bounding box center [462, 236] width 46 height 24
type input "*****"
click at [385, 224] on div "+ 5 דק׳ + 10 דק׳ + 15 דק׳ + 20 דק׳" at bounding box center [439, 251] width 186 height 54
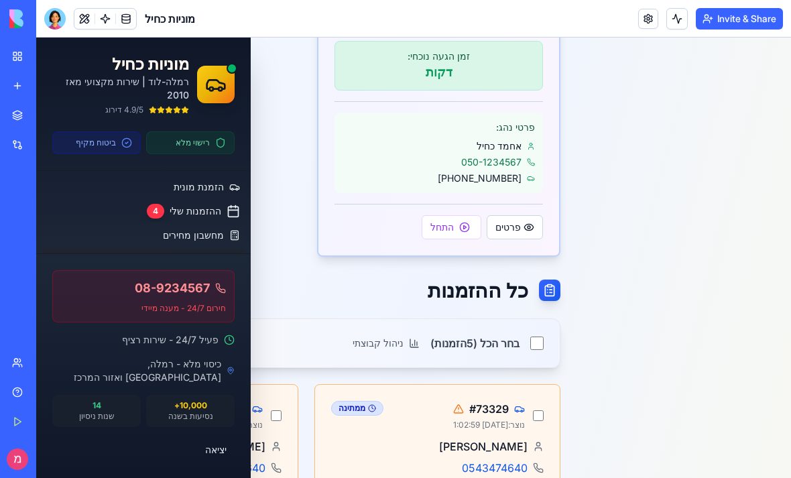
scroll to position [1124, 0]
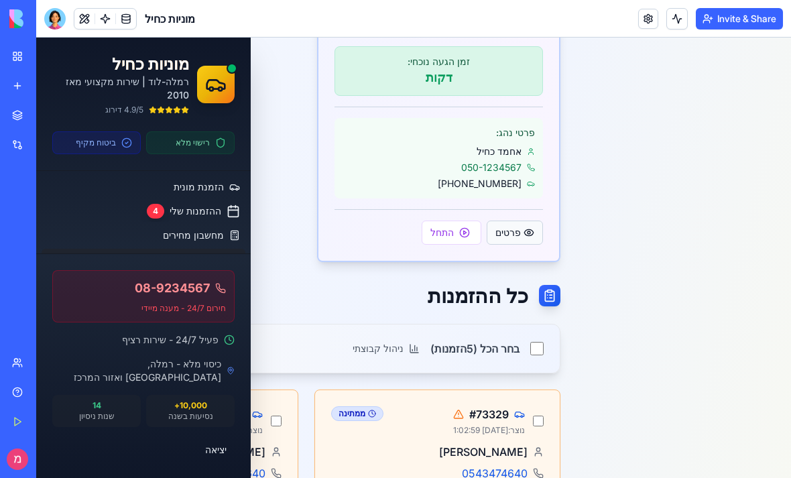
click at [508, 221] on button "פרטים" at bounding box center [515, 233] width 56 height 24
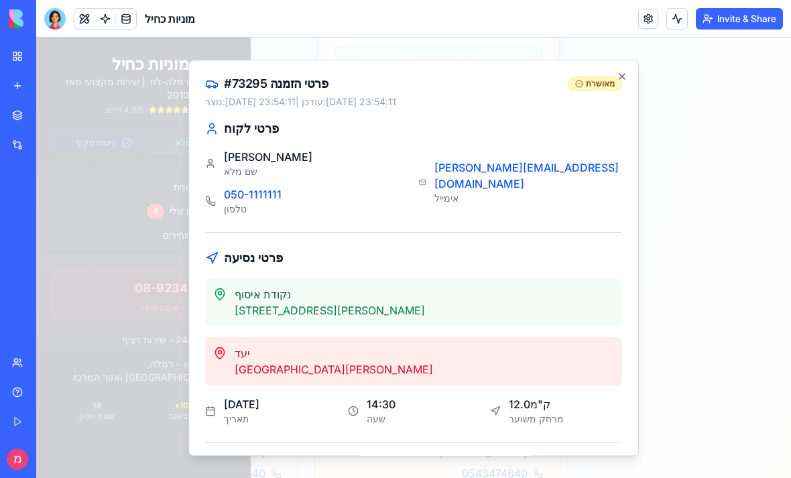
scroll to position [0, 0]
click at [677, 85] on div at bounding box center [413, 258] width 755 height 440
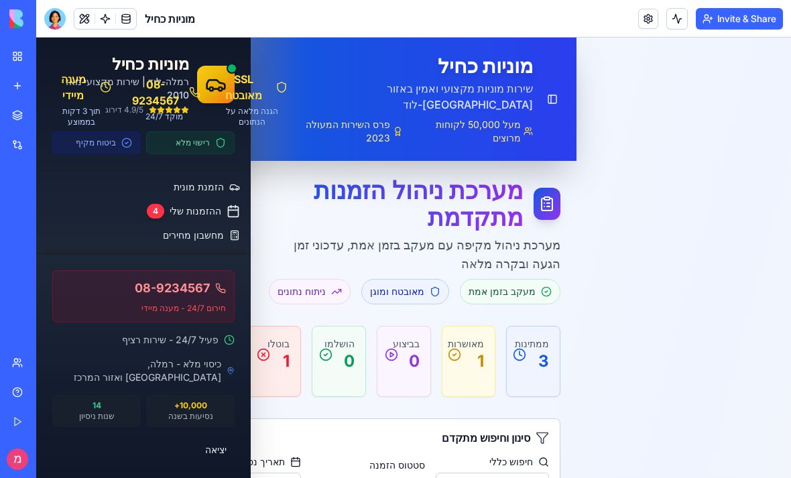
click at [533, 364] on div "ממתינות 3" at bounding box center [533, 354] width 53 height 56
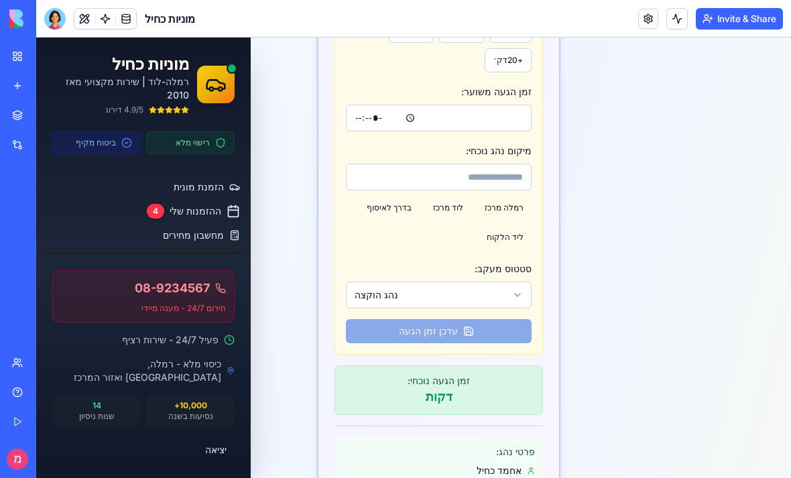
scroll to position [820, 0]
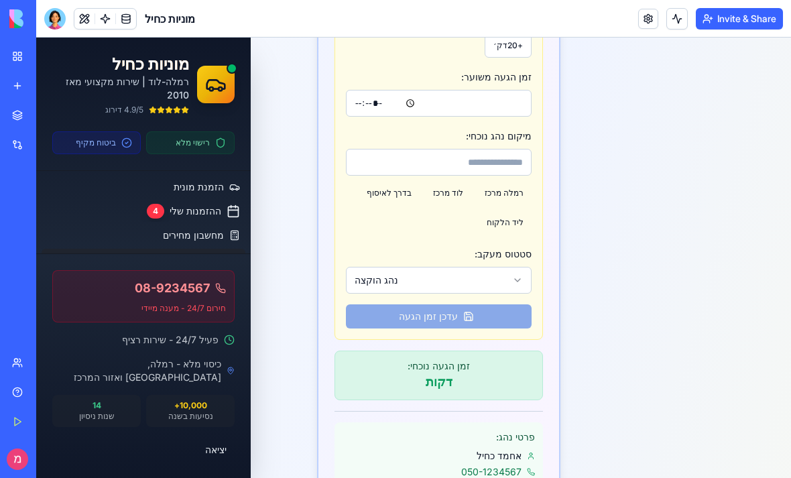
click at [516, 267] on button "נהג הוקצה" at bounding box center [439, 280] width 186 height 27
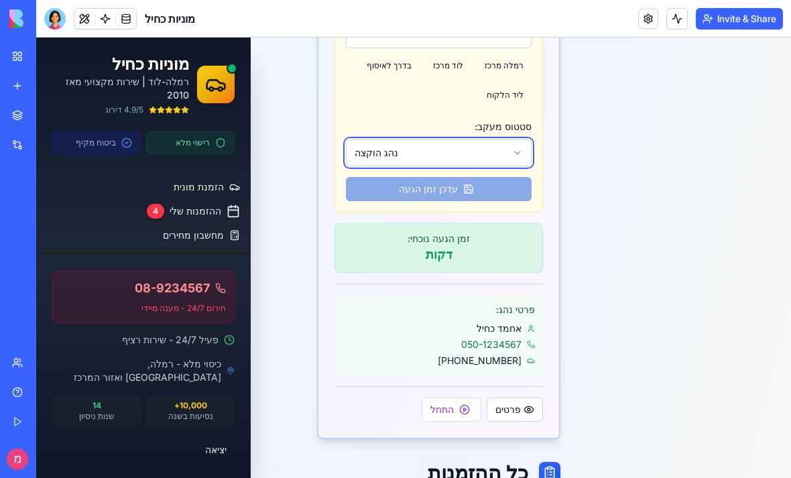
scroll to position [950, 0]
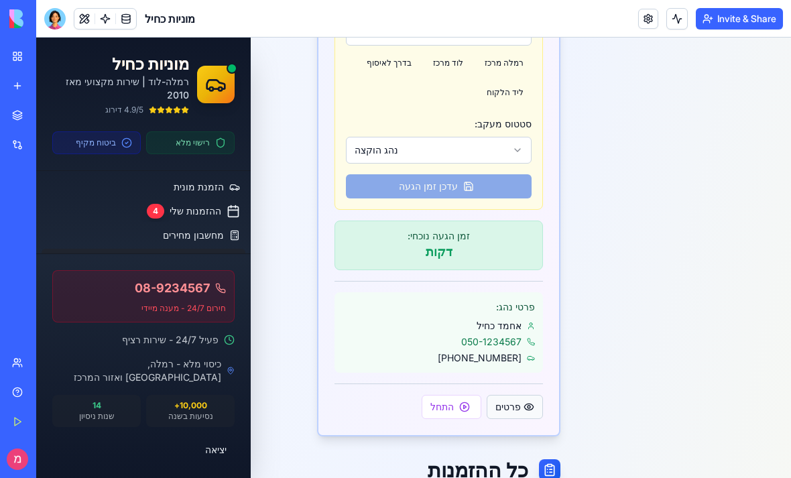
click at [519, 395] on button "פרטים" at bounding box center [515, 407] width 56 height 24
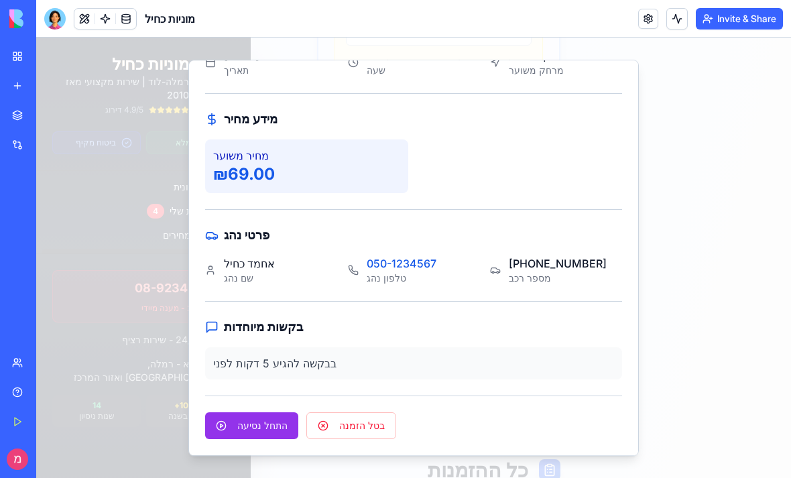
scroll to position [349, 0]
click at [676, 177] on div at bounding box center [413, 258] width 755 height 440
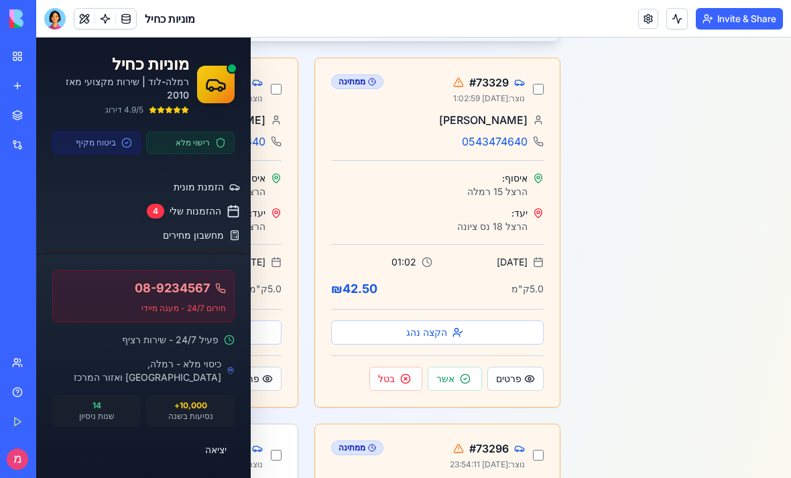
scroll to position [1455, 0]
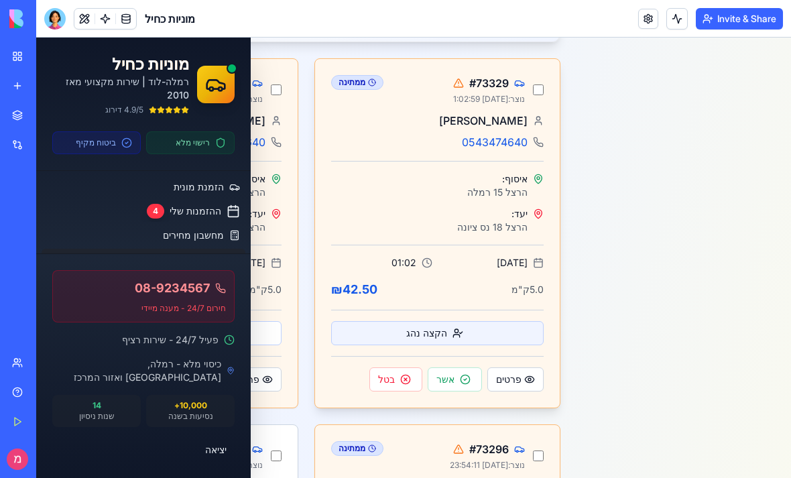
click at [476, 321] on button "הקצה נהג" at bounding box center [437, 333] width 213 height 24
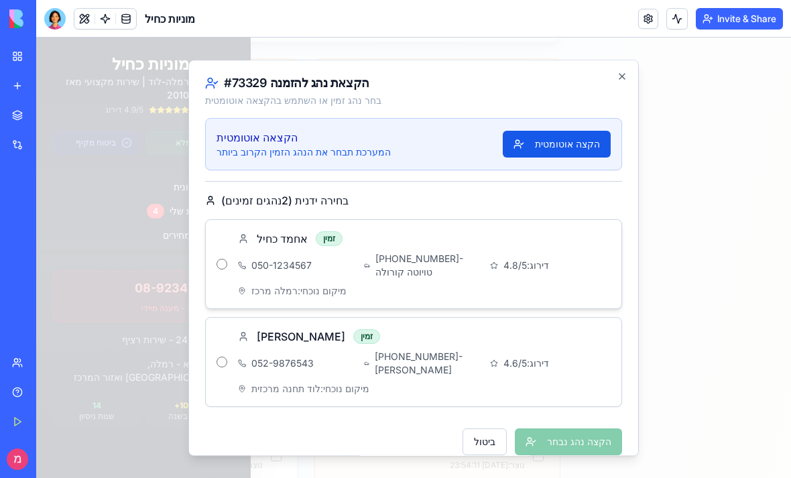
click at [634, 73] on div "הקצאת נהג להזמנה # 73329 בחר נהג זמין או השתמש בהקצאה אוטומטית הקצאה אוטומטית ה…" at bounding box center [413, 258] width 451 height 396
click at [628, 68] on div "הקצאת נהג להזמנה # 73329 בחר נהג זמין או השתמש בהקצאה אוטומטית הקצאה אוטומטית ה…" at bounding box center [413, 258] width 451 height 396
click at [624, 66] on div "הקצאת נהג להזמנה # 73329 בחר נהג זמין או השתמש בהקצאה אוטומטית הקצאה אוטומטית ה…" at bounding box center [413, 258] width 451 height 396
click at [617, 73] on icon "button" at bounding box center [622, 76] width 11 height 11
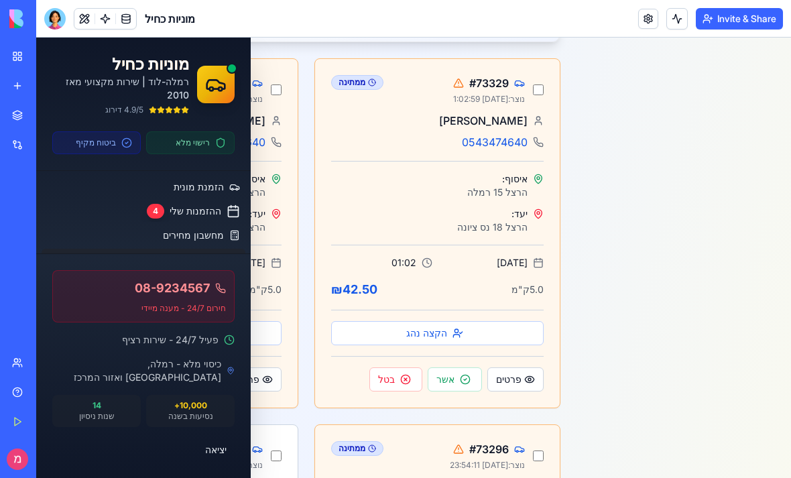
click at [216, 253] on span "ניהול הזמנות" at bounding box center [198, 259] width 52 height 13
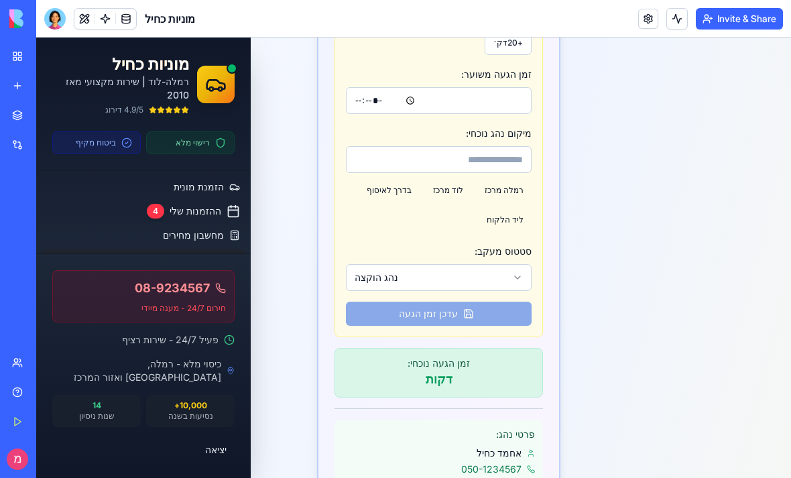
click at [476, 357] on div "זמן הגעה נוכחי:" at bounding box center [438, 363] width 191 height 13
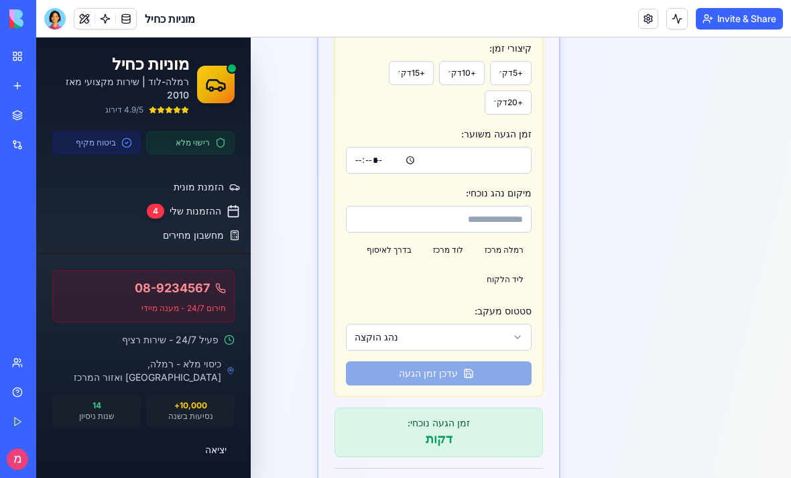
scroll to position [759, 0]
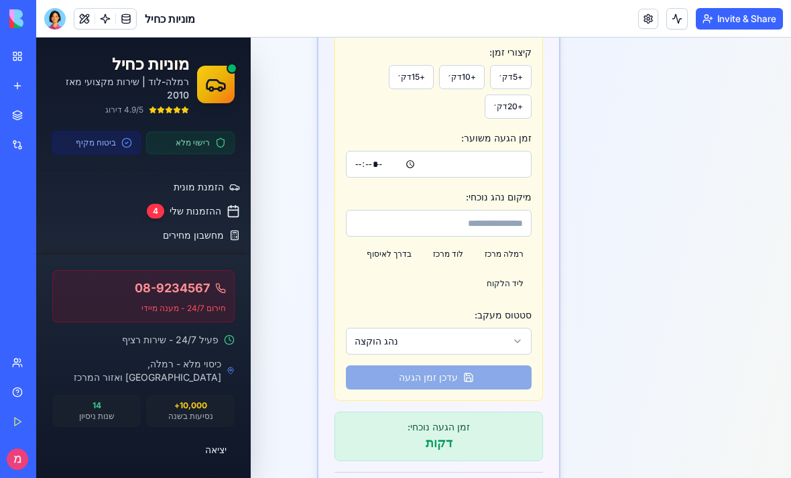
click at [513, 95] on button "+ 20 דק׳" at bounding box center [508, 107] width 47 height 24
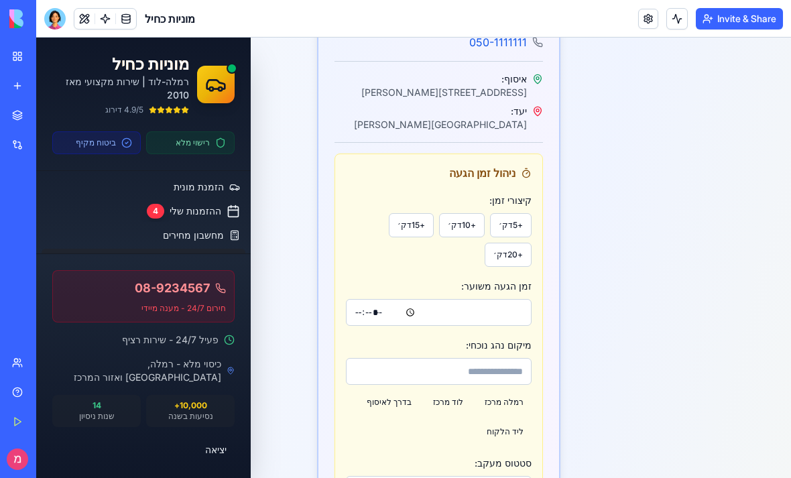
scroll to position [604, 0]
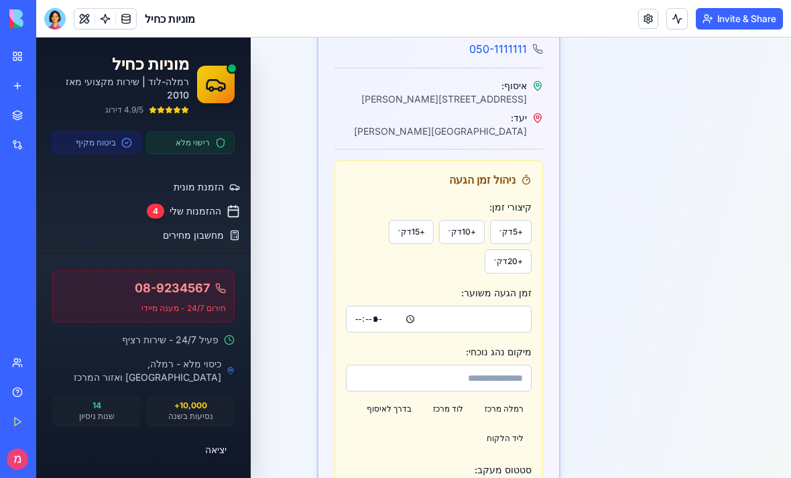
click at [520, 220] on button "+ 5 דק׳" at bounding box center [511, 232] width 42 height 24
type input "*****"
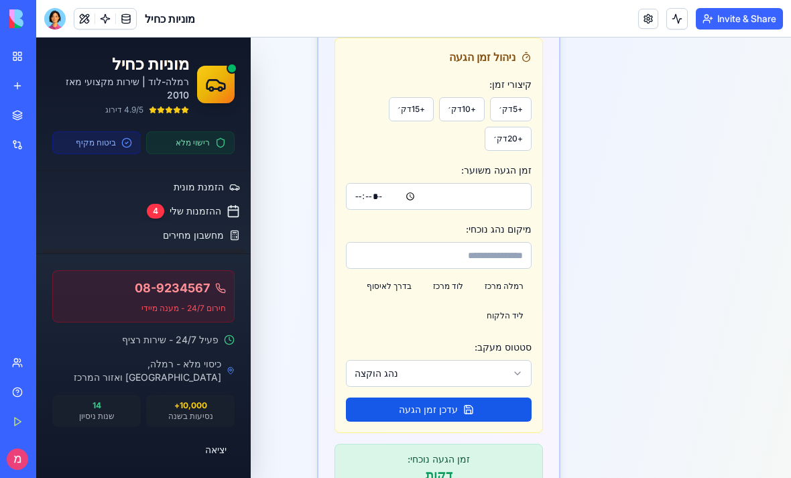
scroll to position [754, 0]
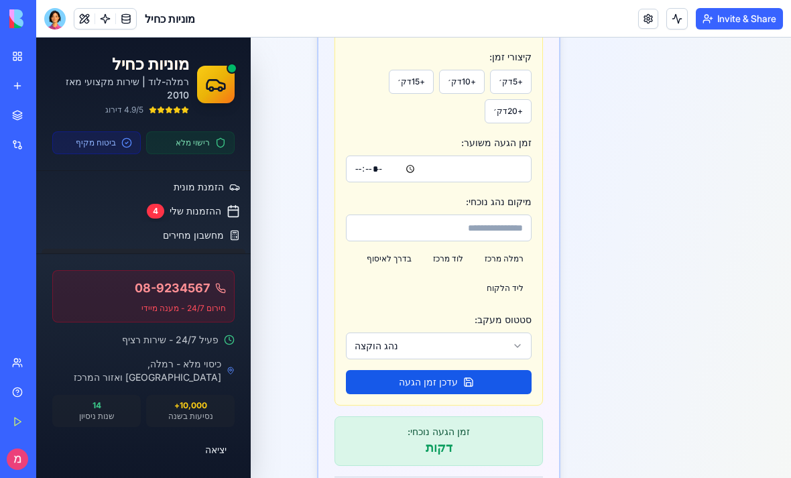
click at [510, 217] on input "מיקום נהג נוכחי:" at bounding box center [439, 228] width 186 height 27
type input "****"
click at [472, 370] on button "עדכן זמן הגעה" at bounding box center [439, 382] width 186 height 24
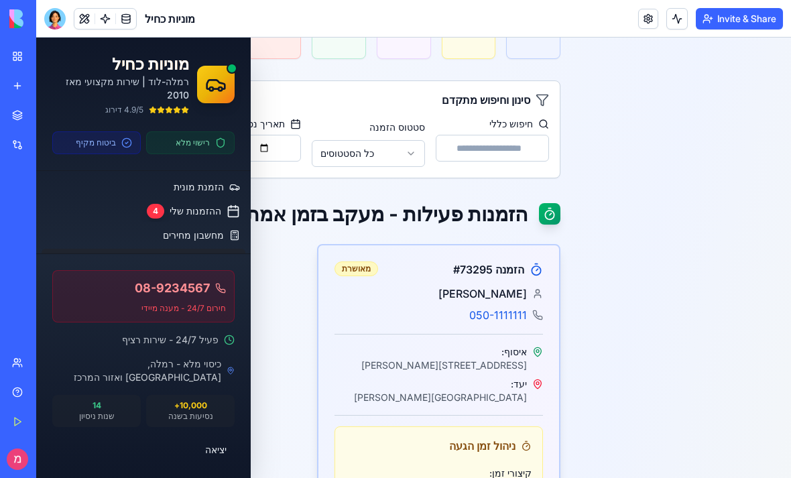
scroll to position [339, 0]
click at [19, 55] on link "My Workspace" at bounding box center [31, 56] width 54 height 27
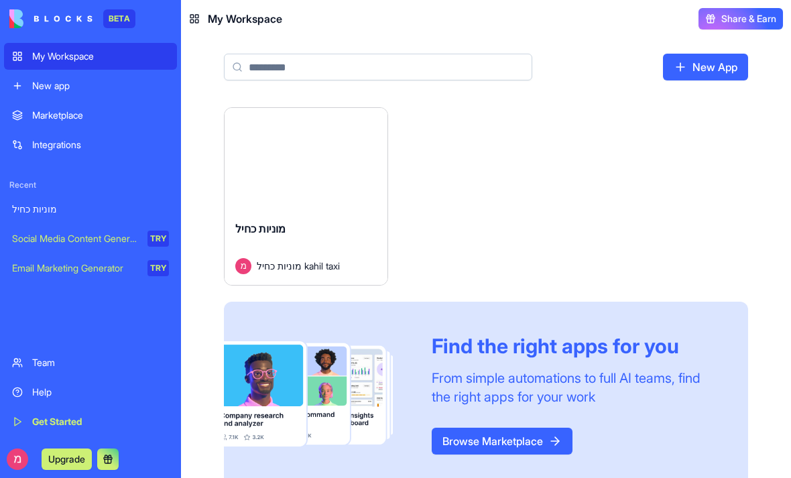
click at [300, 170] on button "Launch" at bounding box center [305, 158] width 101 height 27
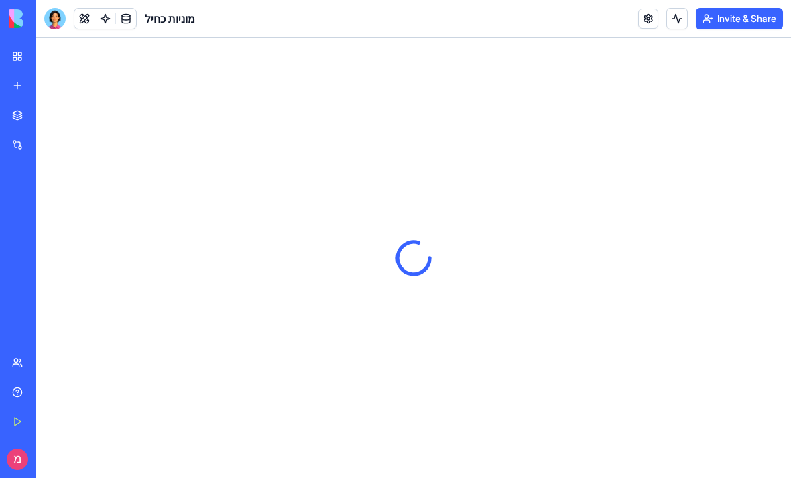
click at [17, 117] on link "Marketplace" at bounding box center [31, 115] width 54 height 27
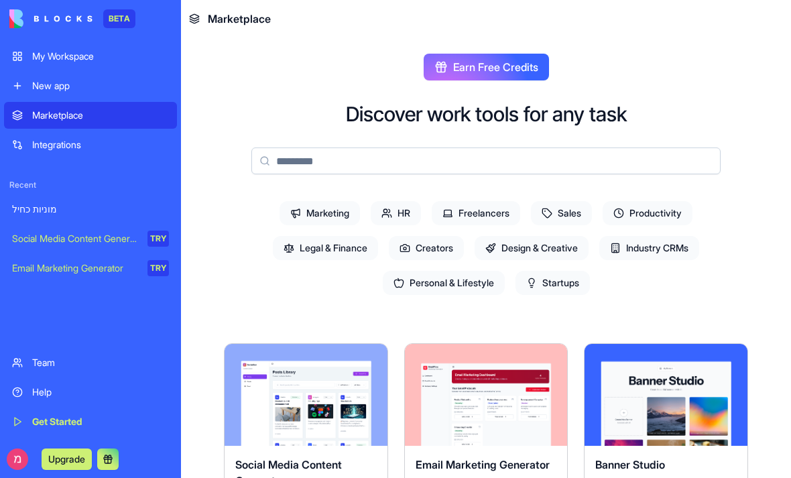
click at [64, 84] on div "New app" at bounding box center [100, 85] width 137 height 13
click at [64, 83] on div "New app" at bounding box center [100, 85] width 137 height 13
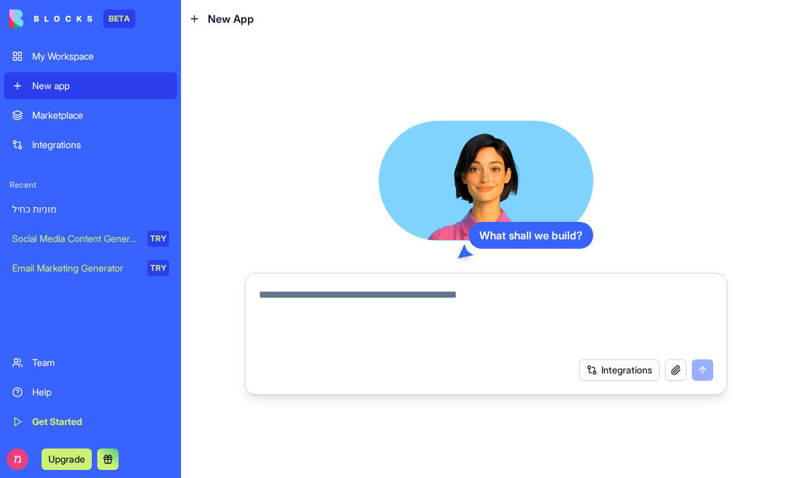
click at [48, 62] on div "My Workspace" at bounding box center [100, 56] width 137 height 13
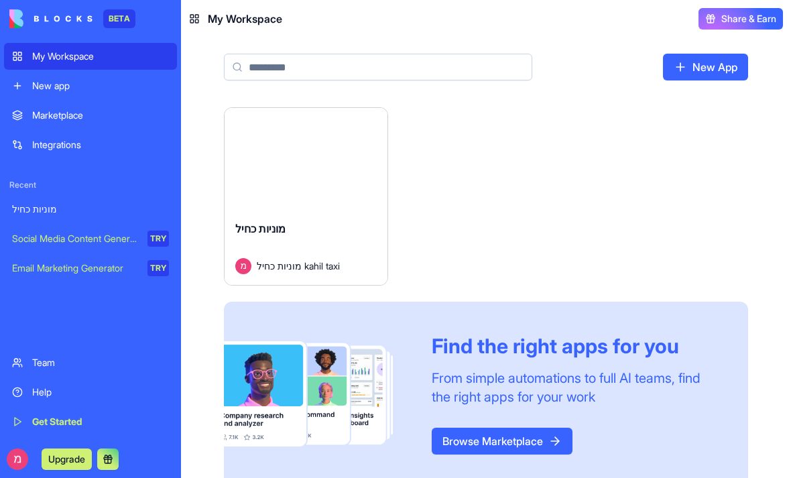
click at [245, 206] on div "Launch" at bounding box center [306, 159] width 163 height 102
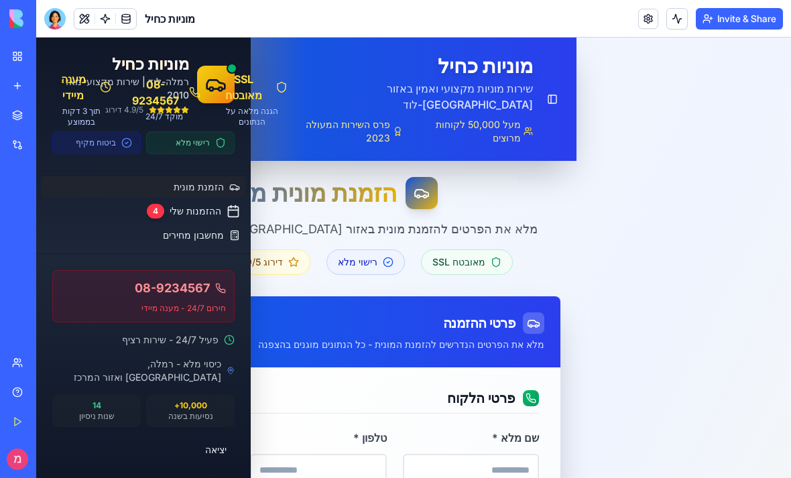
click at [189, 260] on span "ניהול הזמנות" at bounding box center [198, 259] width 52 height 13
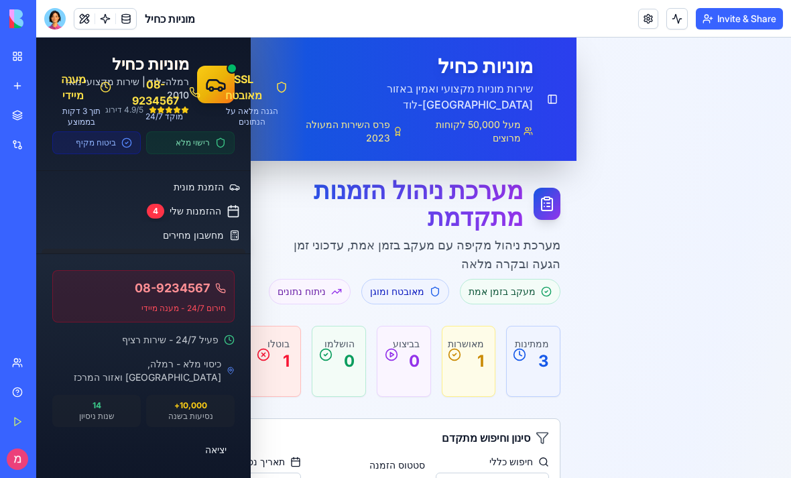
click at [127, 27] on link at bounding box center [126, 19] width 20 height 20
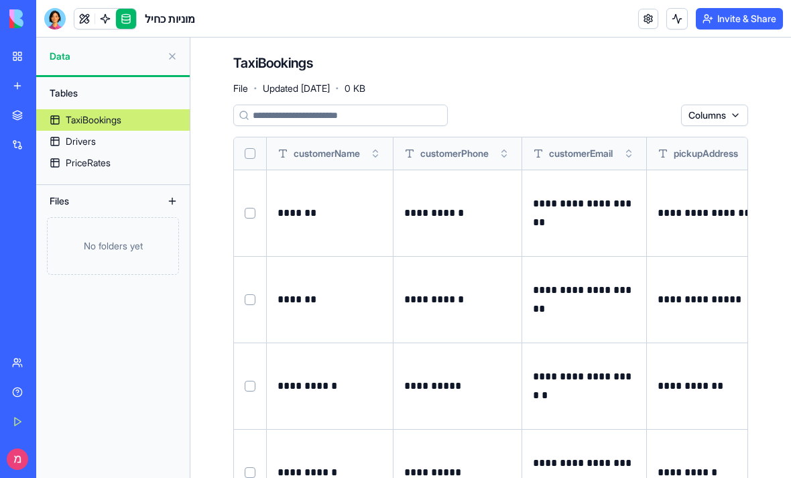
click at [81, 19] on link at bounding box center [84, 19] width 20 height 20
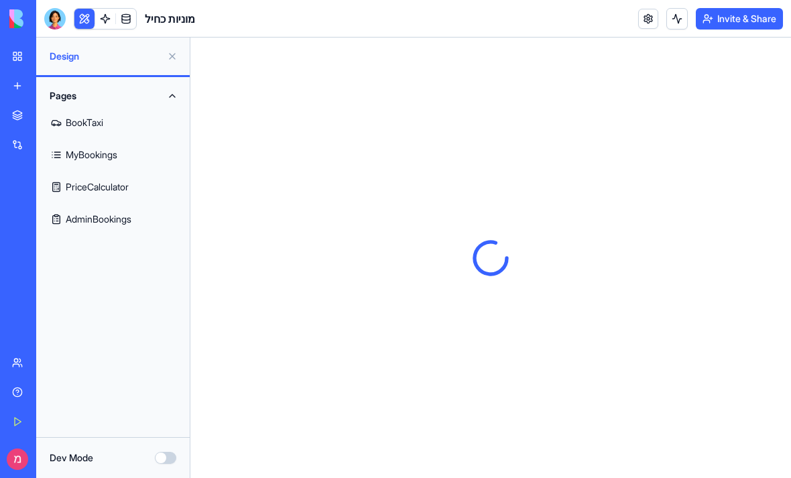
click at [23, 44] on link "My Workspace" at bounding box center [31, 56] width 54 height 27
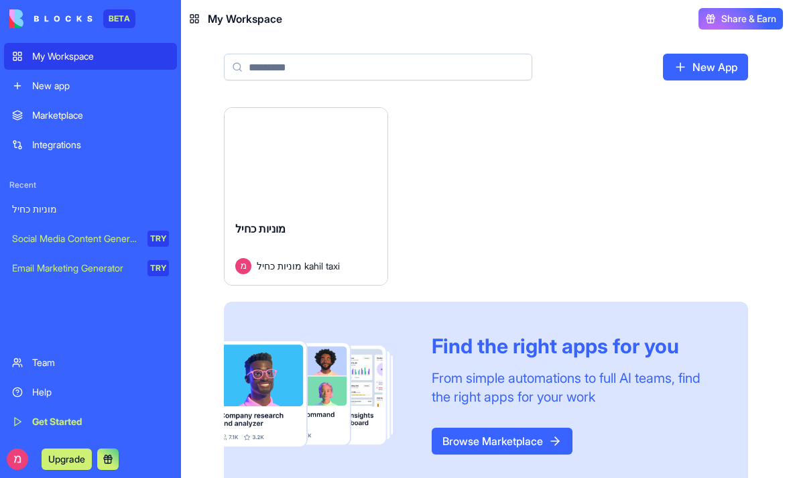
click at [263, 160] on button "Launch" at bounding box center [305, 158] width 101 height 27
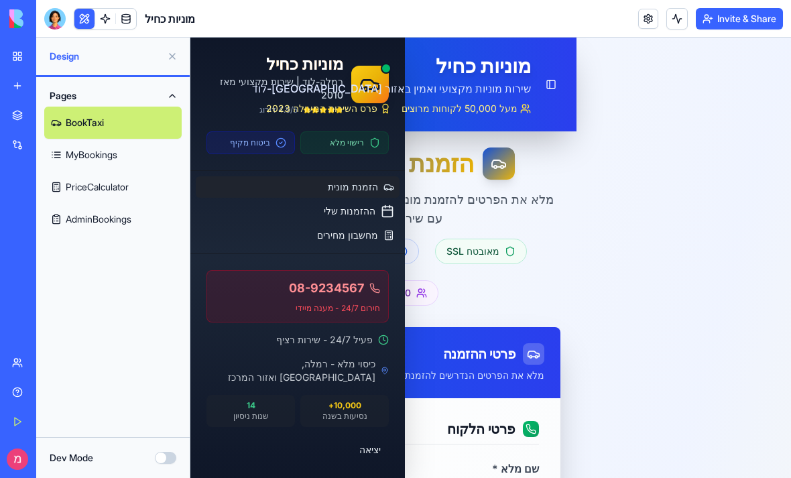
click at [114, 21] on link at bounding box center [105, 19] width 20 height 20
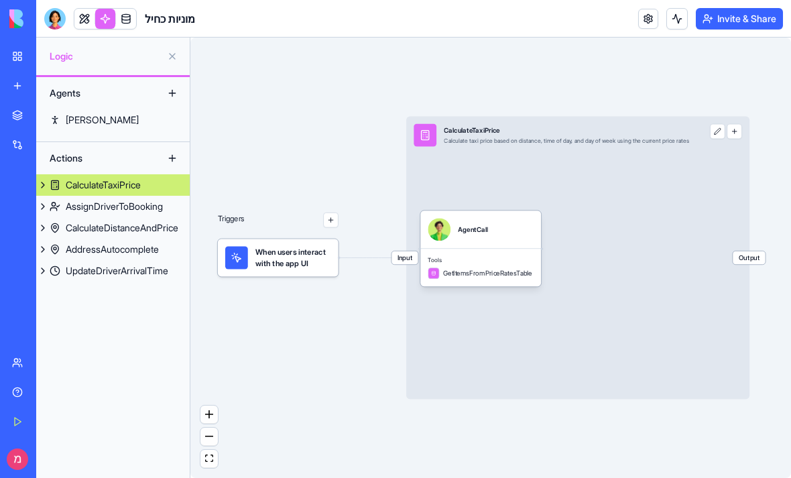
click at [134, 11] on link at bounding box center [126, 19] width 20 height 20
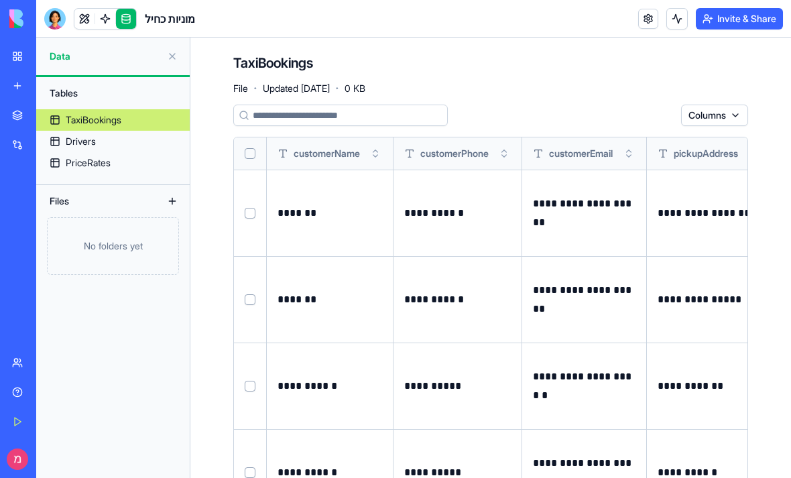
click at [89, 27] on link at bounding box center [84, 19] width 20 height 20
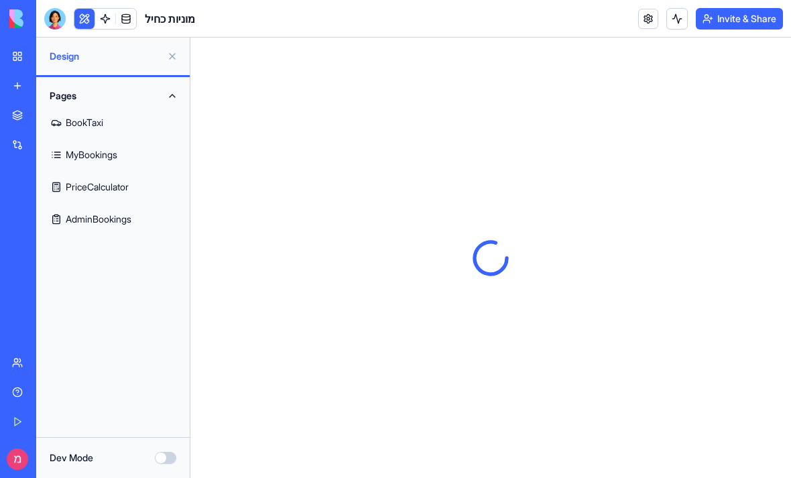
click at [125, 202] on link "PriceCalculator" at bounding box center [112, 187] width 137 height 32
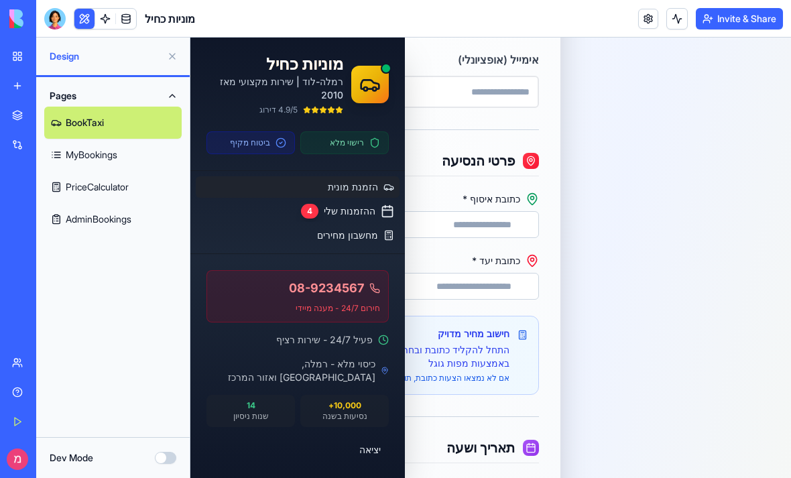
click at [280, 144] on icon at bounding box center [281, 142] width 11 height 11
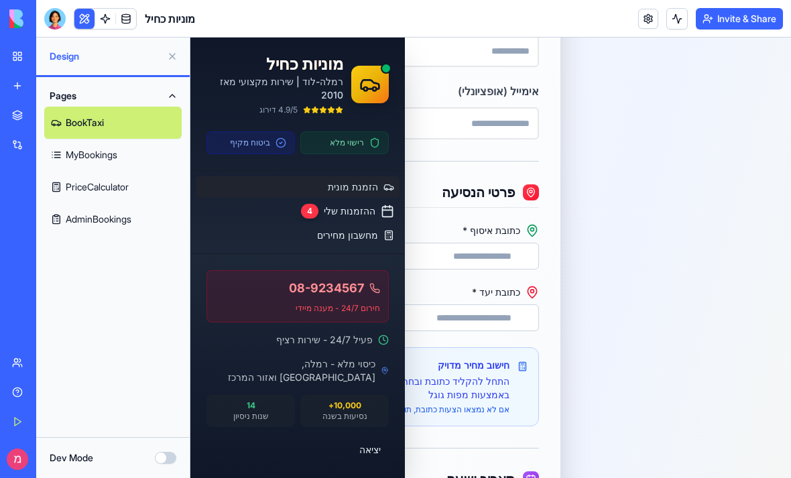
click at [342, 137] on span "רישוי מלא" at bounding box center [347, 142] width 34 height 11
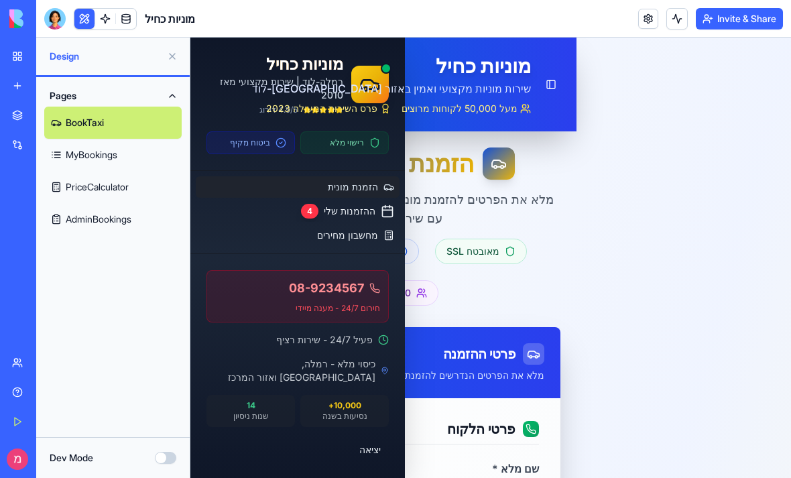
click at [18, 156] on link "Integrations" at bounding box center [31, 144] width 54 height 27
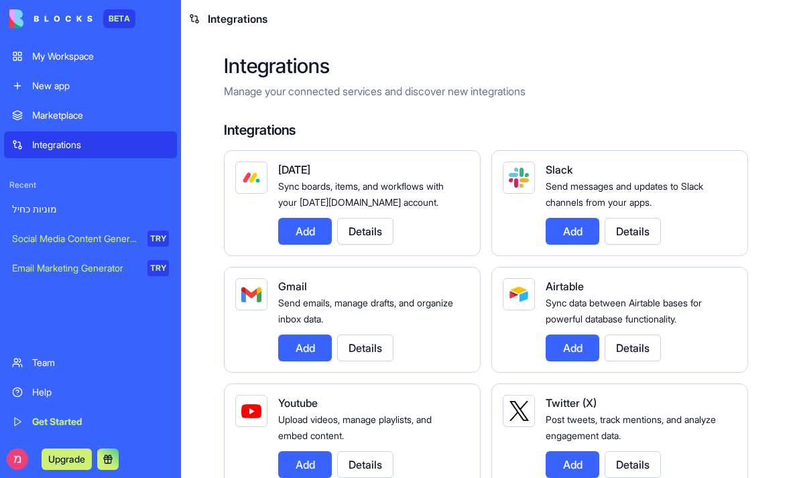
click at [80, 119] on div "Marketplace" at bounding box center [100, 115] width 137 height 13
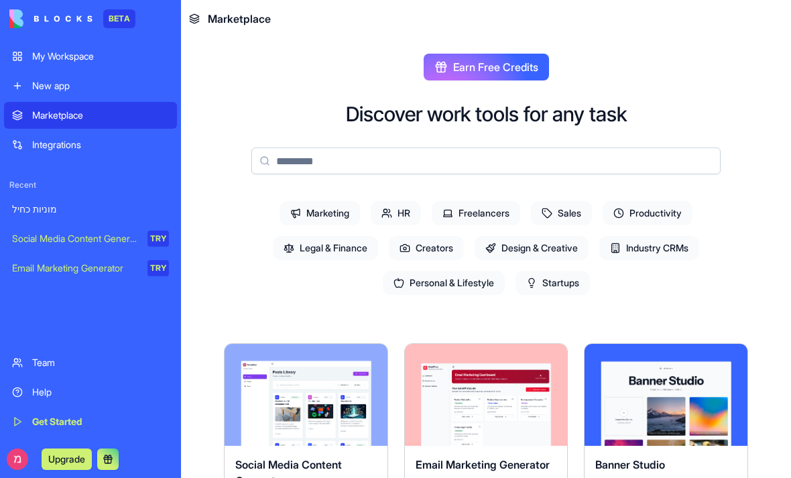
click at [95, 93] on link "New app" at bounding box center [90, 85] width 173 height 27
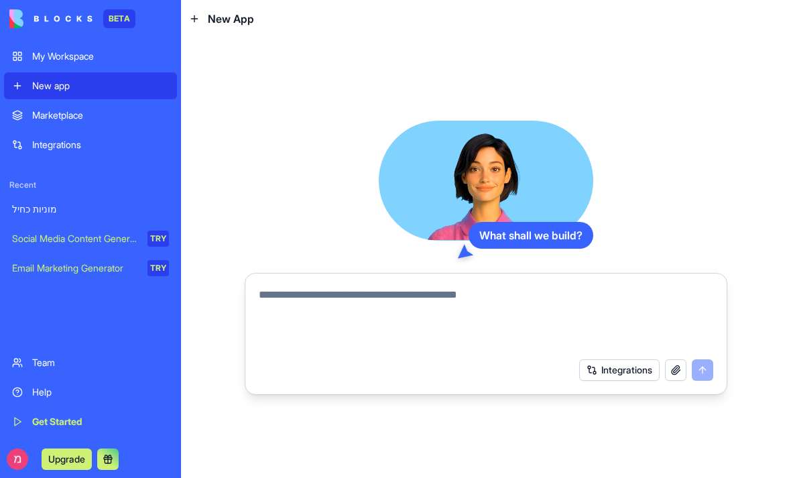
click at [101, 68] on link "My Workspace" at bounding box center [90, 56] width 173 height 27
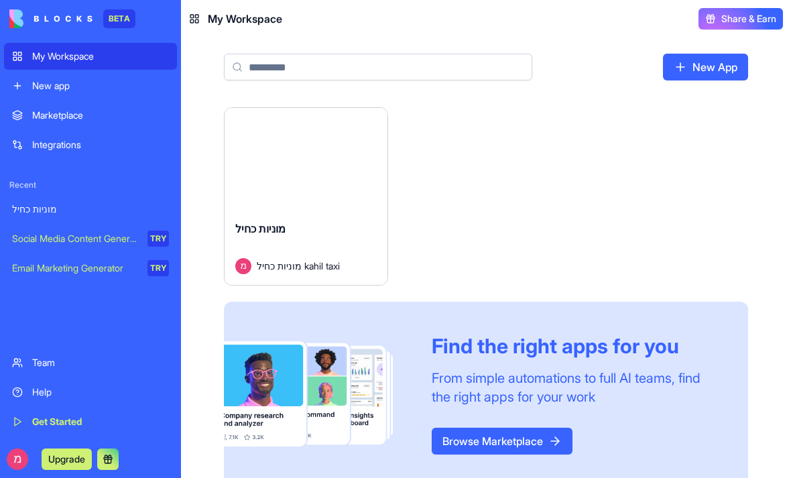
click at [280, 198] on div "Launch" at bounding box center [306, 159] width 163 height 102
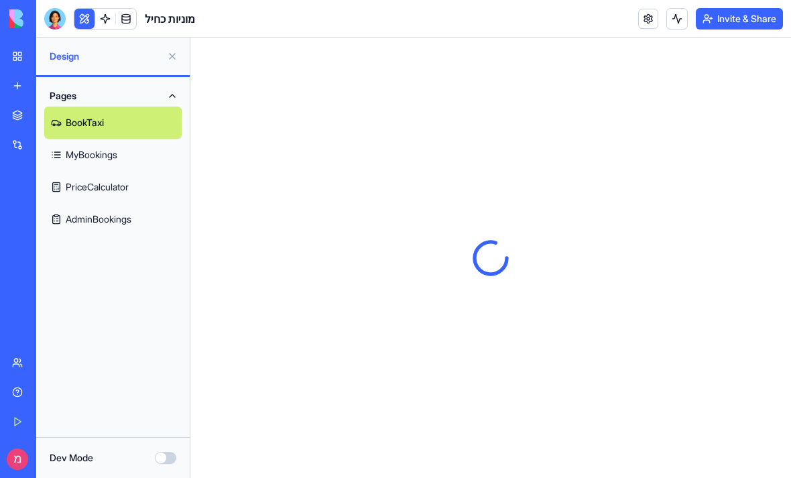
type input "**********"
type input "*****"
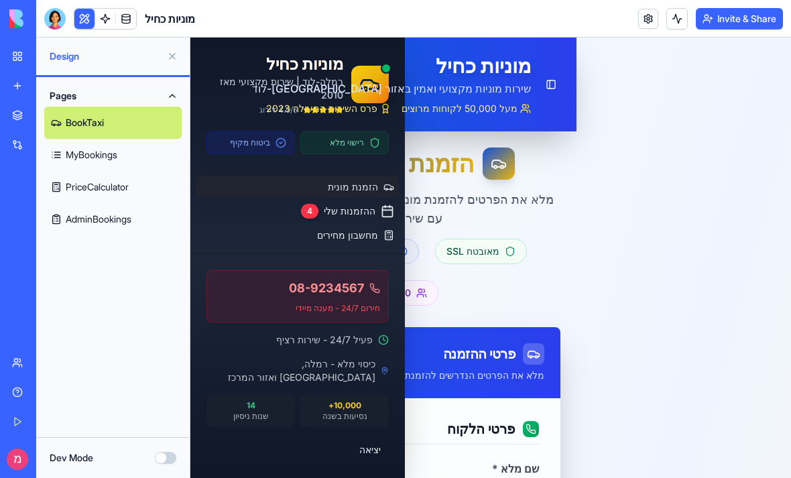
click at [123, 226] on link "AdminBookings" at bounding box center [112, 219] width 137 height 32
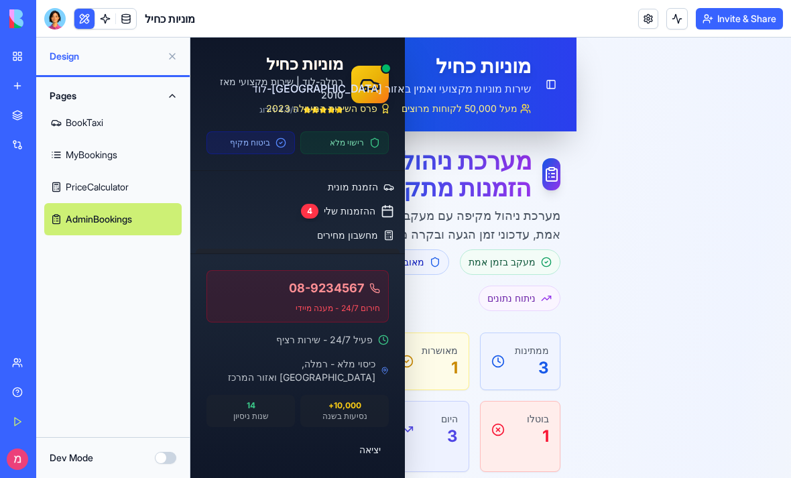
click at [98, 192] on link "PriceCalculator" at bounding box center [112, 187] width 137 height 32
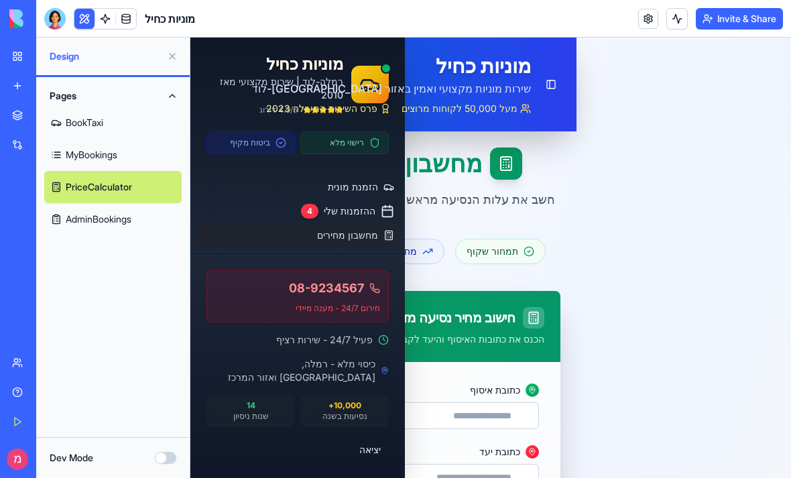
click at [10, 114] on link "Marketplace" at bounding box center [31, 115] width 54 height 27
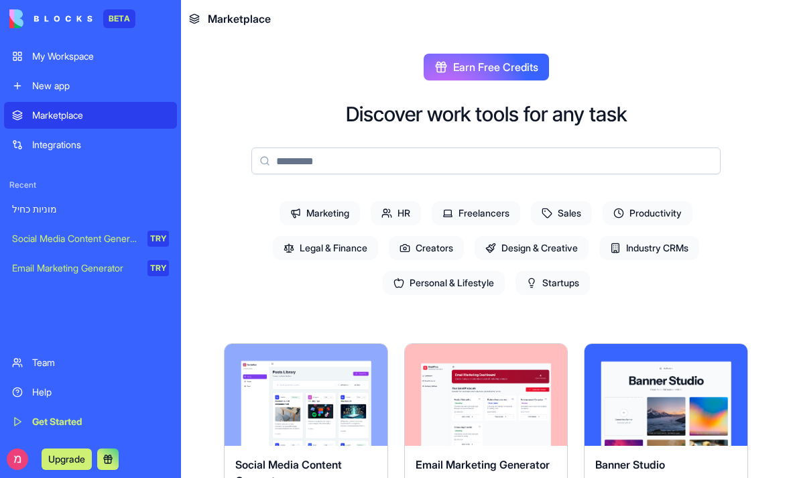
click at [65, 59] on div "My Workspace" at bounding box center [100, 56] width 137 height 13
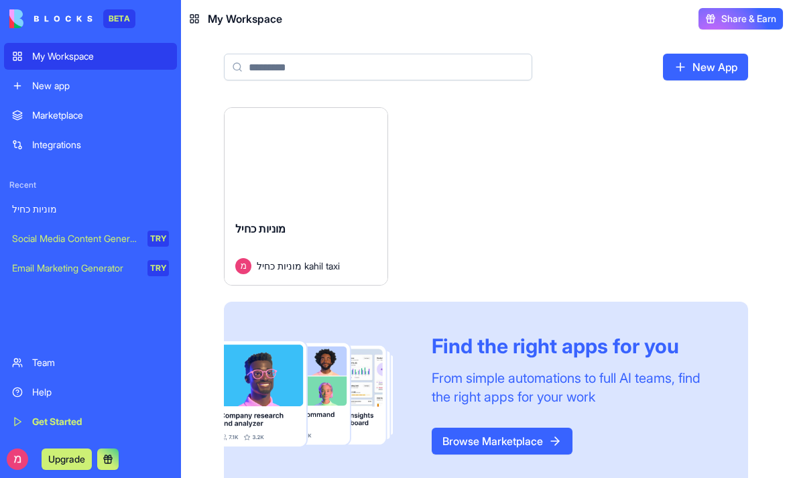
click at [259, 170] on button "Launch" at bounding box center [305, 158] width 101 height 27
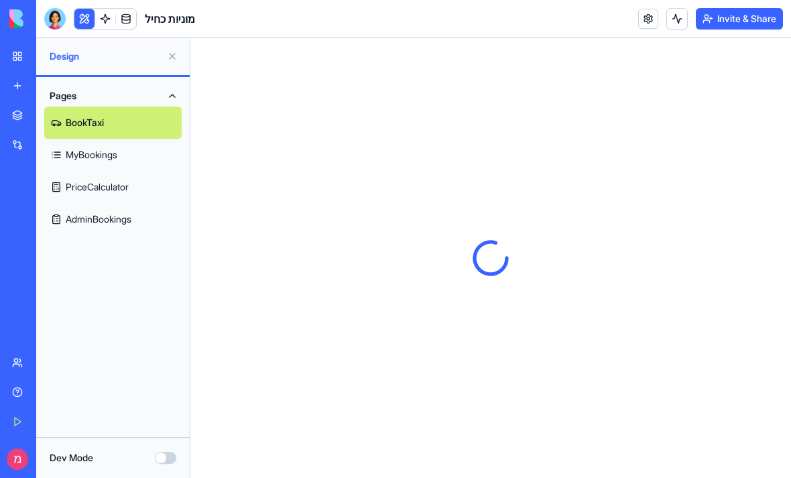
click at [90, 154] on link "MyBookings" at bounding box center [112, 155] width 137 height 32
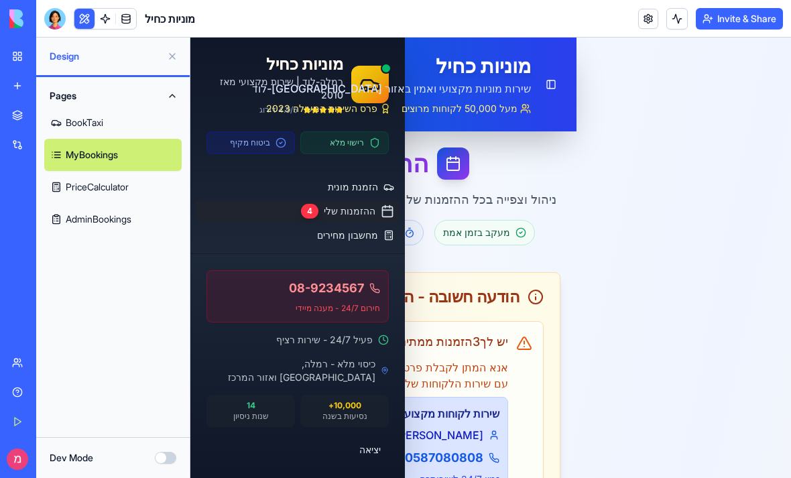
click at [14, 412] on link "Get Started" at bounding box center [31, 421] width 54 height 27
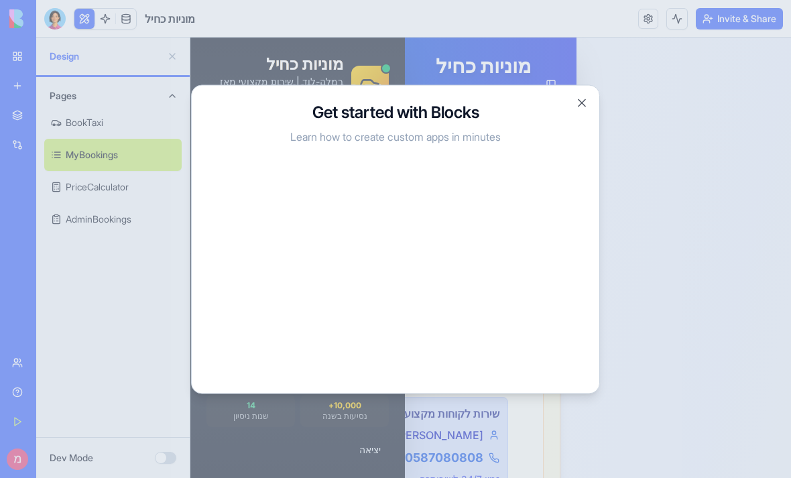
click at [566, 95] on div "Get started with Blocks Learn how to create custom apps in minutes Close" at bounding box center [395, 238] width 409 height 309
click at [561, 93] on div "Get started with Blocks Learn how to create custom apps in minutes Close" at bounding box center [395, 238] width 409 height 309
click at [577, 96] on button "Close" at bounding box center [581, 102] width 13 height 13
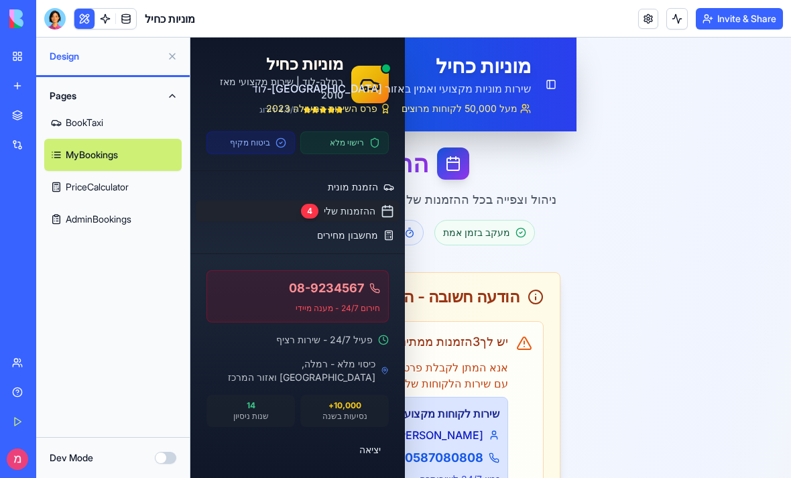
click at [105, 13] on link at bounding box center [105, 19] width 20 height 20
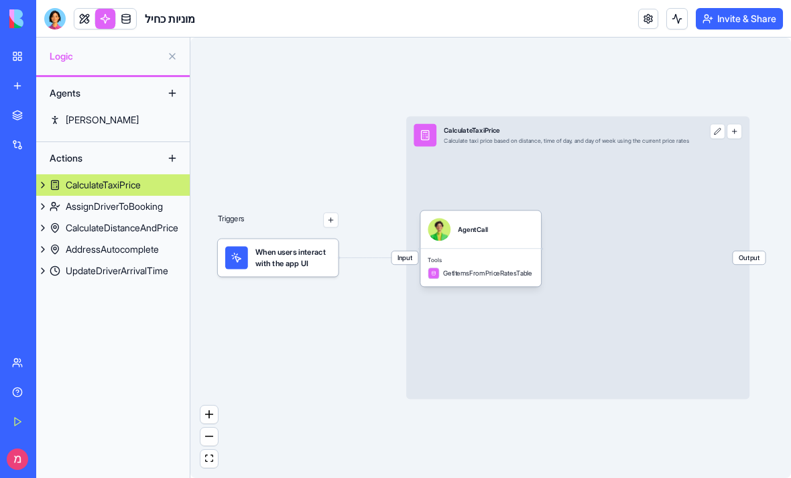
click at [126, 10] on link at bounding box center [126, 19] width 20 height 20
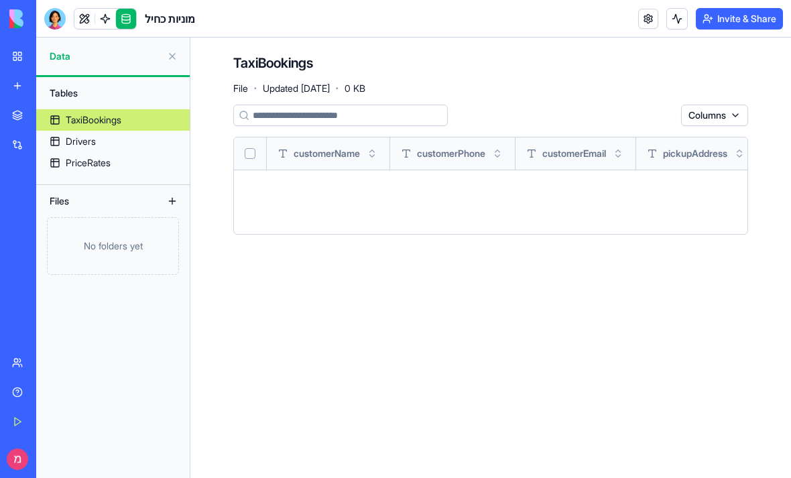
click at [9, 52] on link "My Workspace" at bounding box center [31, 56] width 54 height 27
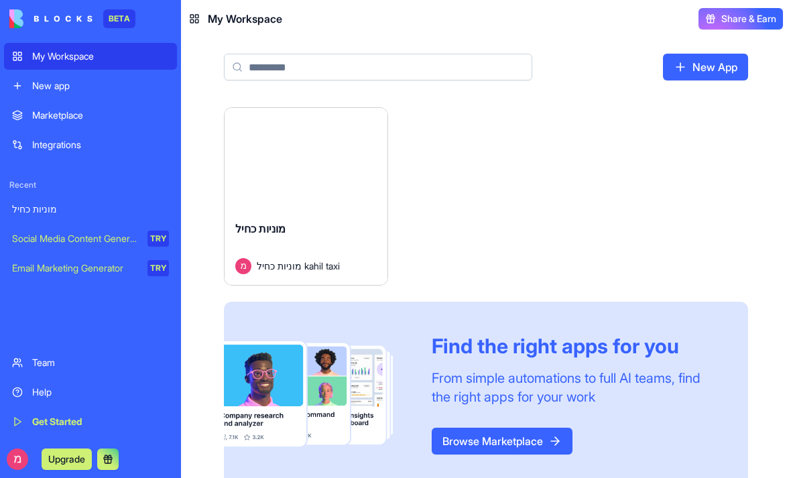
click at [308, 166] on button "Launch" at bounding box center [305, 158] width 101 height 27
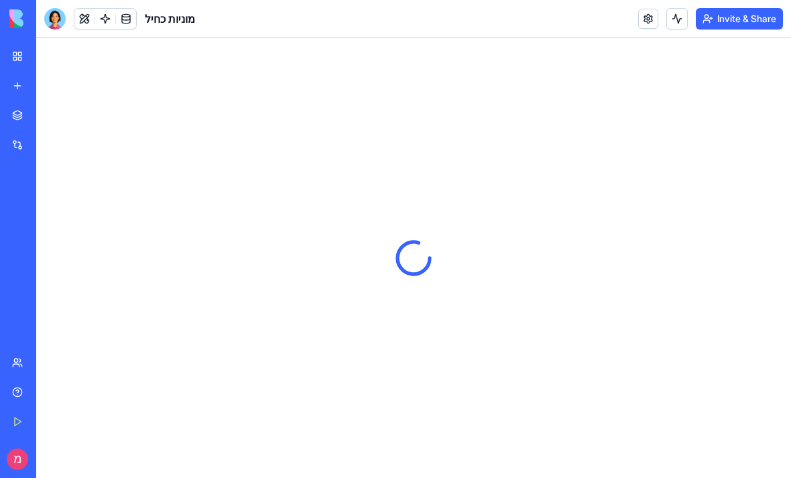
click at [13, 52] on link "My Workspace" at bounding box center [31, 56] width 54 height 27
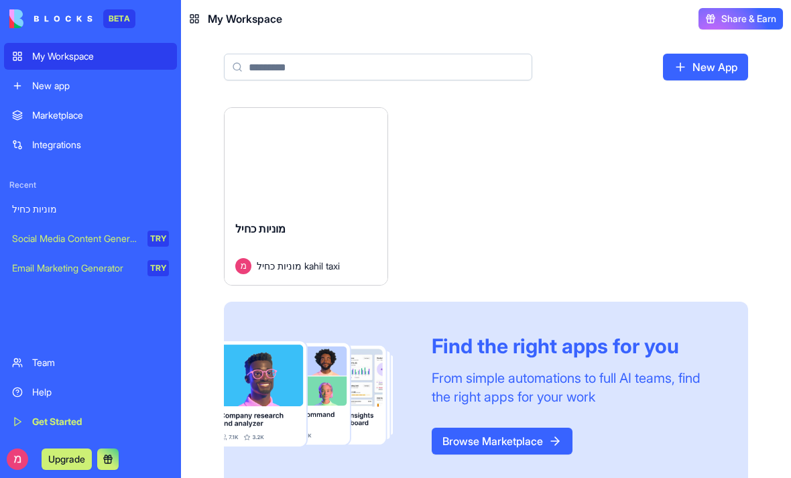
click at [288, 183] on div "Launch" at bounding box center [306, 159] width 163 height 102
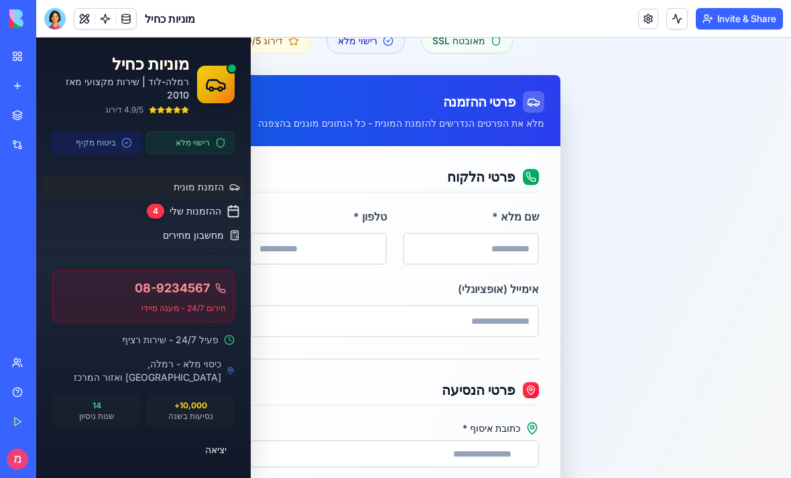
scroll to position [218, 0]
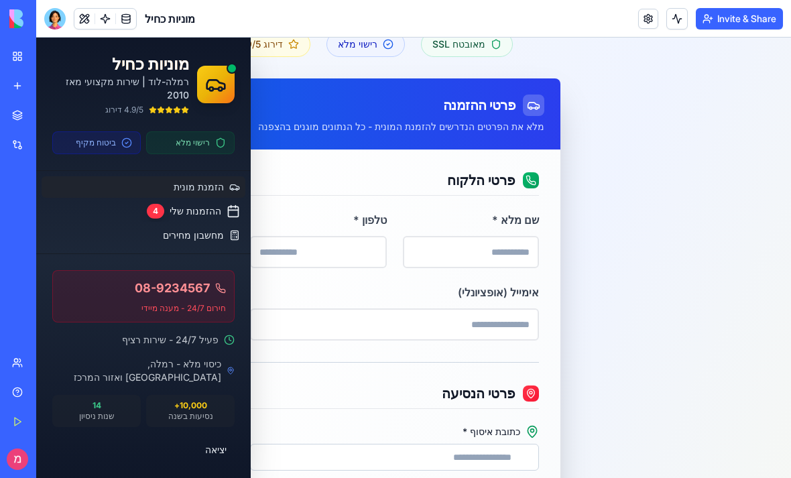
click at [212, 451] on button "יציאה" at bounding box center [143, 450] width 182 height 24
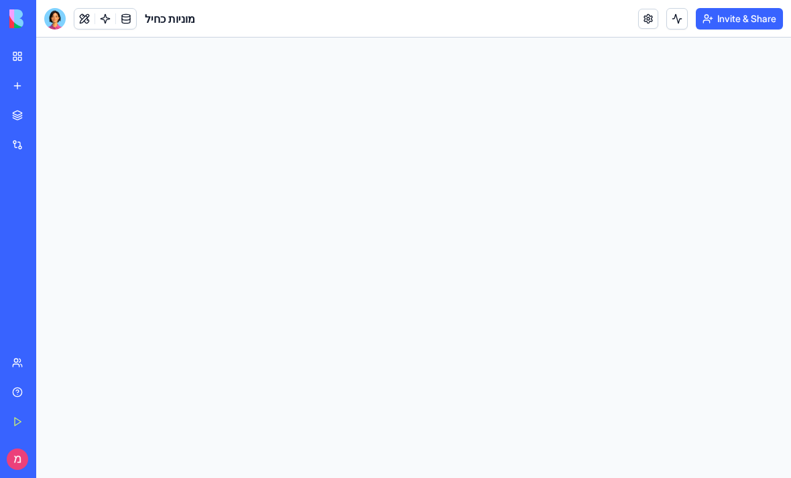
scroll to position [0, 0]
click at [15, 54] on link "My Workspace" at bounding box center [31, 56] width 54 height 27
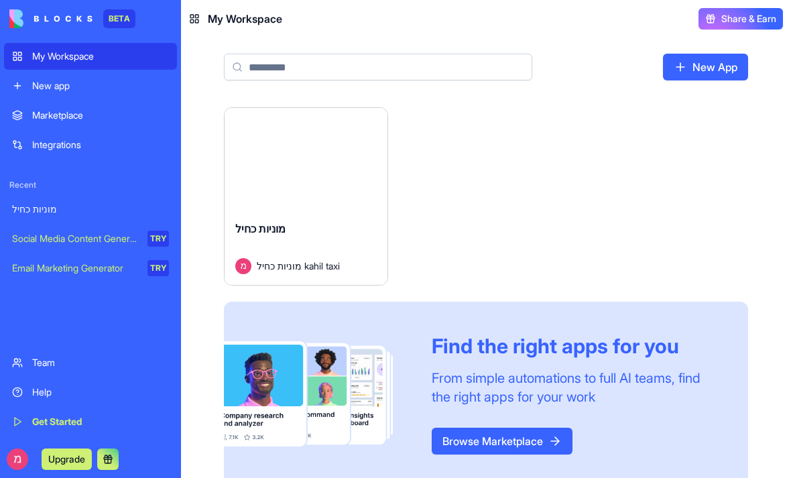
click at [299, 190] on div "Launch" at bounding box center [306, 159] width 163 height 102
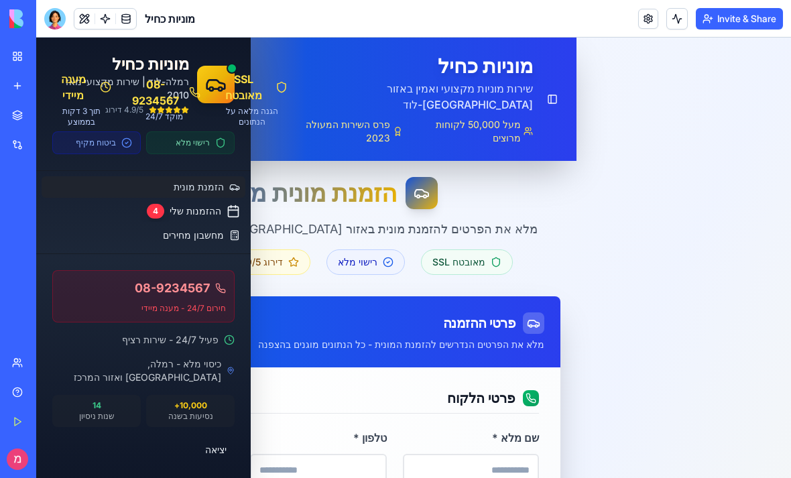
click at [23, 141] on link "Integrations" at bounding box center [31, 144] width 54 height 27
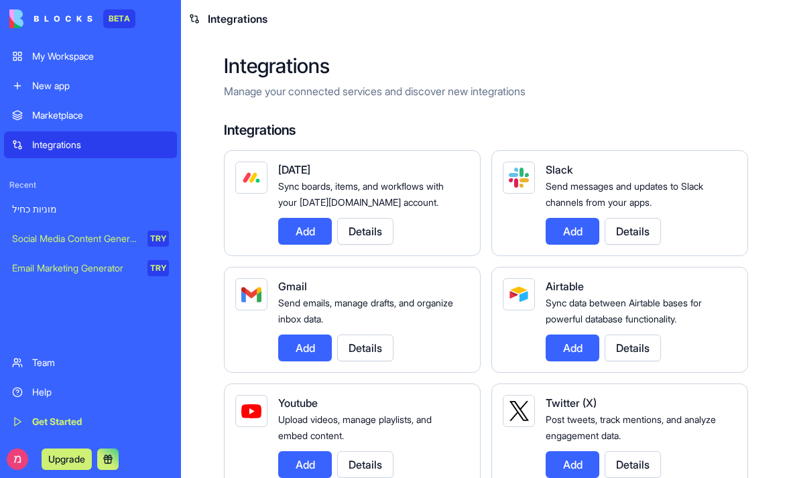
click at [44, 123] on link "Marketplace" at bounding box center [90, 115] width 173 height 27
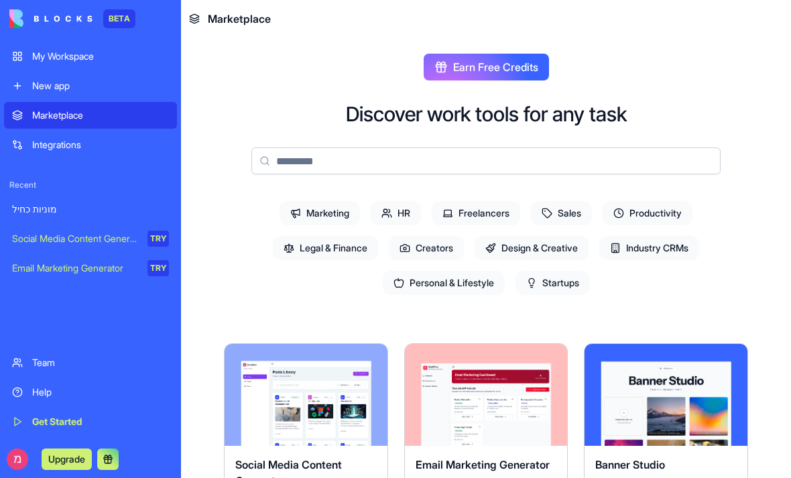
click at [61, 88] on div "New app" at bounding box center [100, 85] width 137 height 13
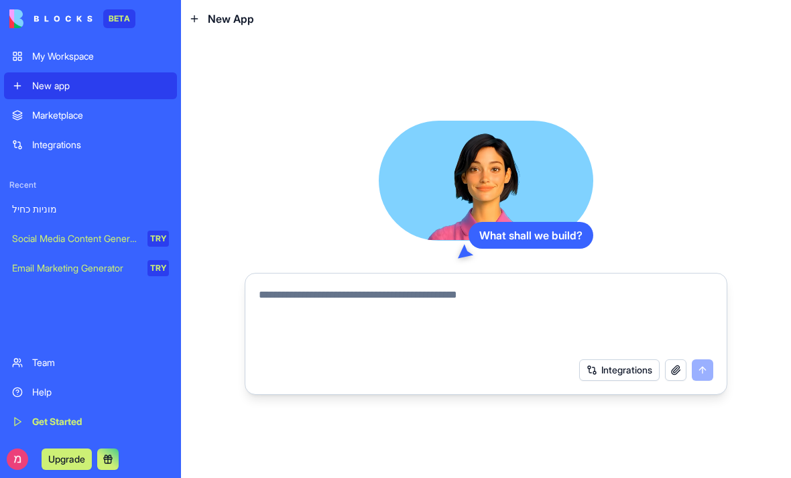
click at [34, 16] on img at bounding box center [50, 18] width 83 height 19
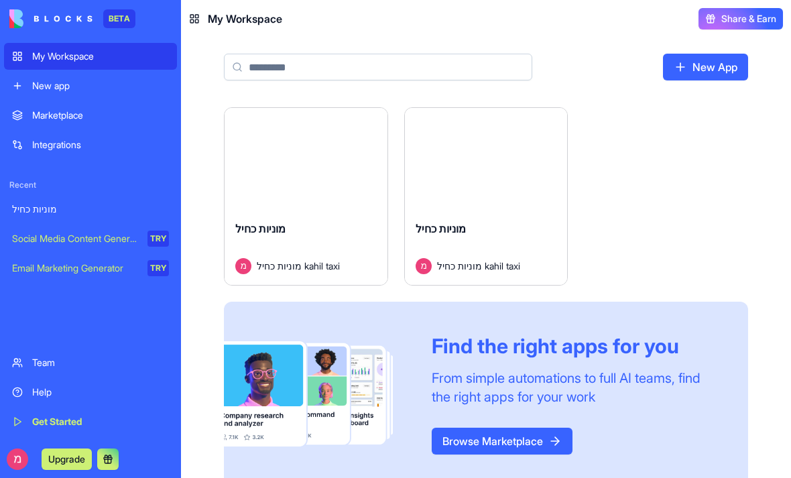
click at [235, 180] on div "Launch" at bounding box center [306, 159] width 163 height 102
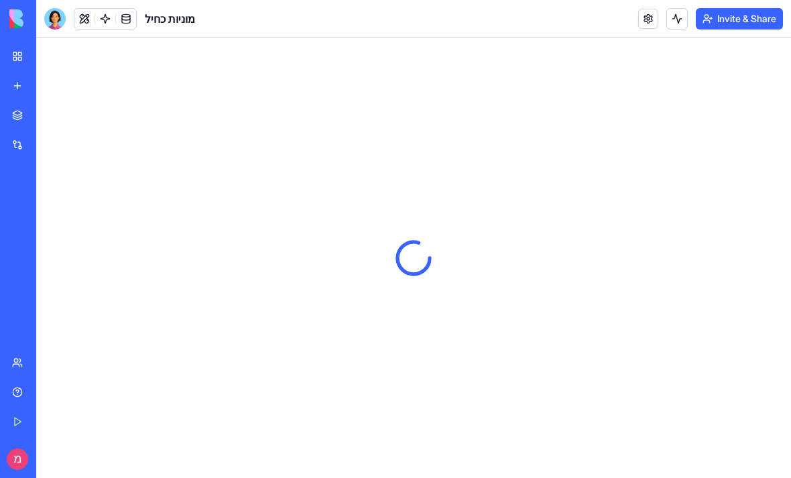
type input "**********"
type input "*****"
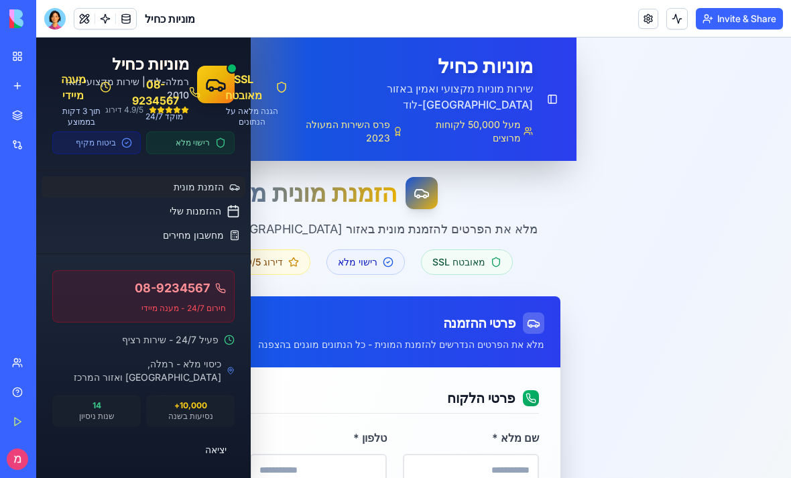
click at [15, 66] on link "My Workspace" at bounding box center [31, 56] width 54 height 27
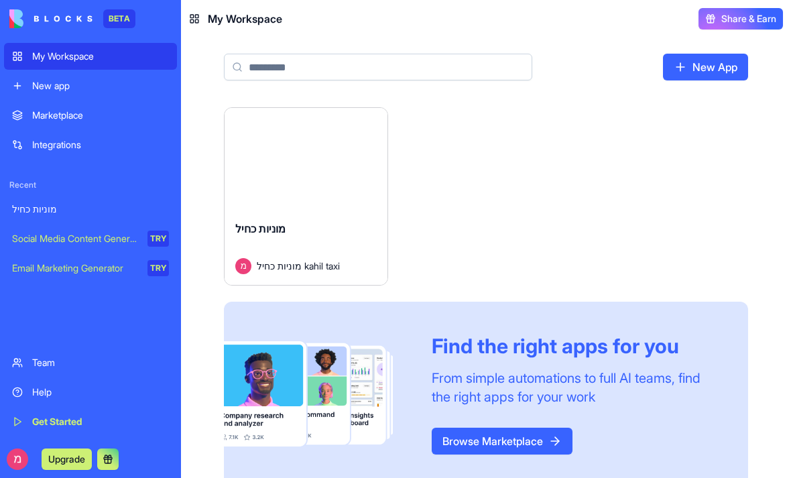
click at [297, 231] on div "מוניות כחיל" at bounding box center [305, 240] width 141 height 38
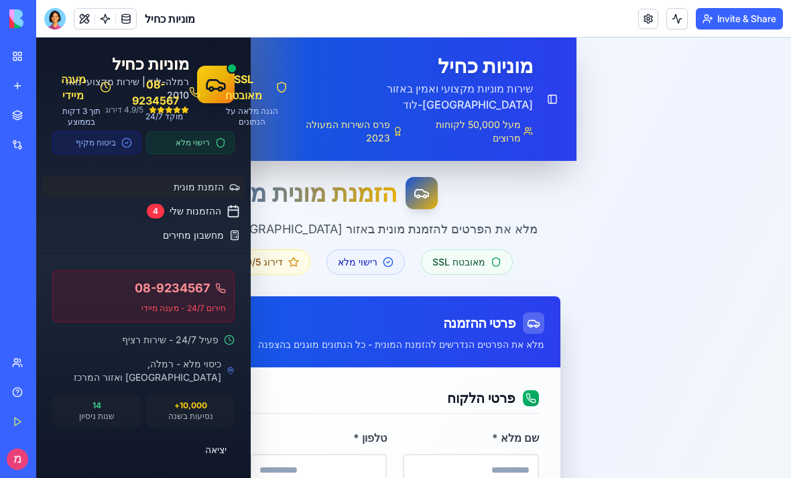
click at [10, 64] on link "My Workspace" at bounding box center [31, 56] width 54 height 27
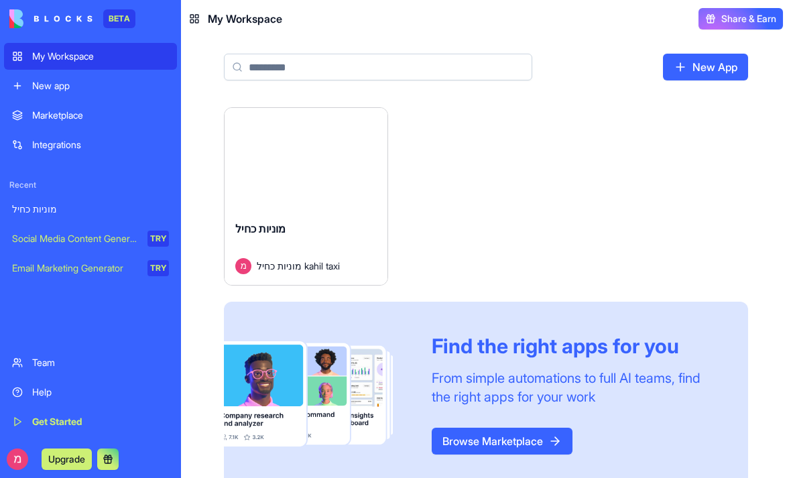
click at [74, 93] on link "New app" at bounding box center [90, 85] width 173 height 27
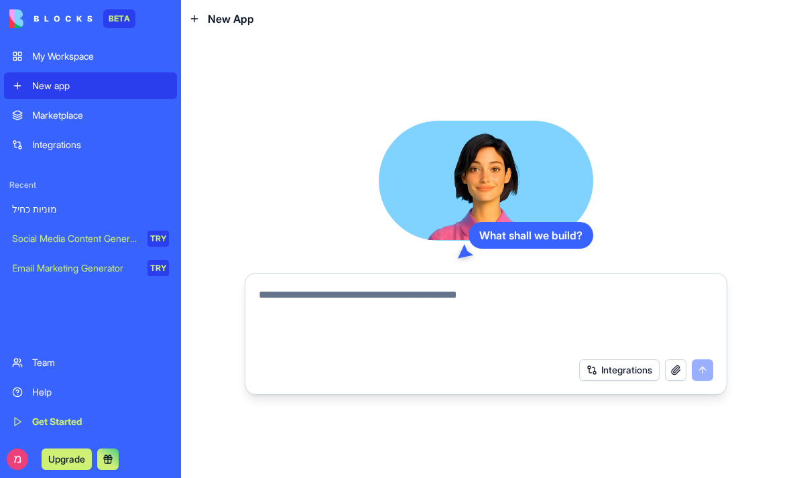
click at [86, 124] on link "Marketplace" at bounding box center [90, 115] width 173 height 27
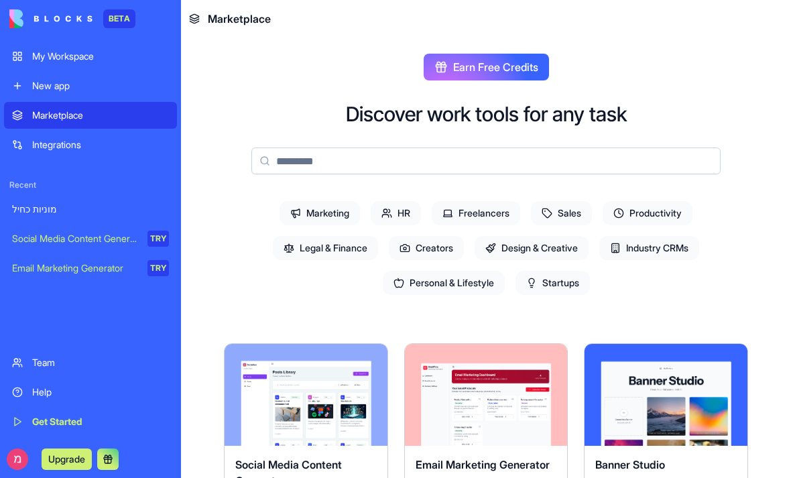
click at [86, 209] on div "מוניות כחיל" at bounding box center [90, 208] width 157 height 13
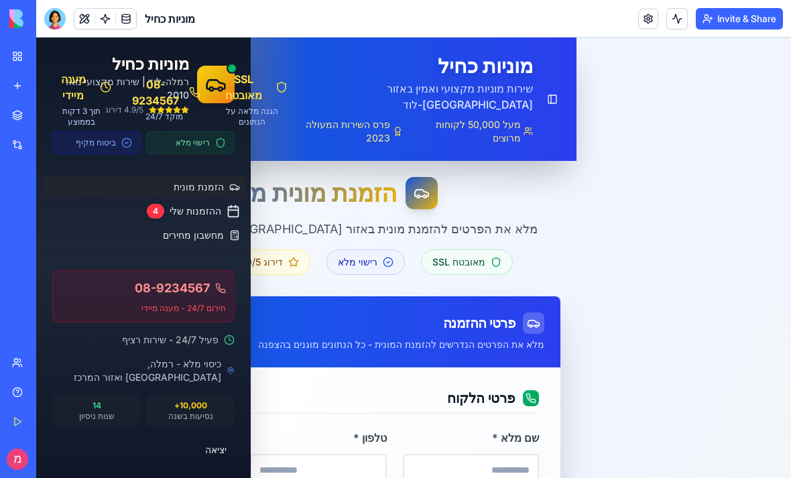
click at [135, 16] on link at bounding box center [126, 19] width 20 height 20
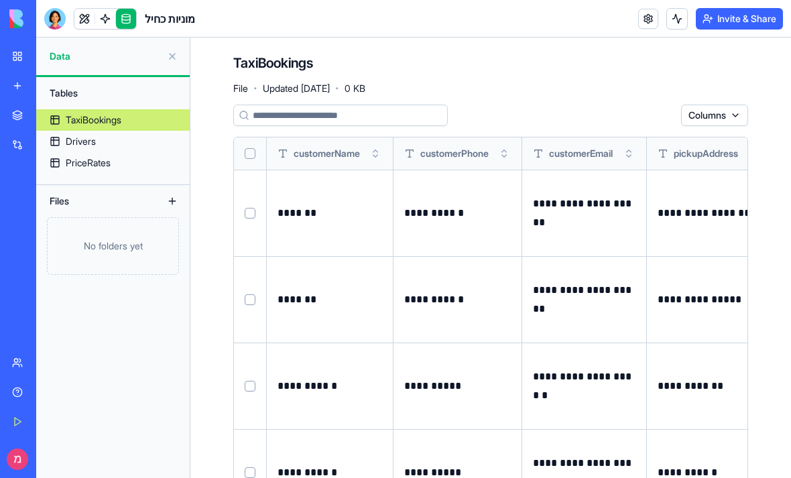
click at [97, 23] on link at bounding box center [105, 19] width 20 height 20
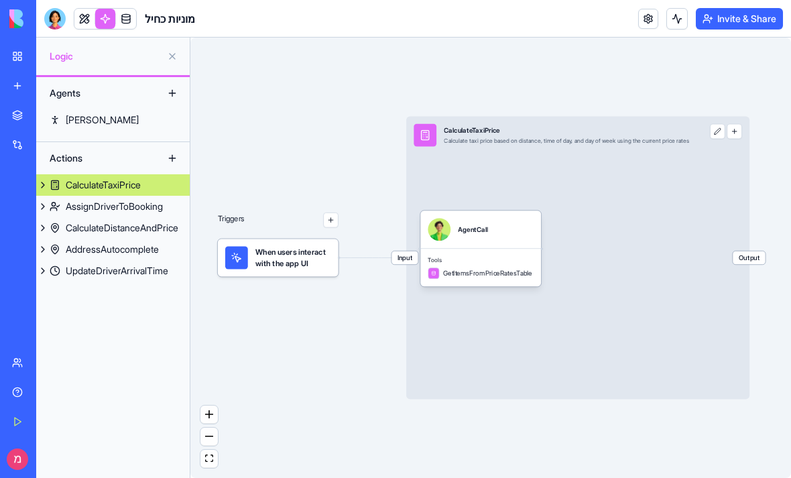
click at [75, 16] on link at bounding box center [84, 19] width 20 height 20
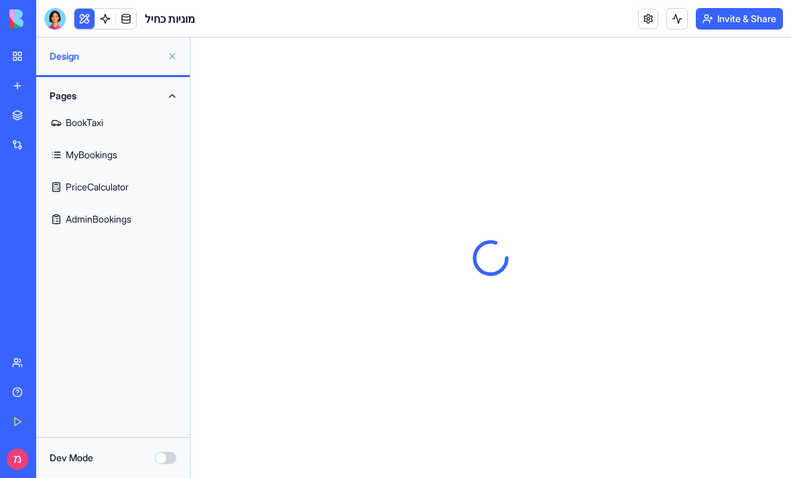
click at [119, 208] on link "AdminBookings" at bounding box center [112, 219] width 137 height 32
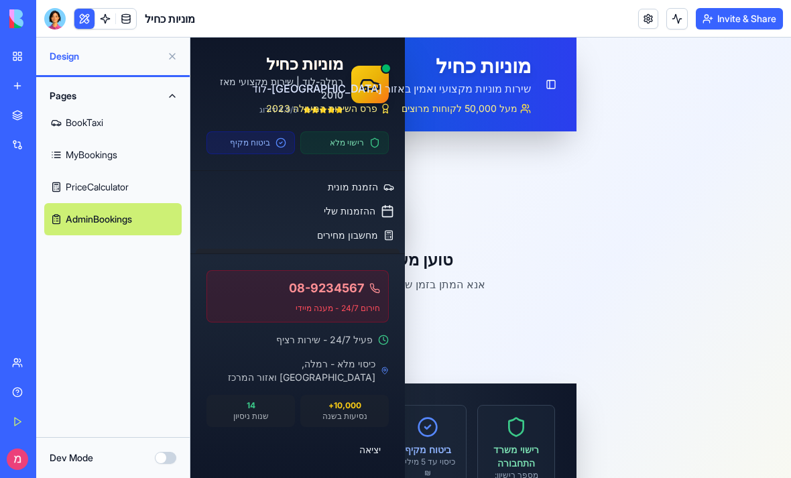
click at [103, 191] on link "PriceCalculator" at bounding box center [112, 187] width 137 height 32
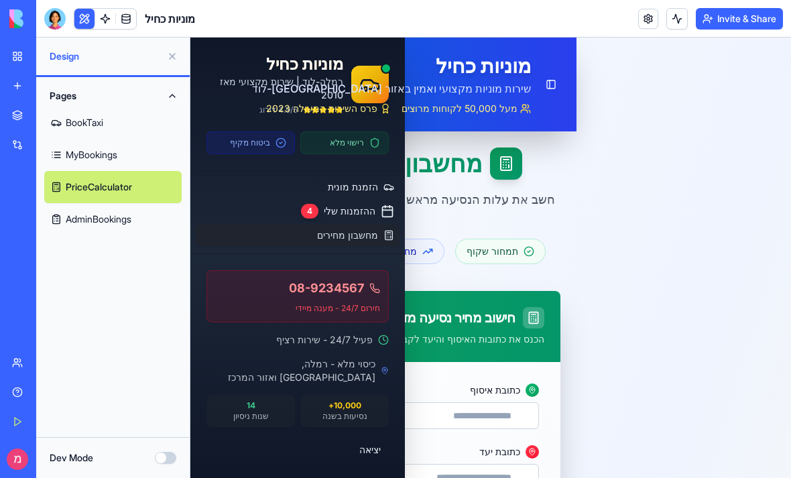
click at [85, 143] on link "MyBookings" at bounding box center [112, 155] width 137 height 32
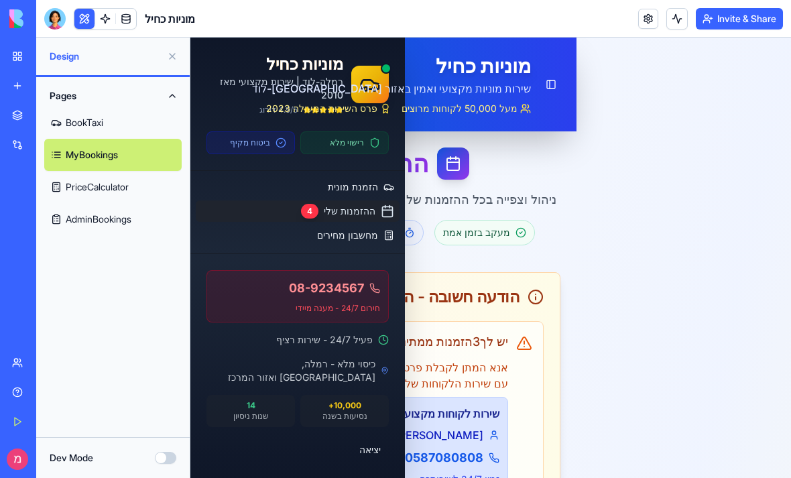
click at [64, 104] on button "Pages" at bounding box center [112, 95] width 137 height 21
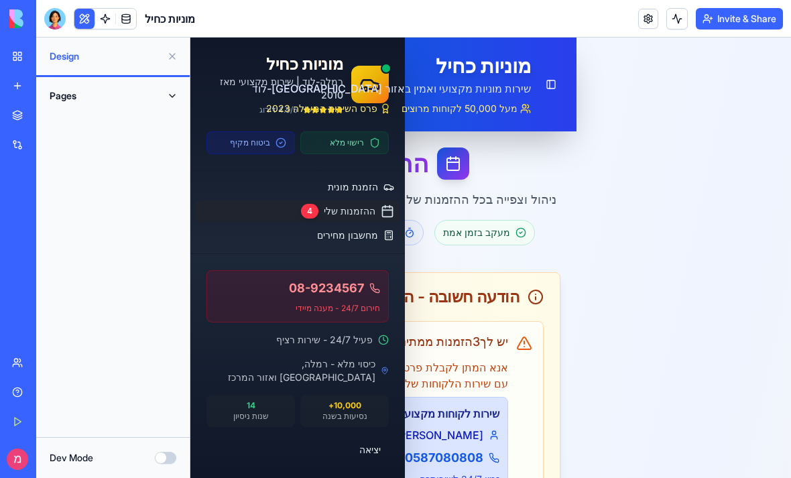
click at [70, 52] on span "Design" at bounding box center [106, 56] width 112 height 13
click at [63, 58] on span "Design" at bounding box center [106, 56] width 112 height 13
click at [57, 56] on span "Design" at bounding box center [106, 56] width 112 height 13
click at [20, 420] on link "Get Started" at bounding box center [31, 421] width 54 height 27
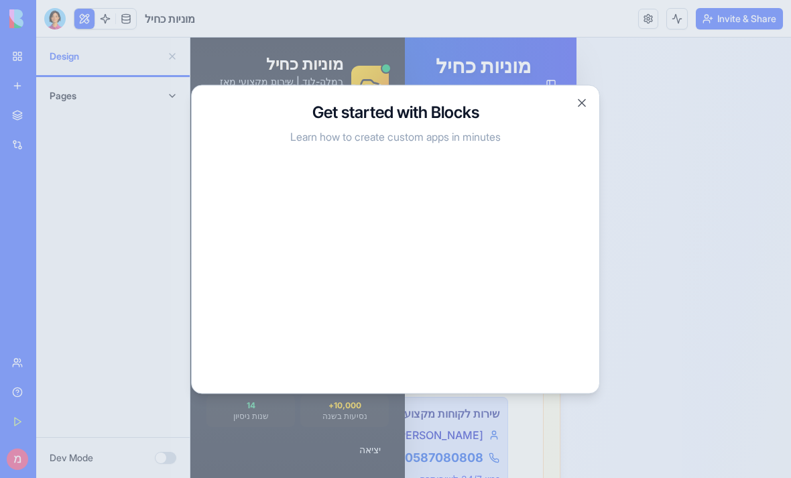
click at [71, 348] on div at bounding box center [395, 239] width 791 height 478
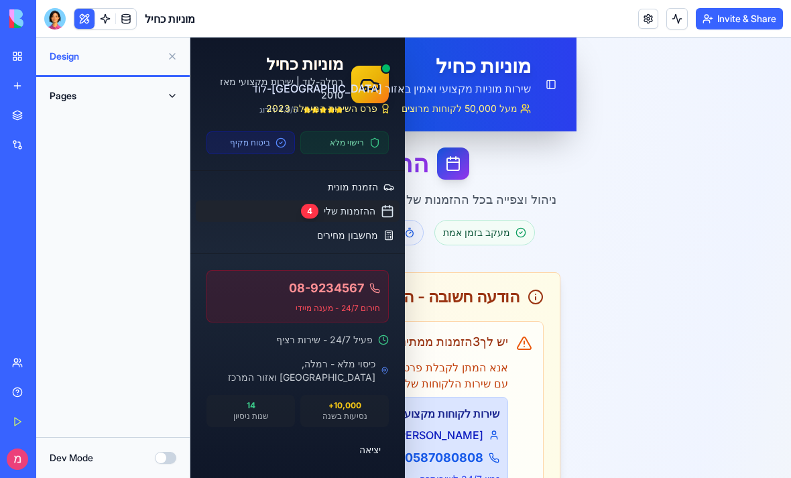
click at [17, 131] on link "Integrations" at bounding box center [31, 144] width 54 height 27
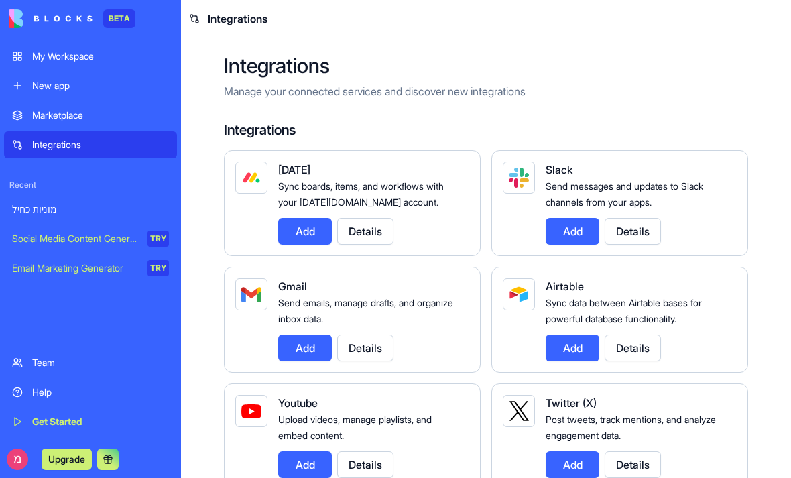
click at [11, 111] on link "Marketplace" at bounding box center [90, 115] width 173 height 27
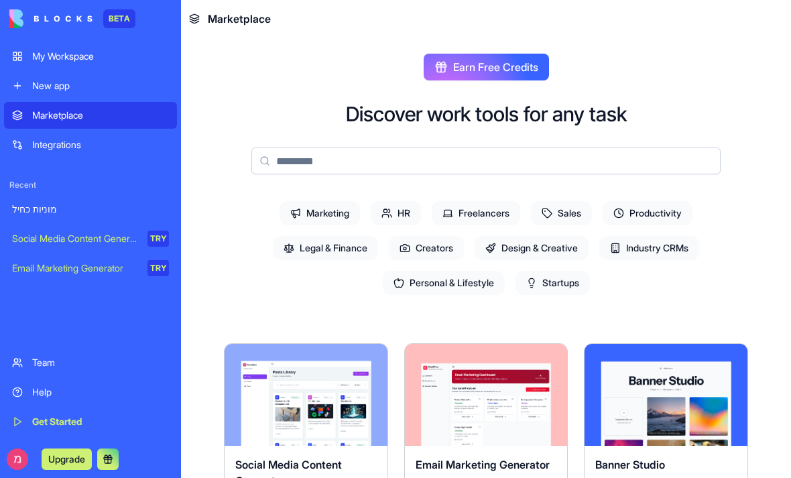
click at [25, 87] on link "New app" at bounding box center [90, 85] width 173 height 27
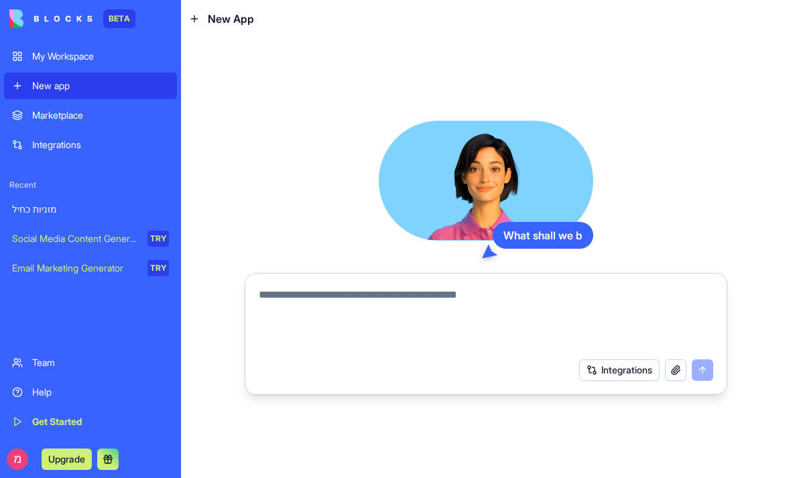
click at [20, 46] on link "My Workspace" at bounding box center [90, 56] width 173 height 27
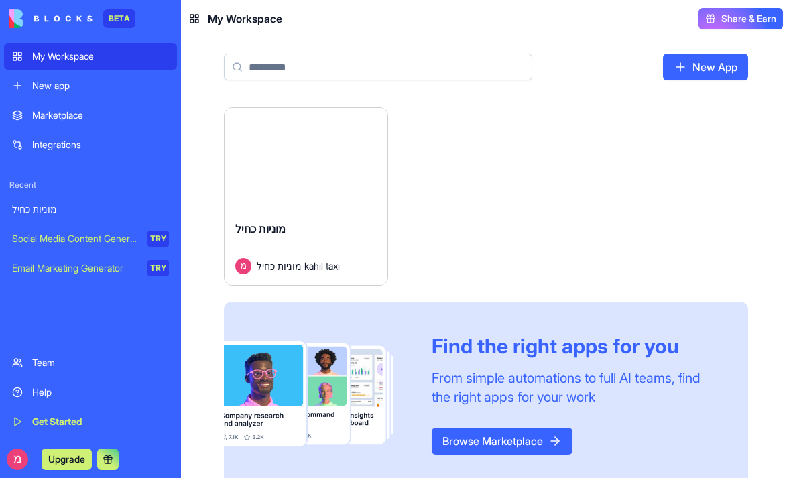
click at [300, 198] on div "Launch" at bounding box center [306, 159] width 163 height 102
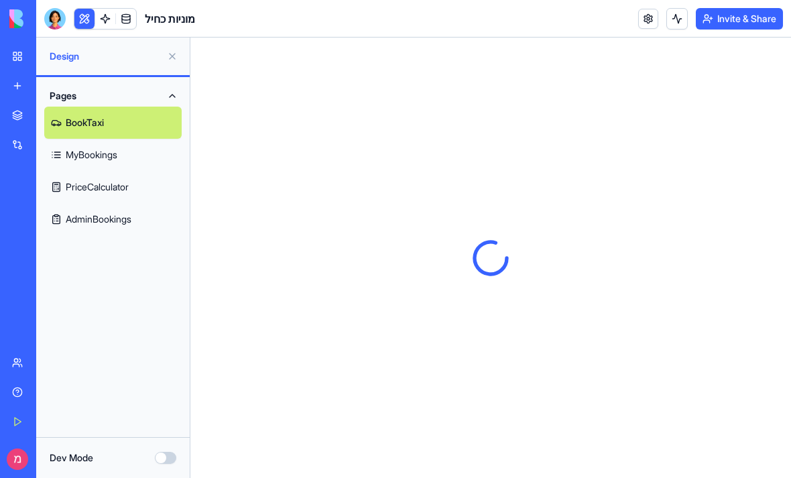
click at [89, 226] on link "AdminBookings" at bounding box center [112, 219] width 137 height 32
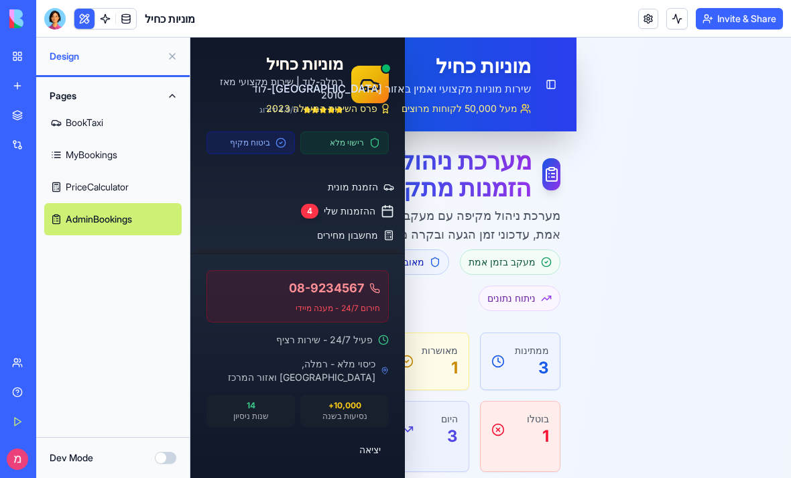
click at [238, 253] on link "ניהול הזמנות" at bounding box center [298, 259] width 204 height 21
click at [229, 221] on link "ההזמנות שלי 4" at bounding box center [298, 210] width 204 height 21
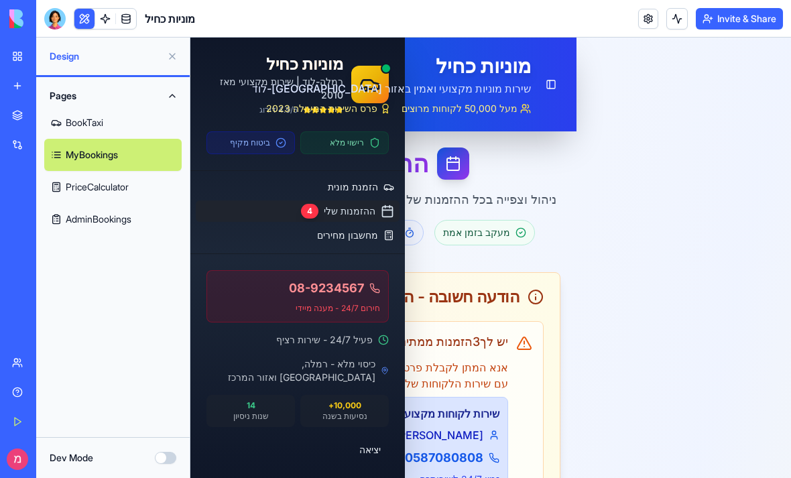
click at [237, 245] on link "מחשבון מחירים" at bounding box center [298, 235] width 204 height 21
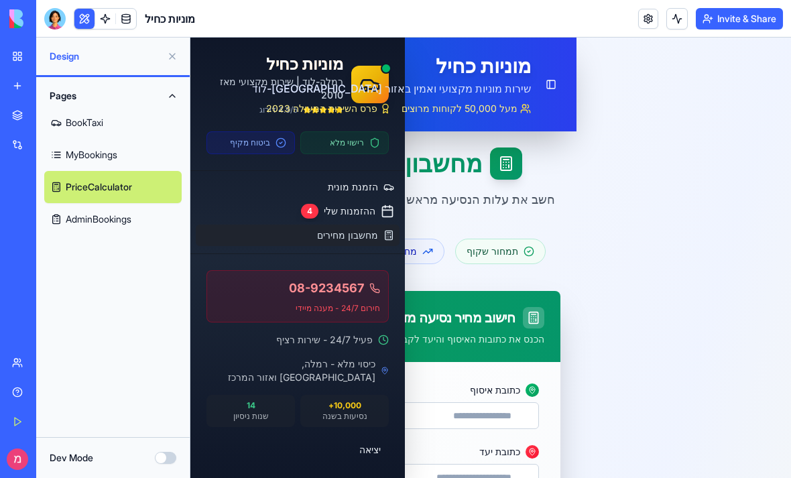
click at [231, 246] on link "מחשבון מחירים" at bounding box center [298, 235] width 204 height 21
click at [250, 261] on link "ניהול הזמנות" at bounding box center [298, 259] width 204 height 21
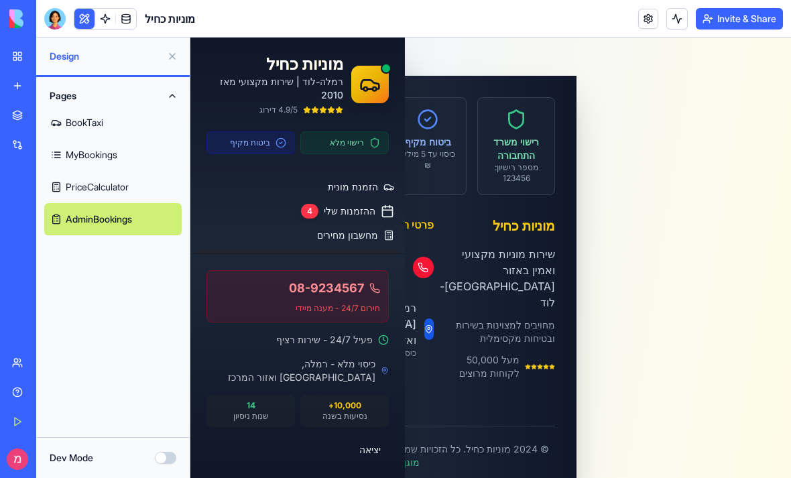
scroll to position [3459, 0]
click at [373, 103] on div at bounding box center [370, 85] width 38 height 38
click at [373, 102] on div at bounding box center [370, 85] width 38 height 38
click at [375, 95] on div at bounding box center [370, 85] width 38 height 38
click at [91, 166] on link "MyBookings" at bounding box center [112, 155] width 137 height 32
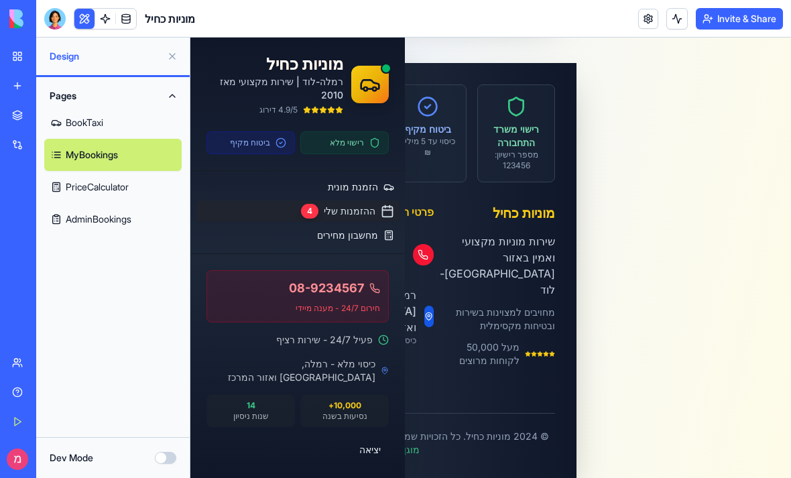
scroll to position [2380, 0]
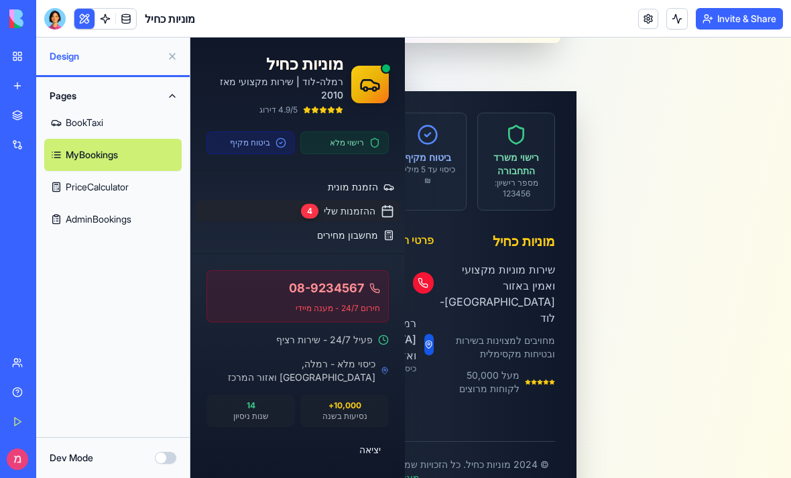
click at [89, 133] on link "BookTaxi" at bounding box center [112, 123] width 137 height 32
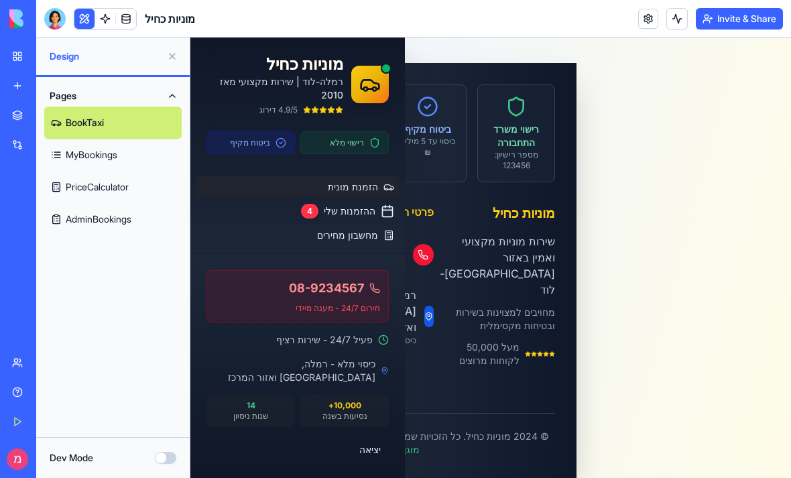
scroll to position [1837, 0]
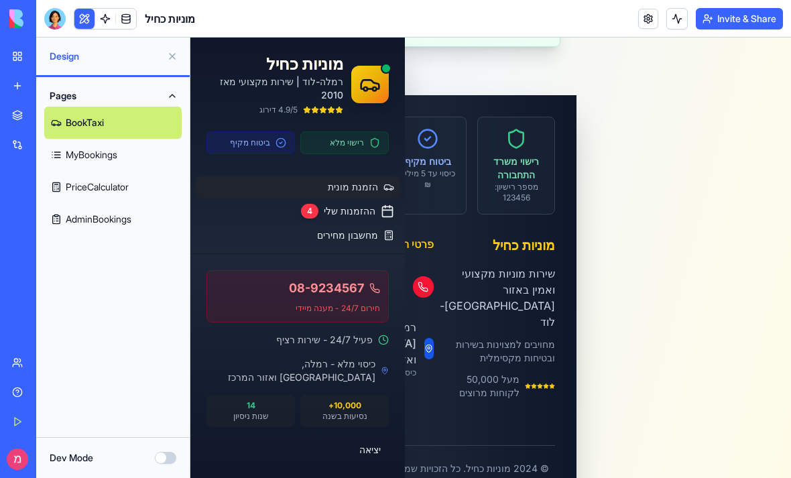
click at [347, 263] on span "ניהול הזמנות" at bounding box center [352, 259] width 52 height 13
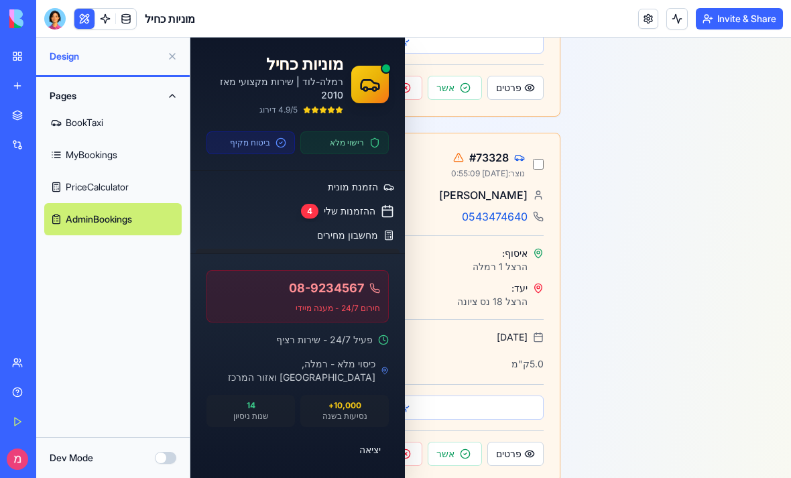
click at [597, 221] on div "מוניות כחיל רמלה-לוד | שירות מקצועי מאז 2010 4.9/5 דירוג רישוי מלא ביטוח מקיף ה…" at bounding box center [684, 157] width 215 height 3913
click at [641, 122] on div "מוניות כחיל רמלה-לוד | שירות מקצועי מאז 2010 4.9/5 דירוג רישוי מלא ביטוח מקיף ה…" at bounding box center [684, 157] width 215 height 3913
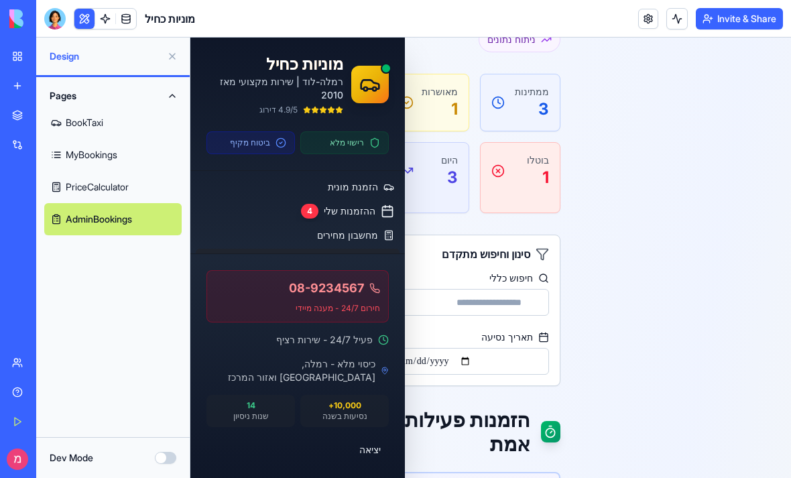
scroll to position [296, 0]
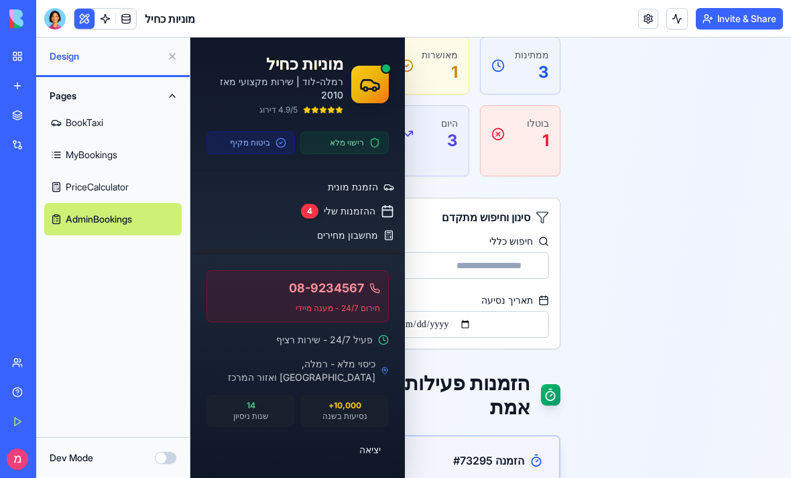
click at [549, 71] on div "ממתינות 3" at bounding box center [520, 66] width 79 height 56
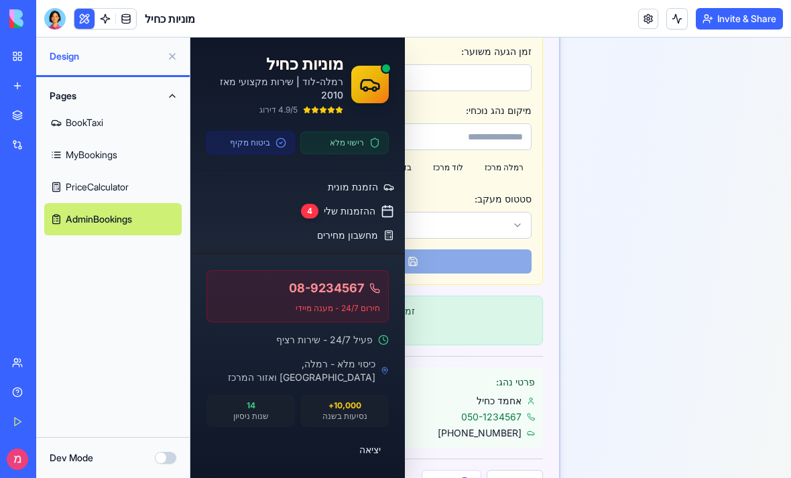
scroll to position [953, 0]
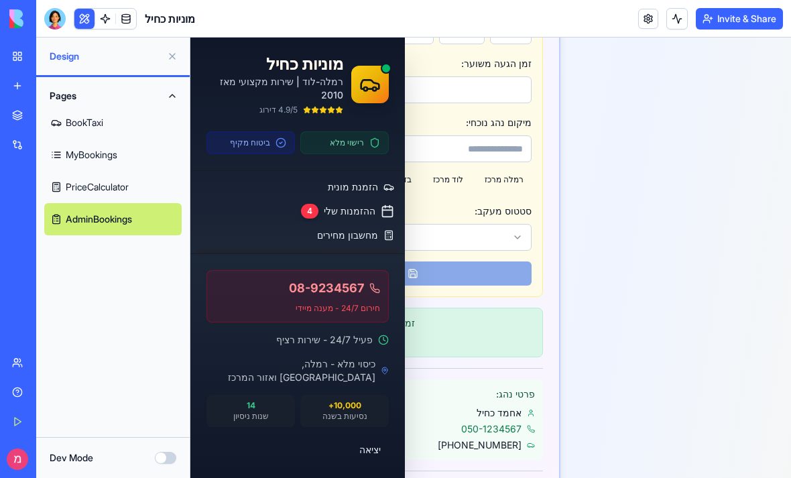
click at [495, 246] on button "נהג הוקצה" at bounding box center [383, 237] width 296 height 27
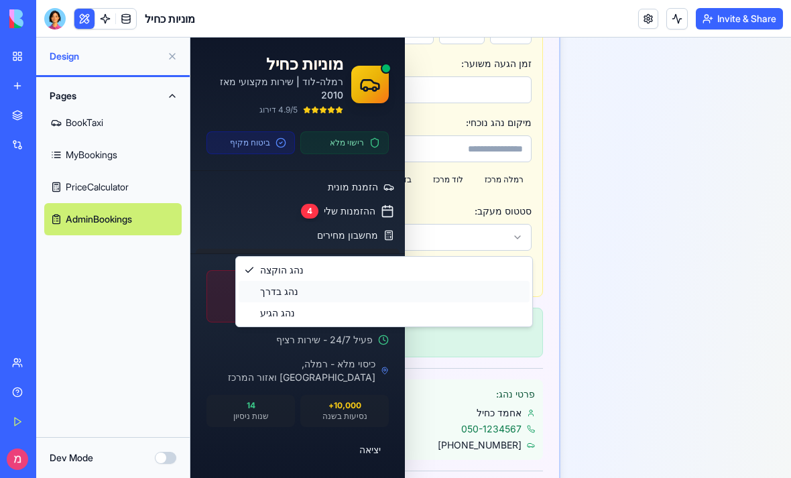
click at [470, 290] on div "נהג בדרך" at bounding box center [384, 291] width 291 height 21
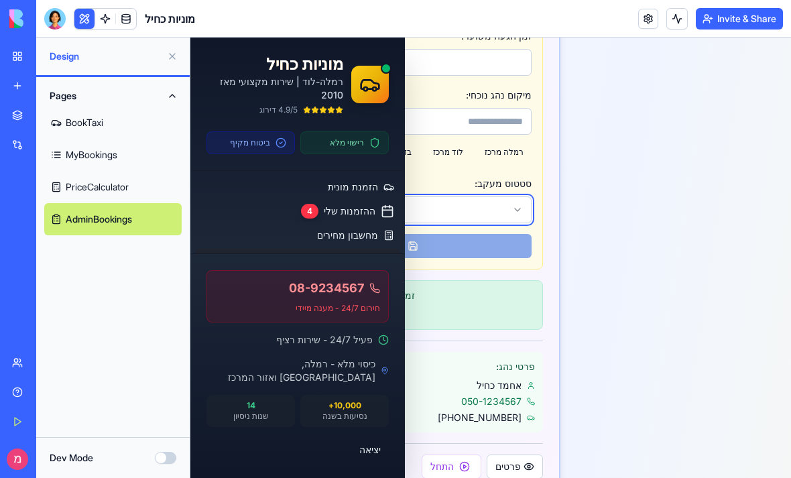
scroll to position [1006, 0]
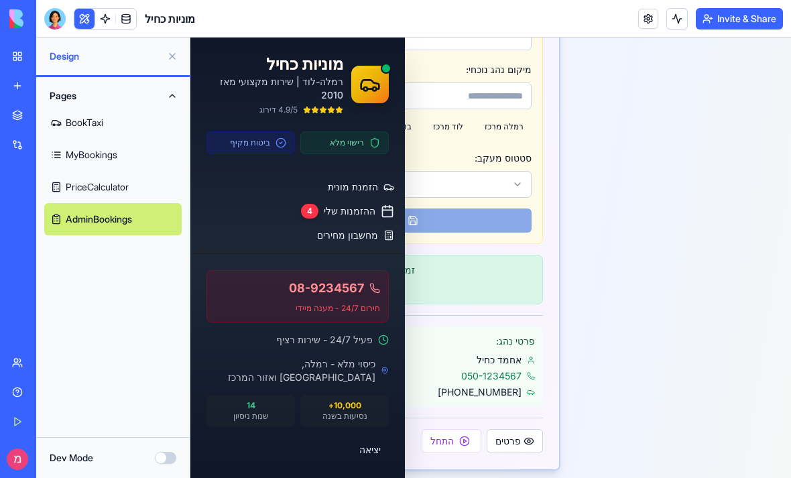
click at [370, 448] on button "יציאה" at bounding box center [297, 450] width 182 height 24
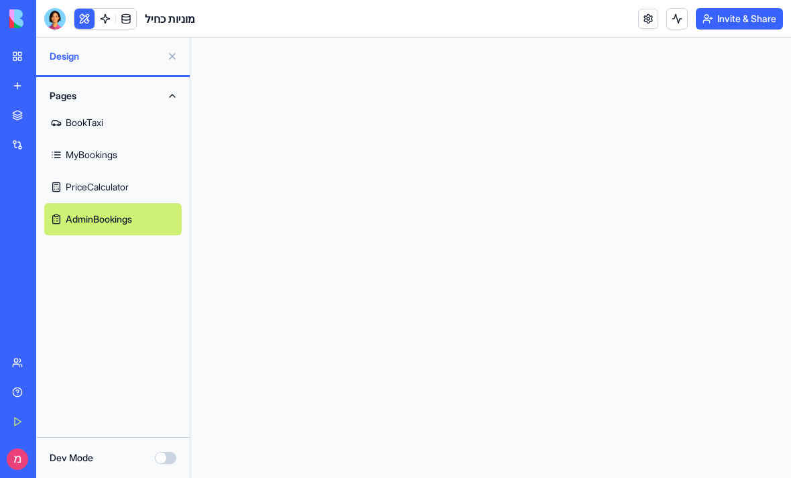
scroll to position [0, 0]
click at [102, 243] on div "Pages BookTaxi MyBookings PriceCalculator AdminBookings" at bounding box center [113, 160] width 154 height 166
click at [143, 218] on link "AdminBookings" at bounding box center [112, 219] width 137 height 32
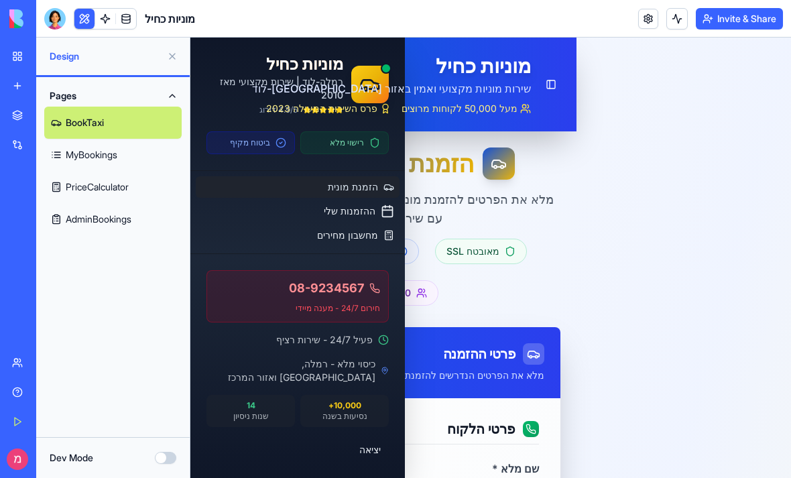
click at [122, 191] on link "PriceCalculator" at bounding box center [112, 187] width 137 height 32
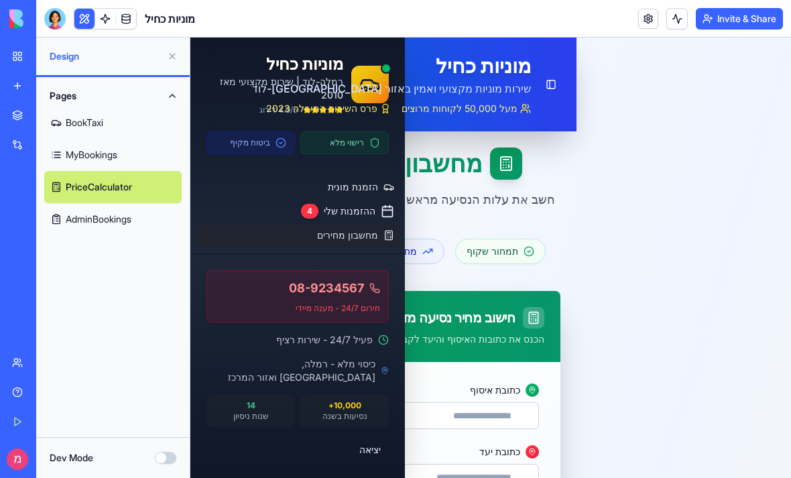
click at [120, 233] on link "AdminBookings" at bounding box center [112, 219] width 137 height 32
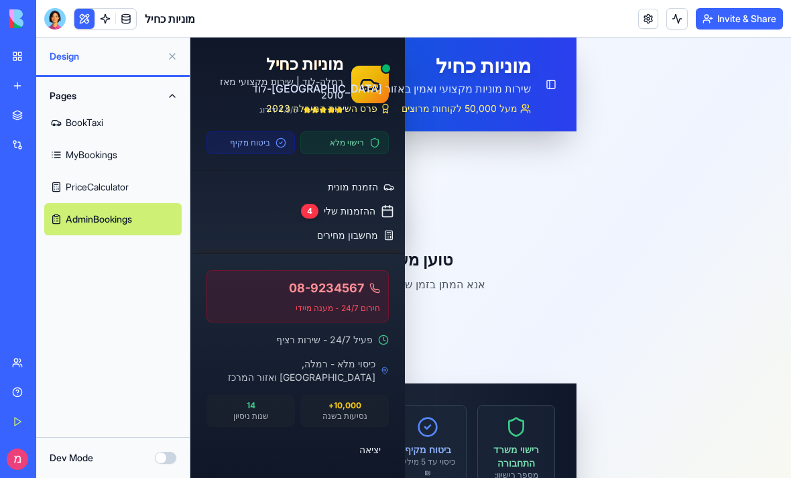
click at [308, 314] on div "חירום 24/7 - מענה מיידי" at bounding box center [297, 308] width 165 height 11
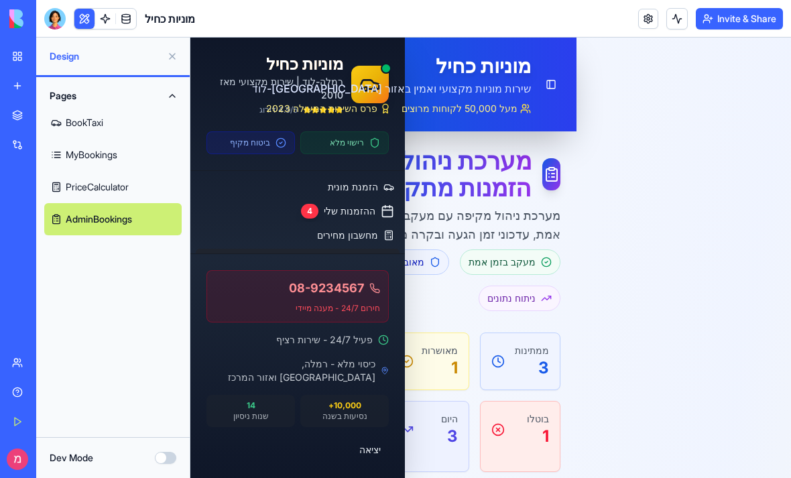
click at [302, 314] on div "חירום 24/7 - מענה מיידי" at bounding box center [297, 308] width 165 height 11
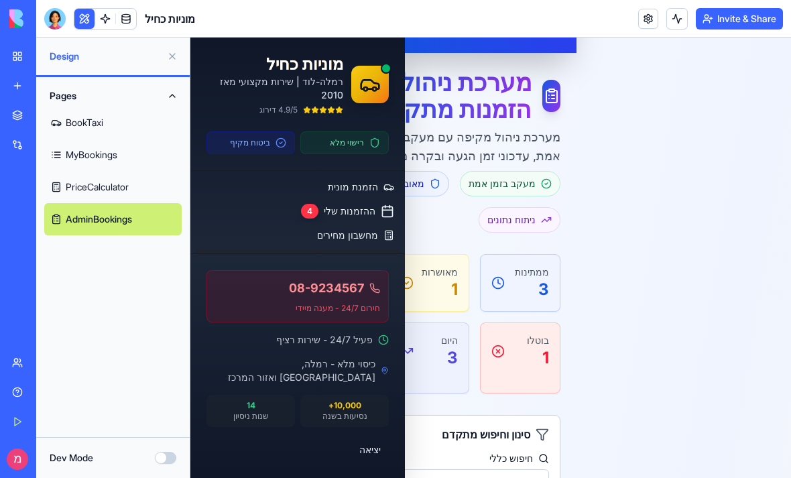
scroll to position [75, 0]
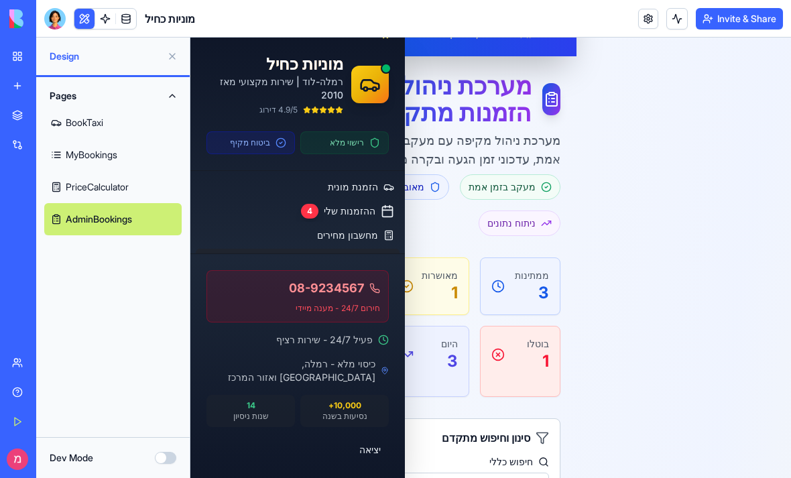
click at [335, 196] on link "הזמנת מונית" at bounding box center [298, 186] width 204 height 21
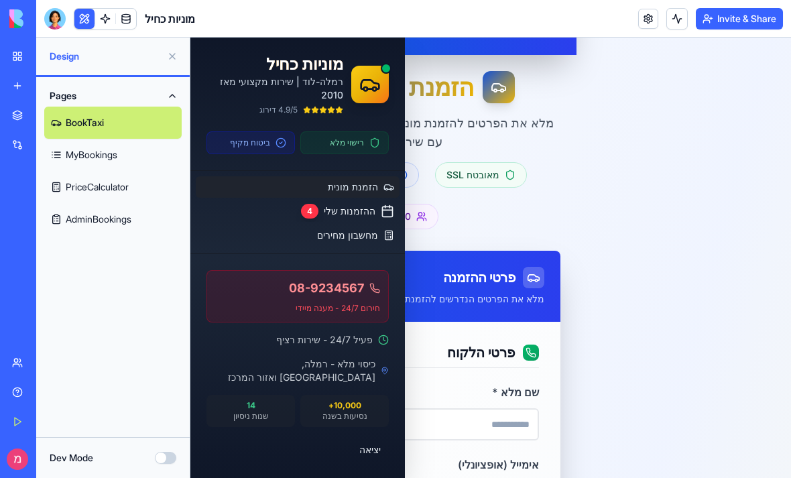
scroll to position [74, 0]
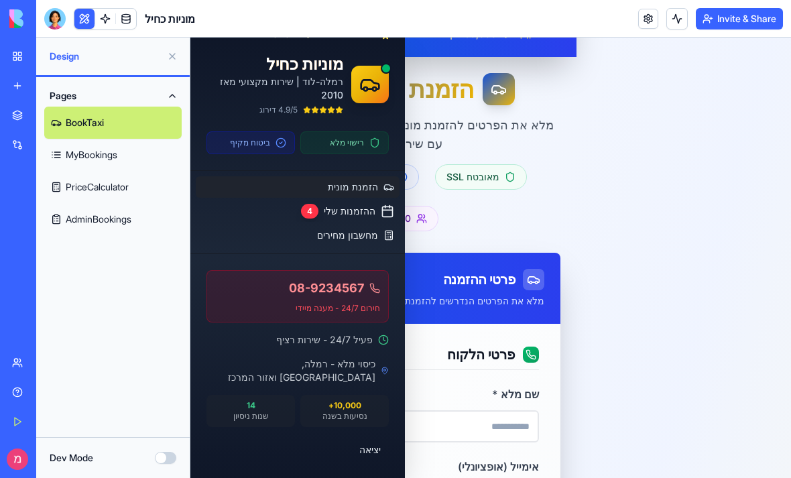
click div "08-9234567 חירום 24/7 - מענה מיידי פעיל 24/7 - שירות רציף כיסוי מלא - רמלה, לוד…"
click span "ניהול הזמנות"
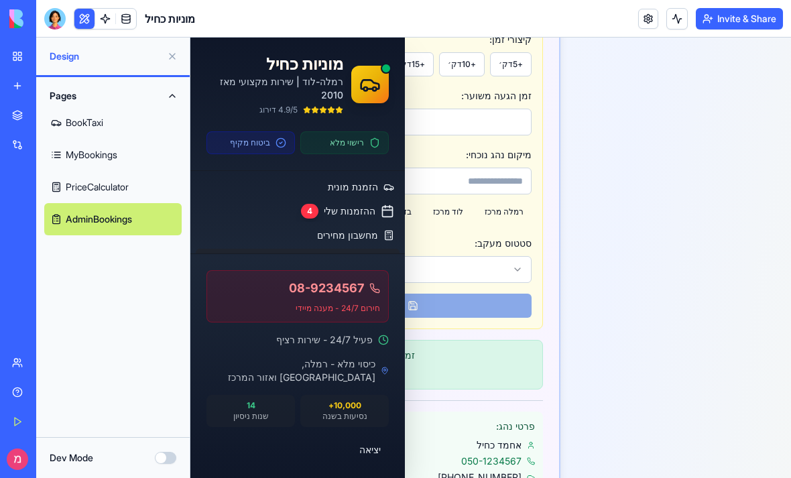
scroll to position [920, 0]
click button "נהג הוקצה"
